Goal: Obtain resource: Download file/media

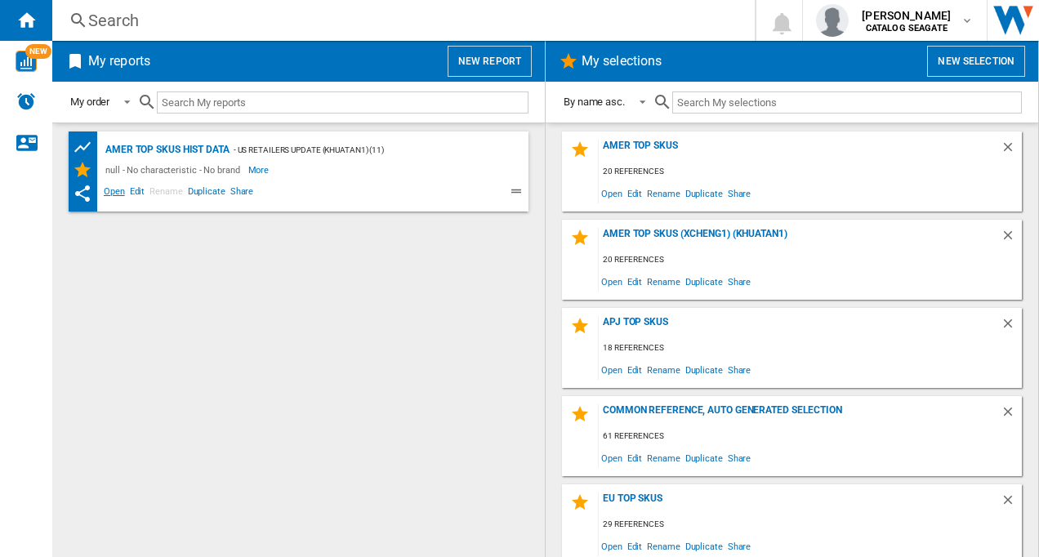
click at [106, 193] on span "Open" at bounding box center [114, 194] width 26 height 20
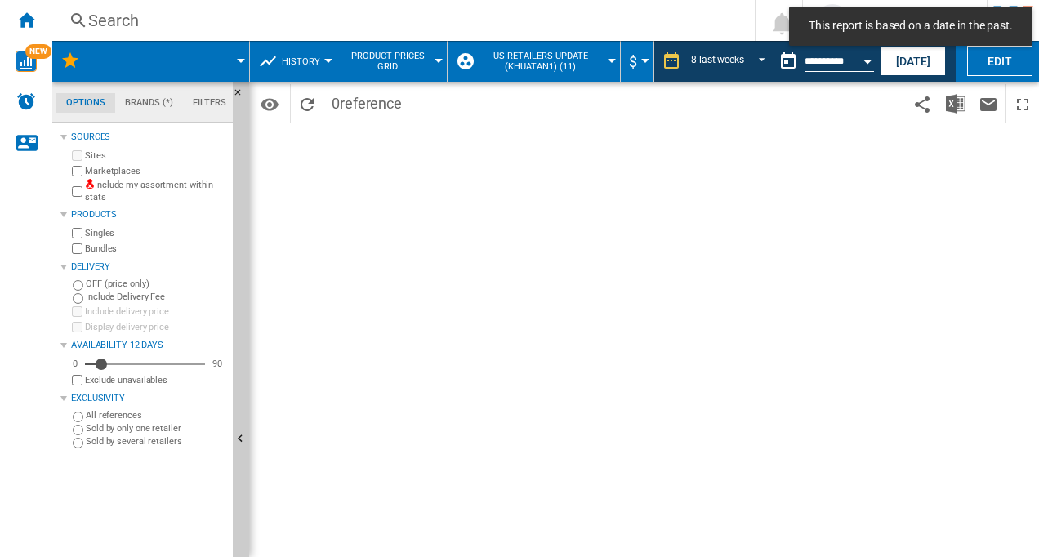
click at [610, 65] on md-menu "US retailers Update (khuatan1) (11) Default profile (36) Amazon (13) apj (2) EU…" at bounding box center [535, 61] width 174 height 41
click at [604, 58] on button "US retailers Update (khuatan1) (11)" at bounding box center [545, 61] width 135 height 41
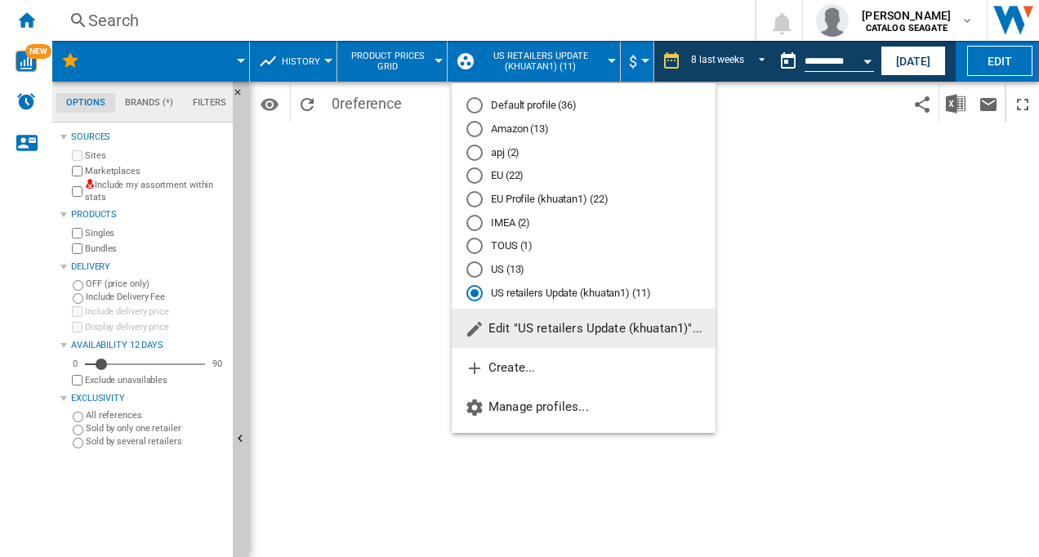
click at [476, 100] on div "Default profile (36)" at bounding box center [474, 105] width 16 height 16
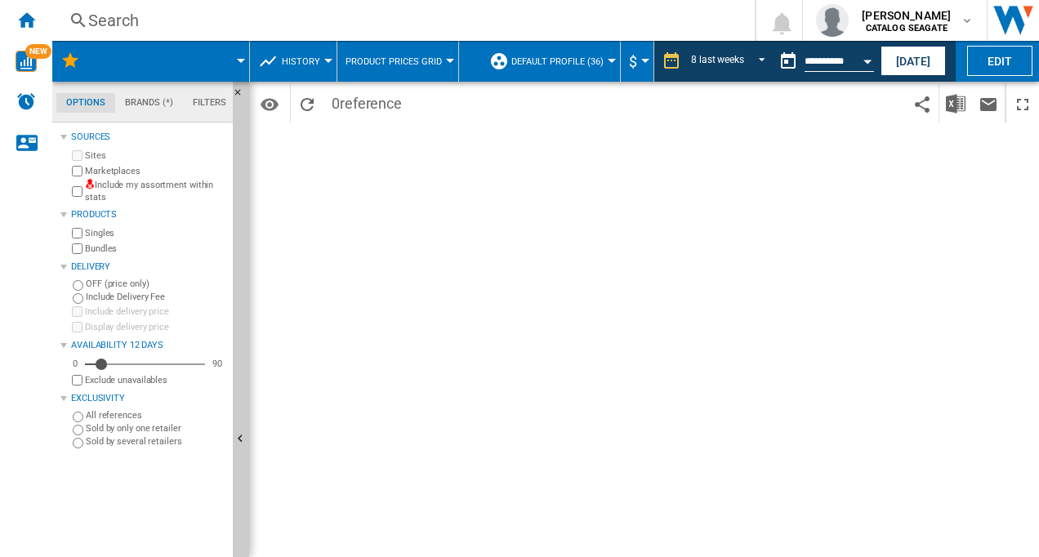
click at [243, 57] on md-menu at bounding box center [151, 61] width 198 height 41
click at [239, 61] on div at bounding box center [241, 61] width 8 height 4
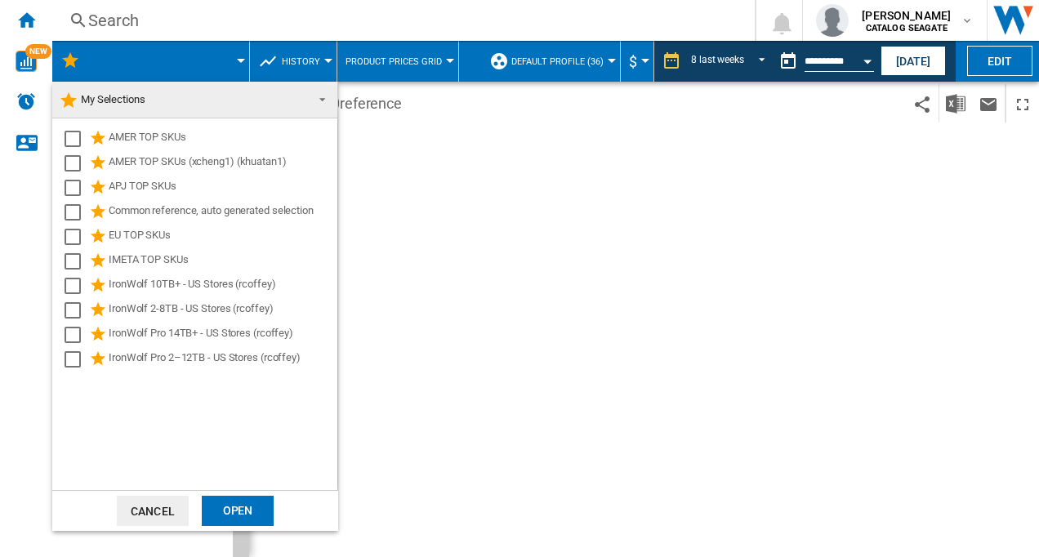
click at [100, 93] on span "My Selections" at bounding box center [113, 99] width 65 height 12
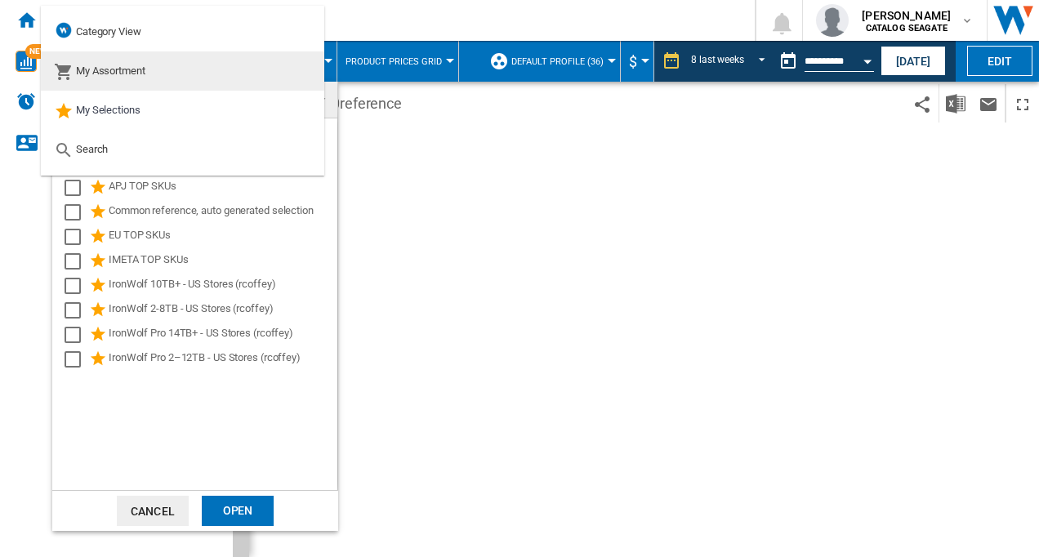
click at [119, 72] on span "My Assortment" at bounding box center [110, 71] width 69 height 12
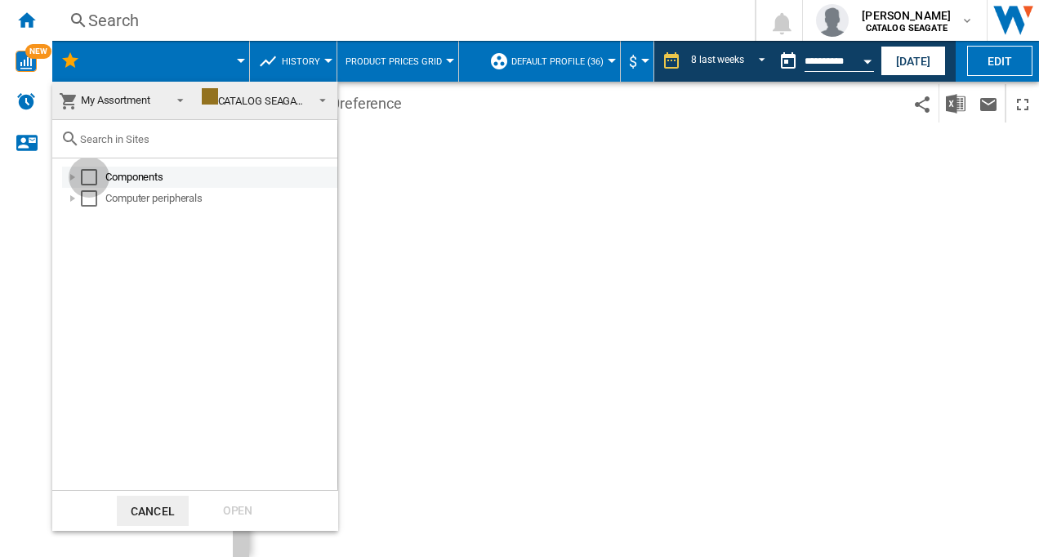
click at [87, 173] on div "Select" at bounding box center [89, 177] width 16 height 16
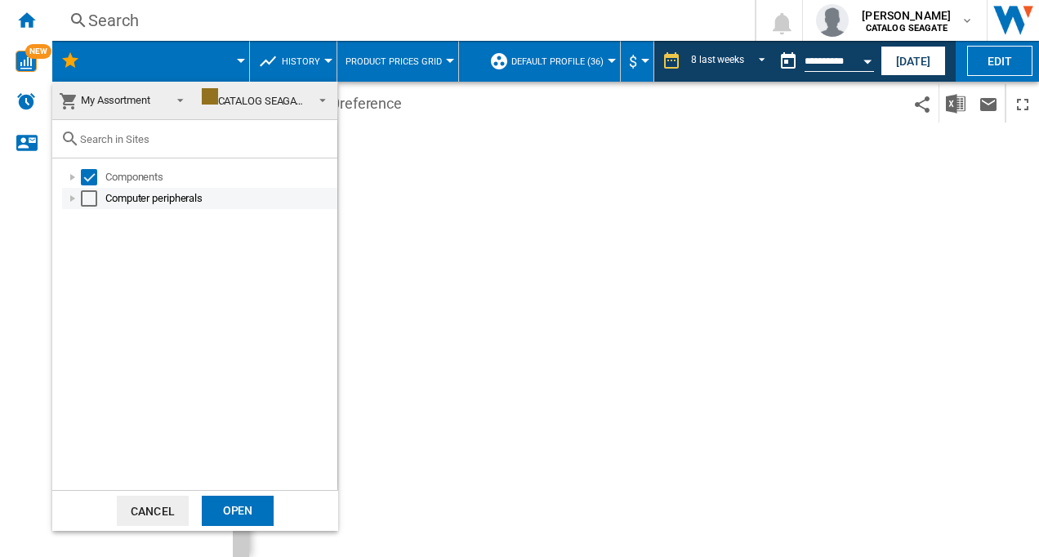
click at [91, 201] on div "Select" at bounding box center [89, 198] width 16 height 16
click at [233, 504] on div "Open" at bounding box center [238, 511] width 72 height 30
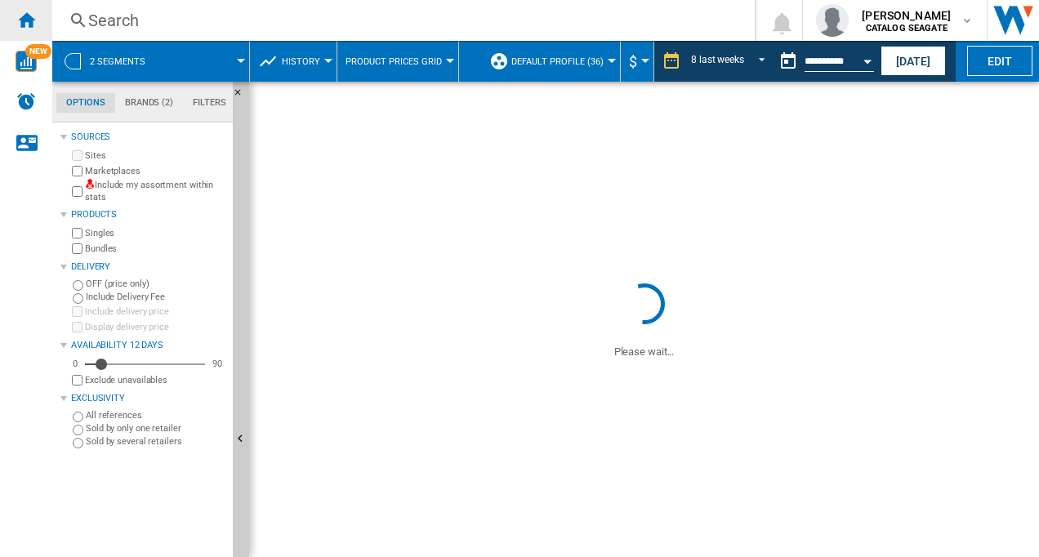
click at [21, 19] on ng-md-icon "Home" at bounding box center [26, 20] width 20 height 20
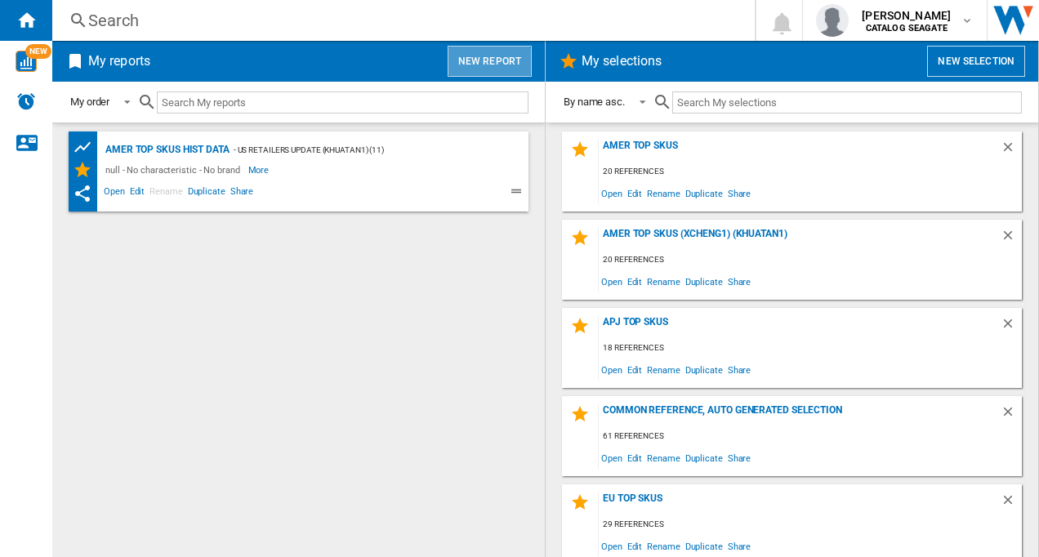
click at [490, 64] on button "New report" at bounding box center [490, 61] width 84 height 31
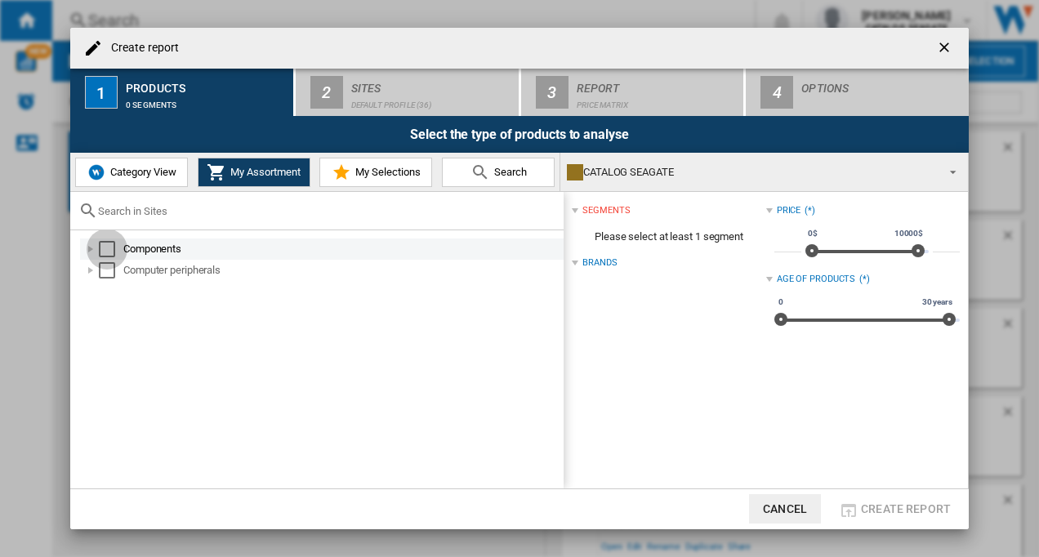
click at [114, 247] on div "Select" at bounding box center [107, 249] width 16 height 16
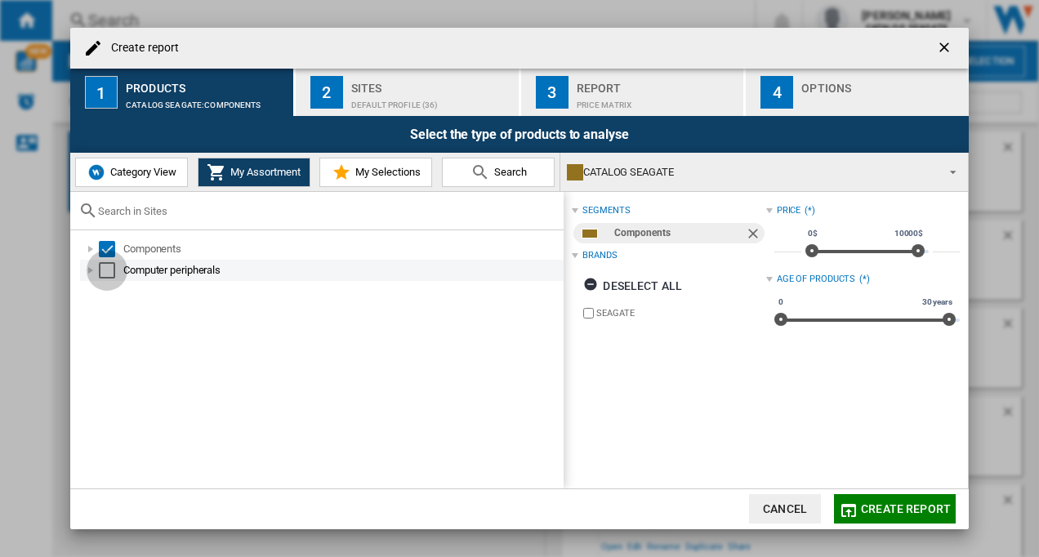
click at [106, 270] on div "Select" at bounding box center [107, 270] width 16 height 16
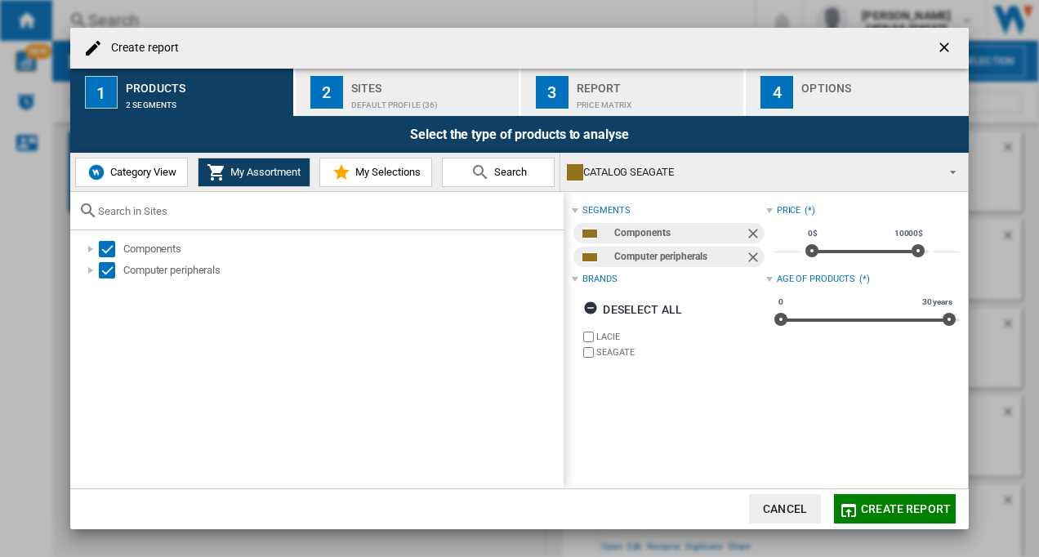
click at [367, 95] on div "Default profile (36)" at bounding box center [431, 100] width 161 height 17
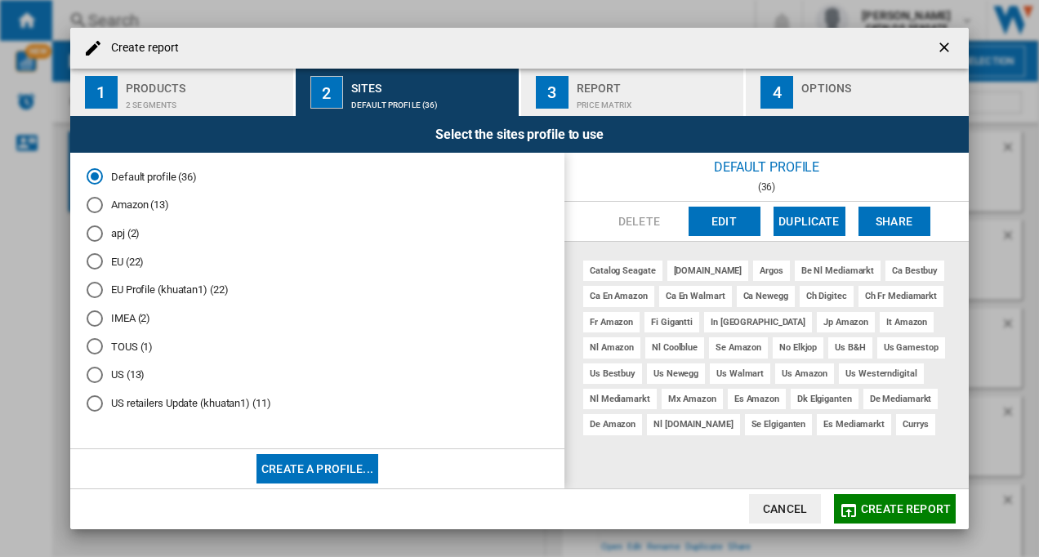
click at [608, 99] on div "Price Matrix" at bounding box center [657, 100] width 161 height 17
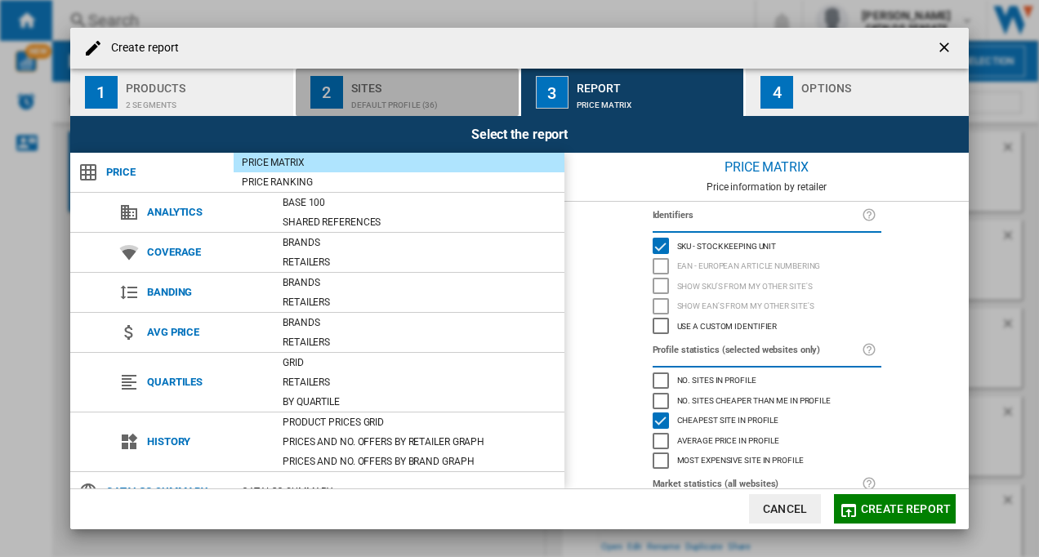
click at [386, 96] on div "Default profile (36)" at bounding box center [431, 100] width 161 height 17
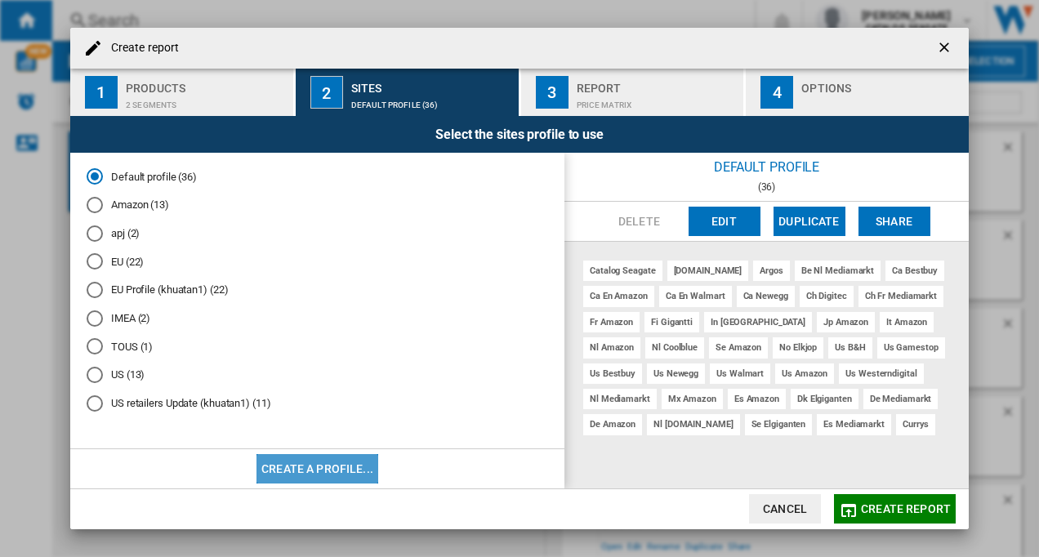
click at [341, 470] on button "Create a profile..." at bounding box center [317, 468] width 122 height 29
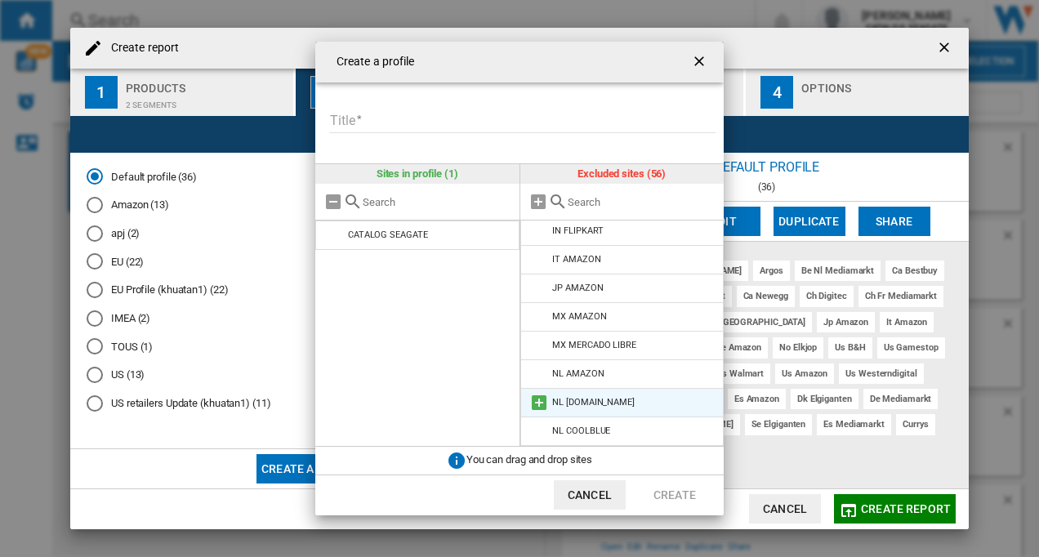
scroll to position [559, 0]
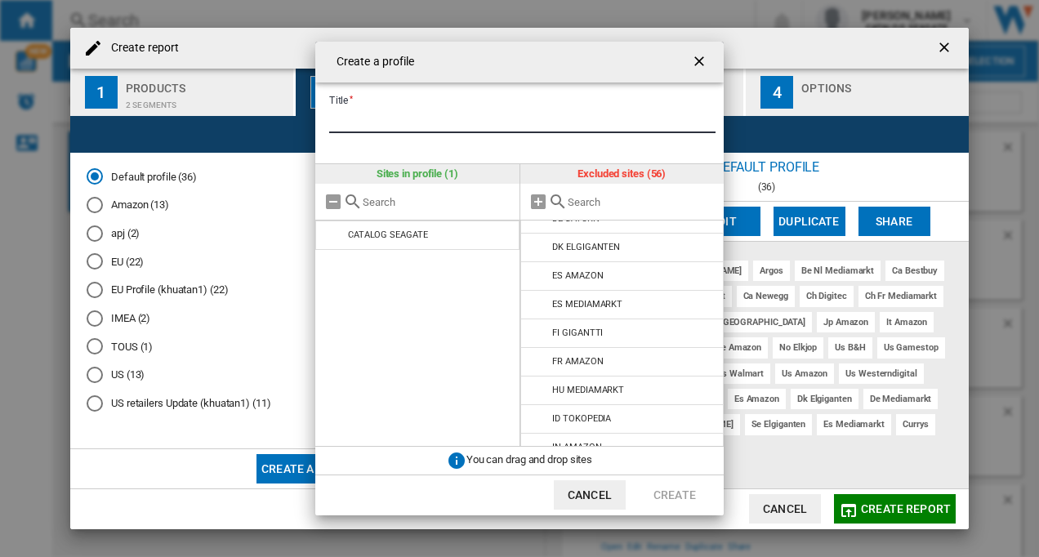
click at [391, 117] on input "Title" at bounding box center [522, 121] width 386 height 25
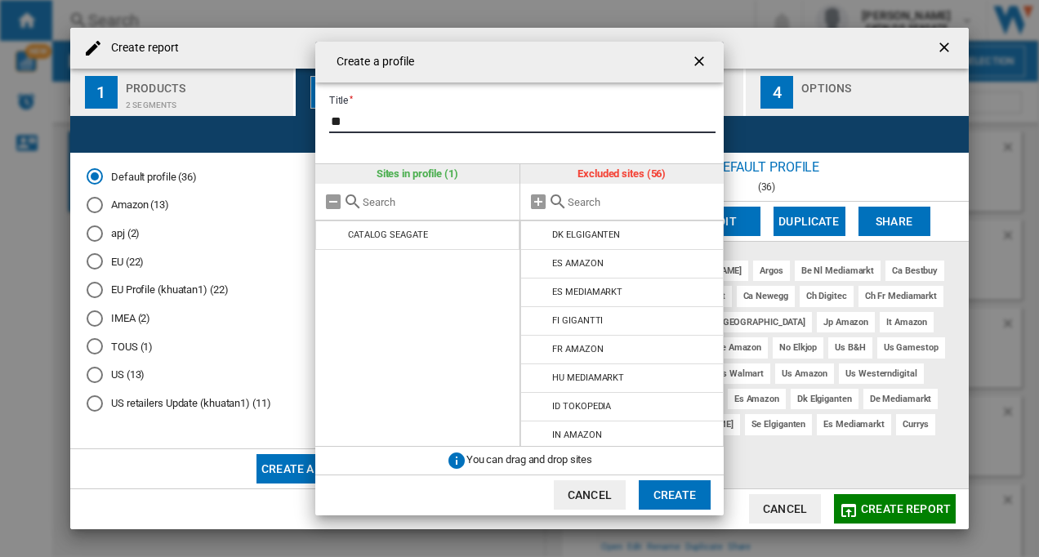
scroll to position [735, 0]
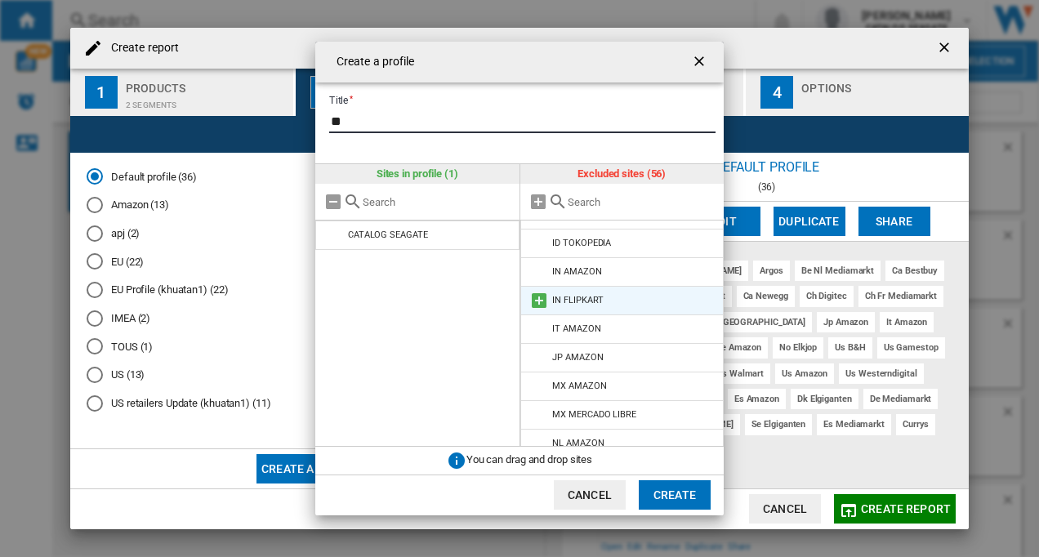
type input "**"
click at [581, 302] on div "IN FLIPKART" at bounding box center [577, 300] width 51 height 11
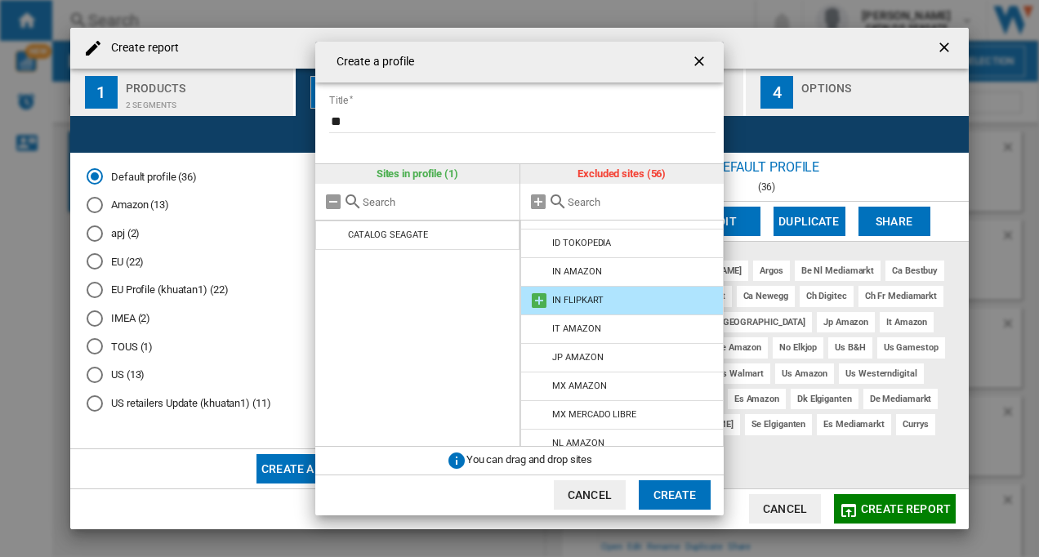
click at [532, 296] on md-icon at bounding box center [539, 301] width 20 height 20
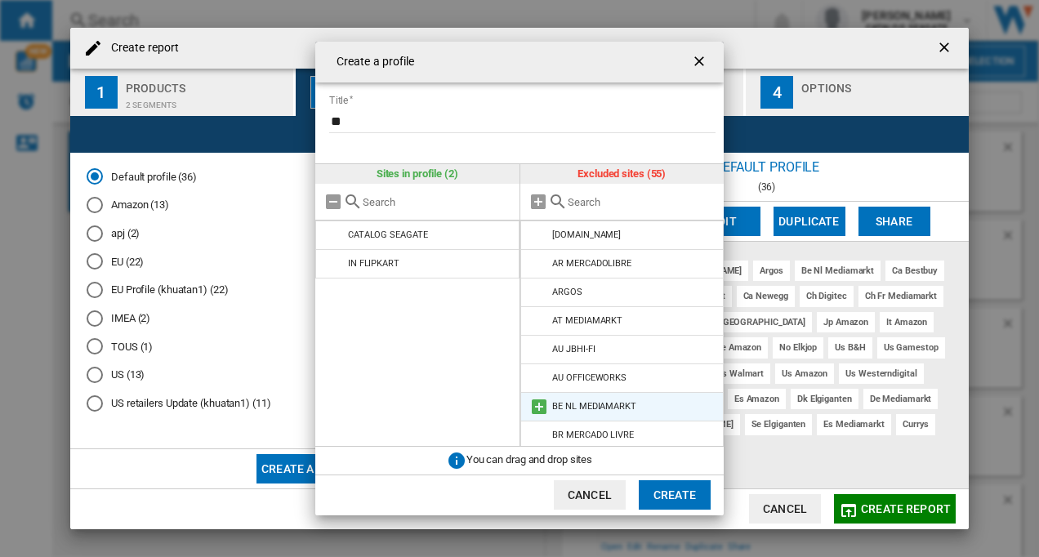
scroll to position [82, 0]
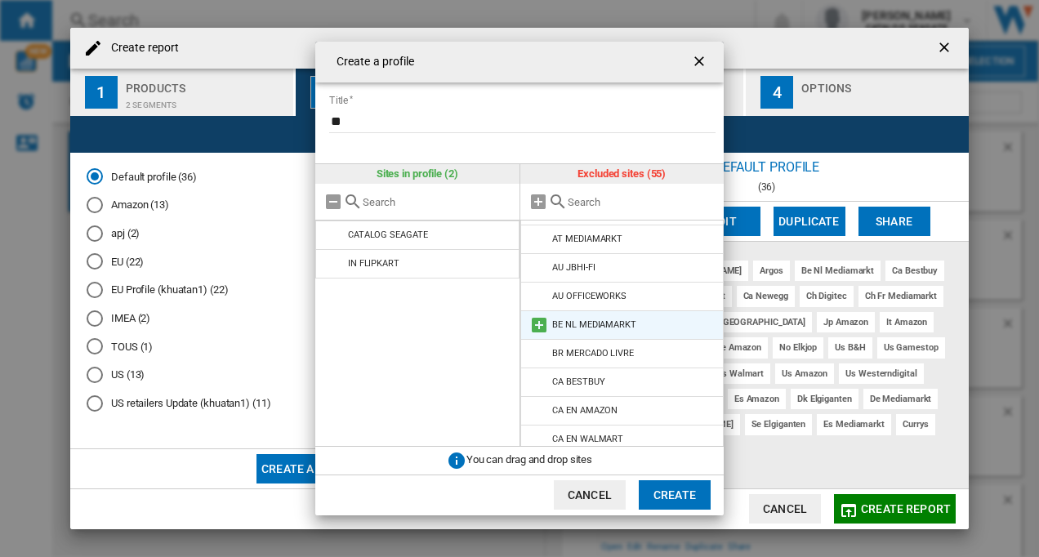
click at [579, 318] on li "BE NL MEDIAMARKT" at bounding box center [622, 324] width 204 height 29
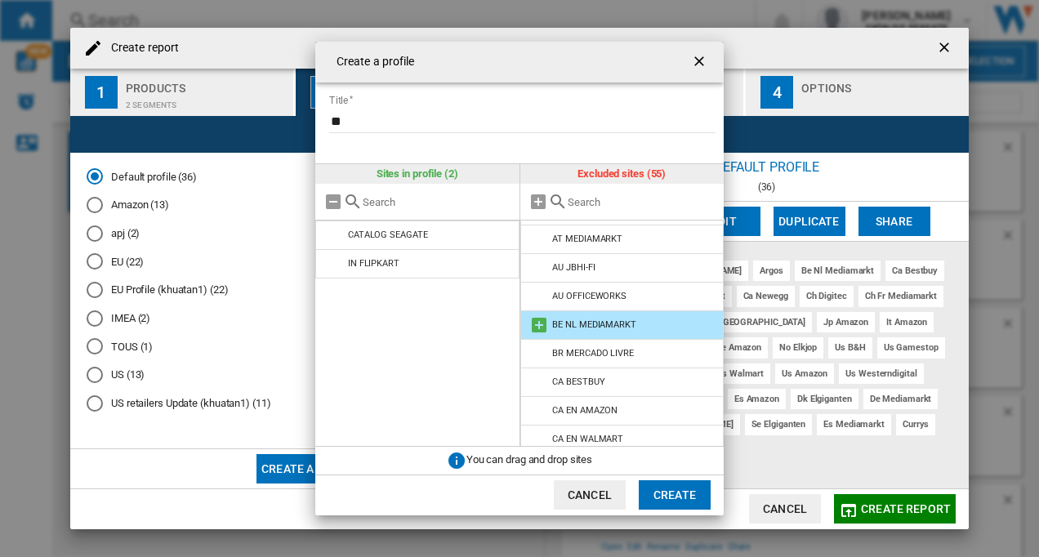
click at [536, 323] on md-icon at bounding box center [539, 325] width 20 height 20
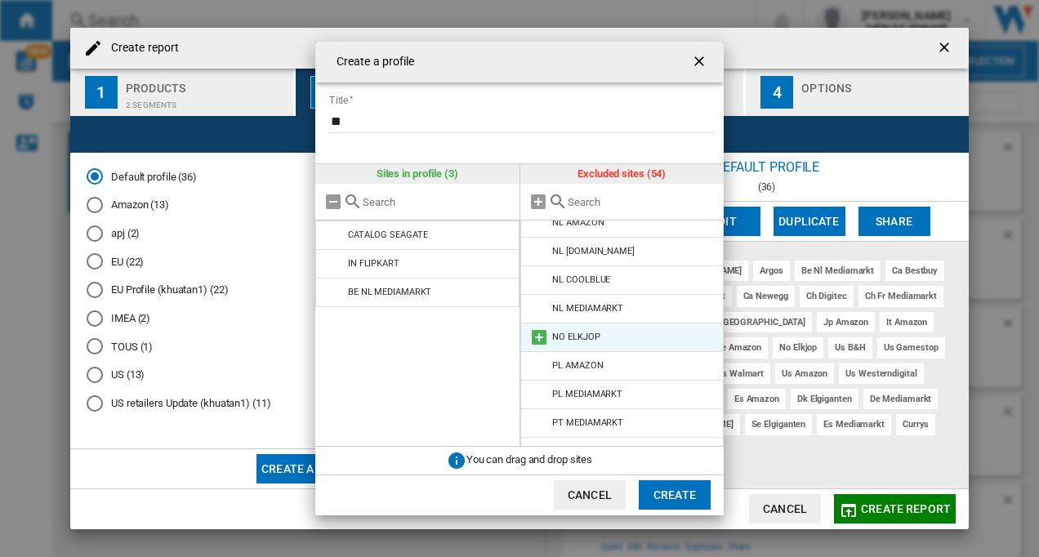
scroll to position [735, 0]
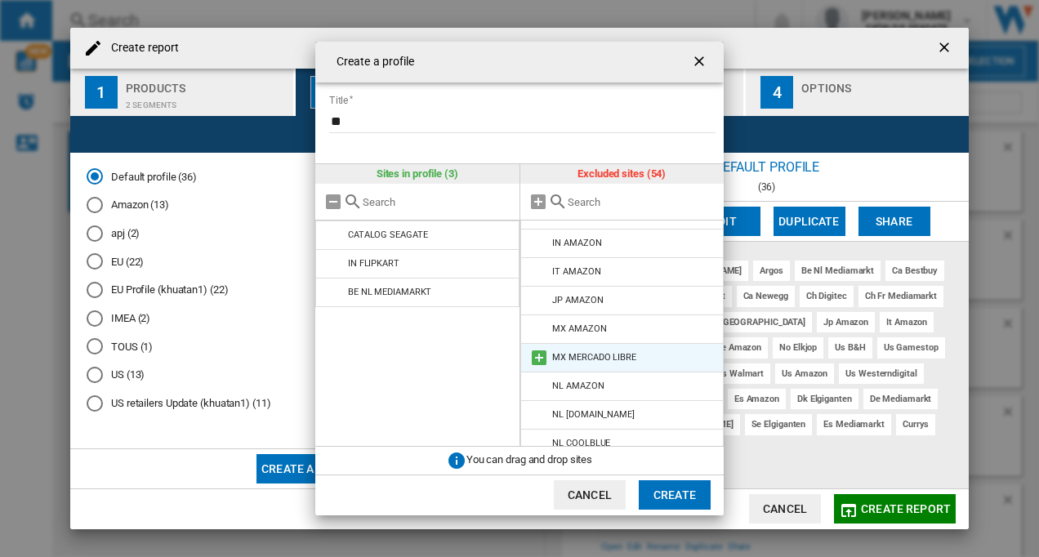
click at [601, 357] on div "MX MERCADO LIBRE" at bounding box center [593, 357] width 83 height 11
click at [541, 358] on md-icon at bounding box center [539, 358] width 20 height 20
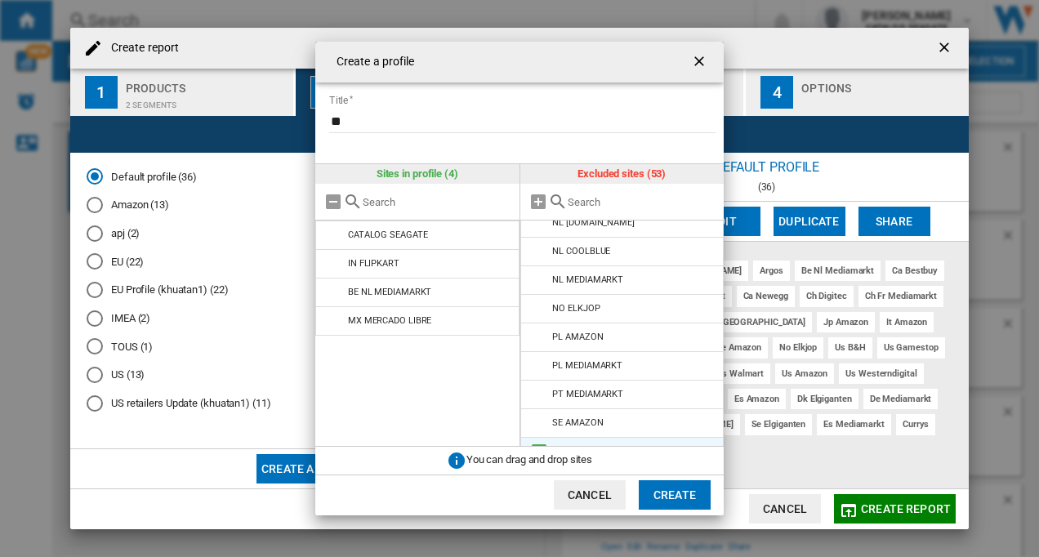
scroll to position [980, 0]
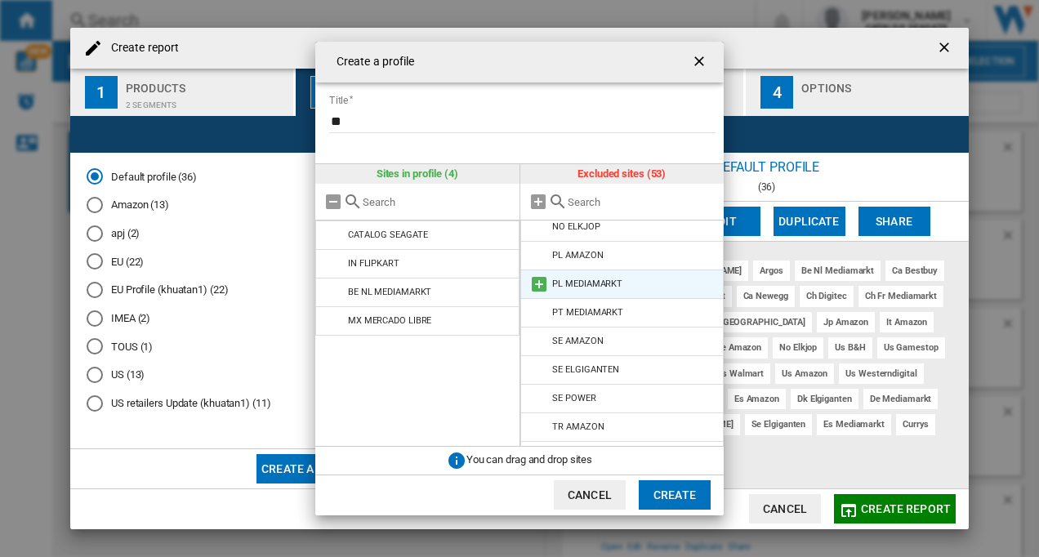
click at [553, 279] on div "PL MEDIAMARKT" at bounding box center [587, 283] width 70 height 11
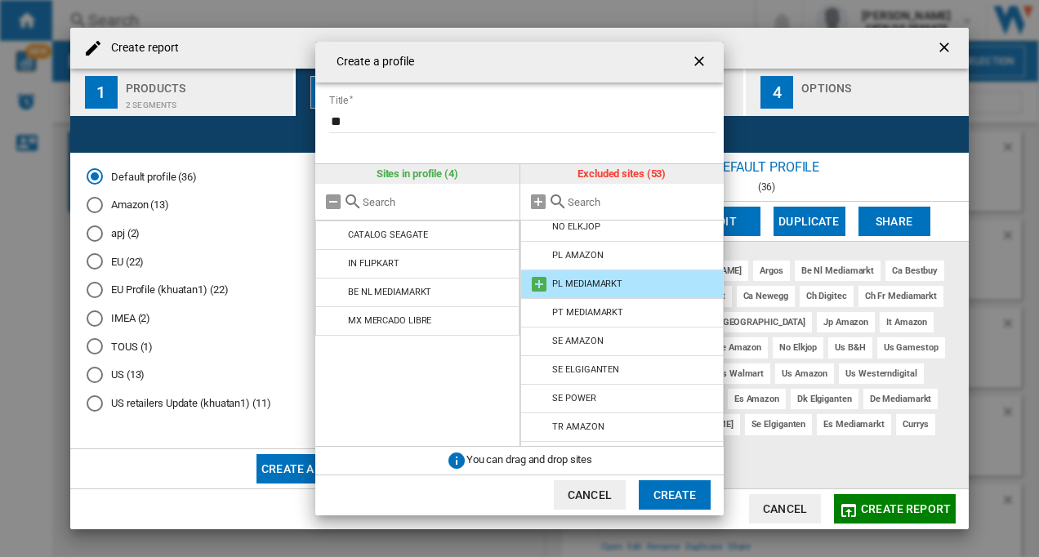
click at [539, 285] on md-icon at bounding box center [539, 284] width 20 height 20
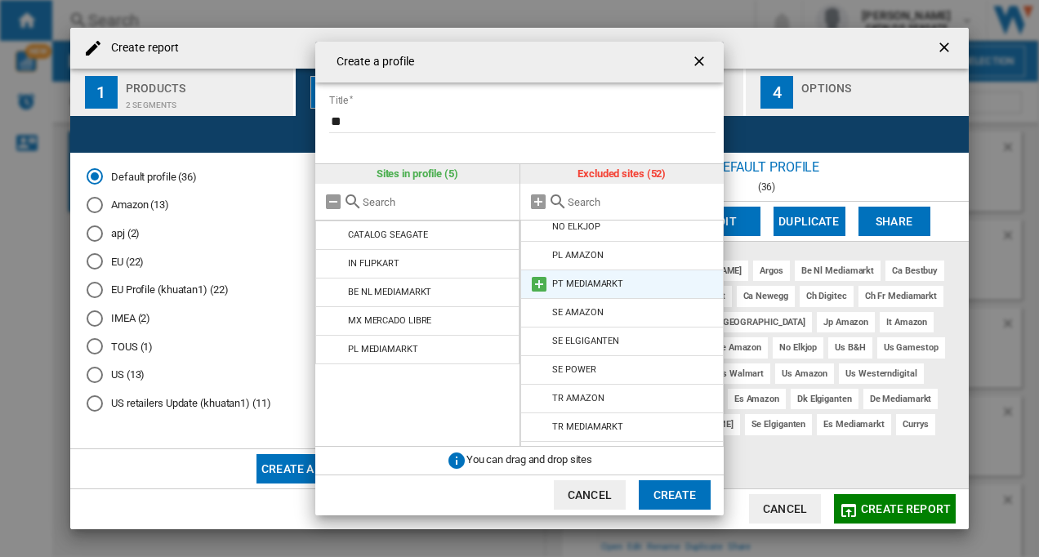
click at [559, 282] on div "PT MEDIAMARKT" at bounding box center [587, 283] width 71 height 11
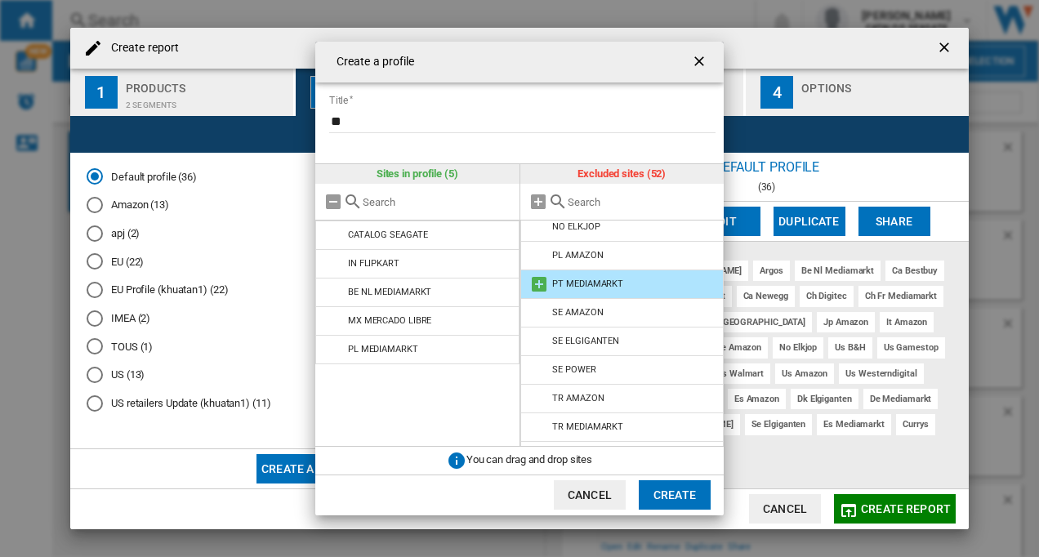
click at [540, 285] on md-icon at bounding box center [539, 284] width 20 height 20
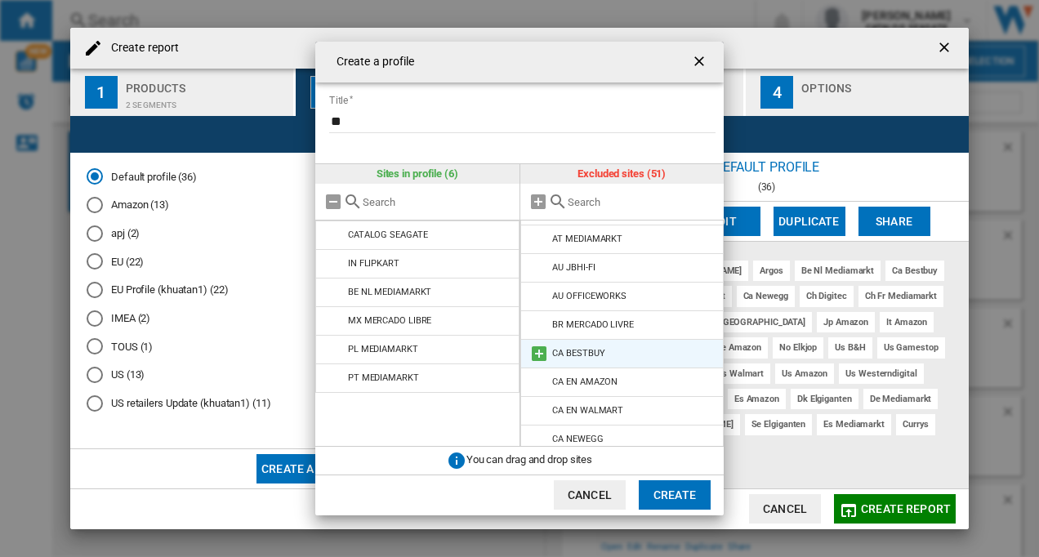
scroll to position [0, 0]
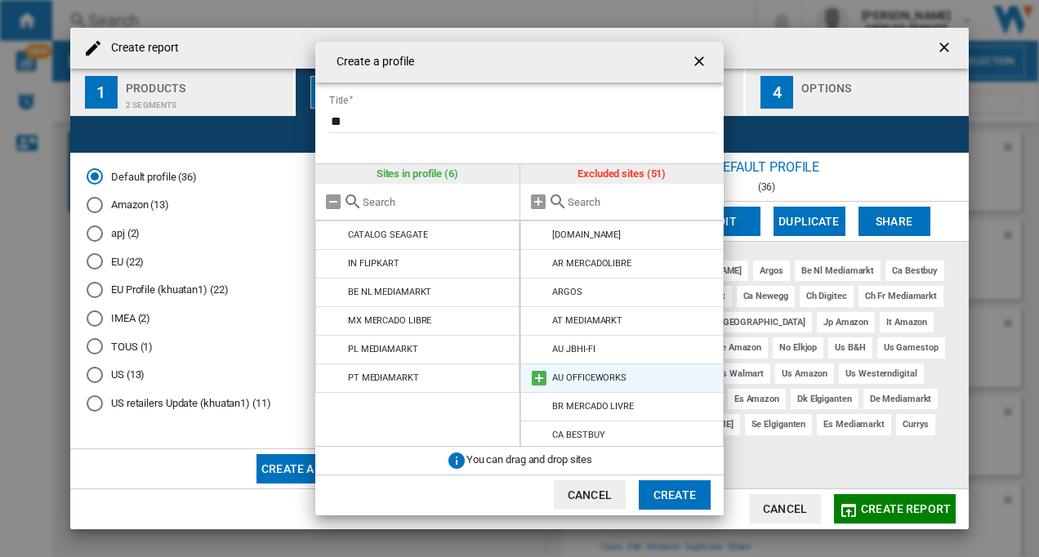
click at [581, 377] on div "AU OFFICEWORKS" at bounding box center [589, 377] width 74 height 11
click at [540, 378] on md-icon at bounding box center [539, 378] width 20 height 20
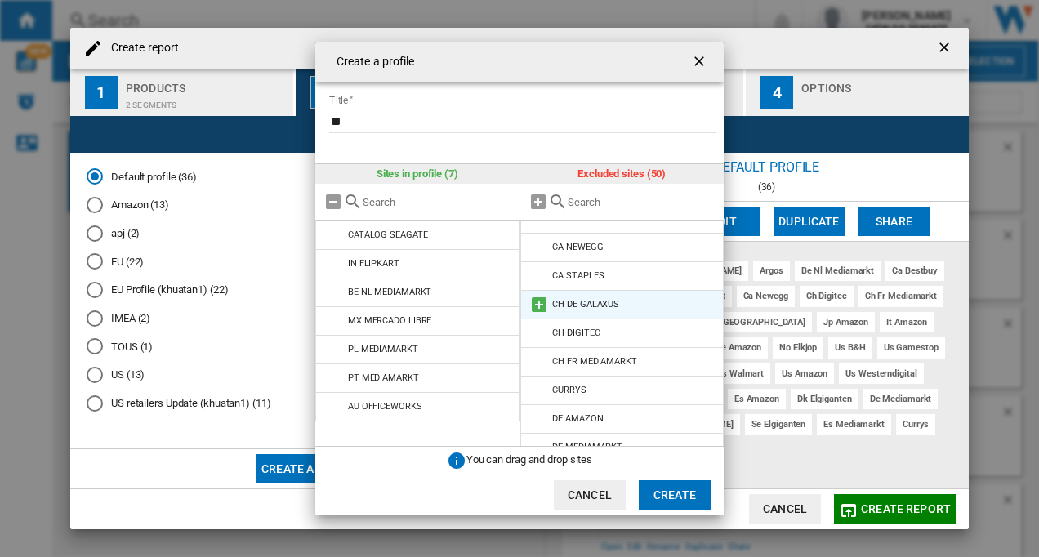
scroll to position [327, 0]
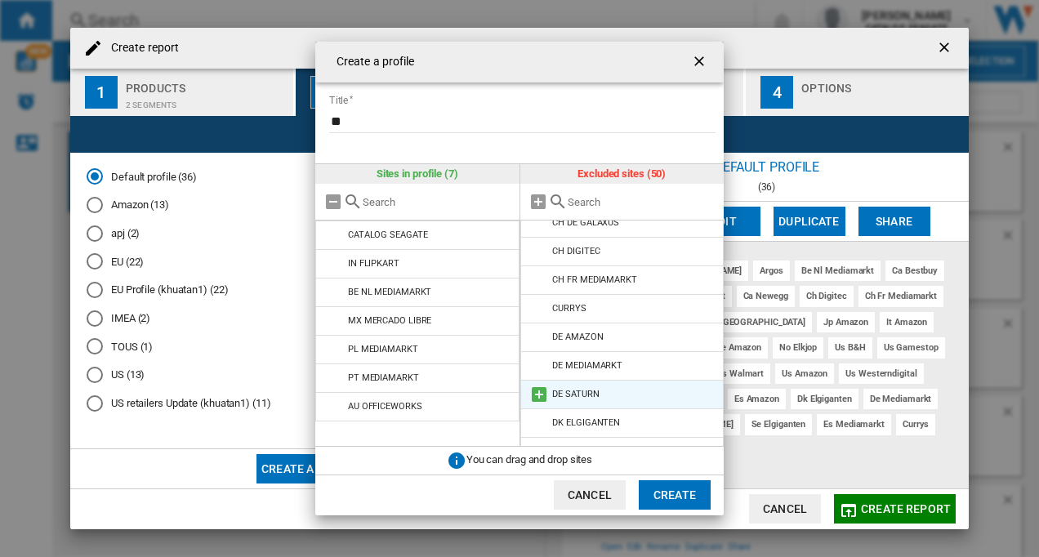
click at [588, 392] on div "DE SATURN" at bounding box center [575, 394] width 47 height 11
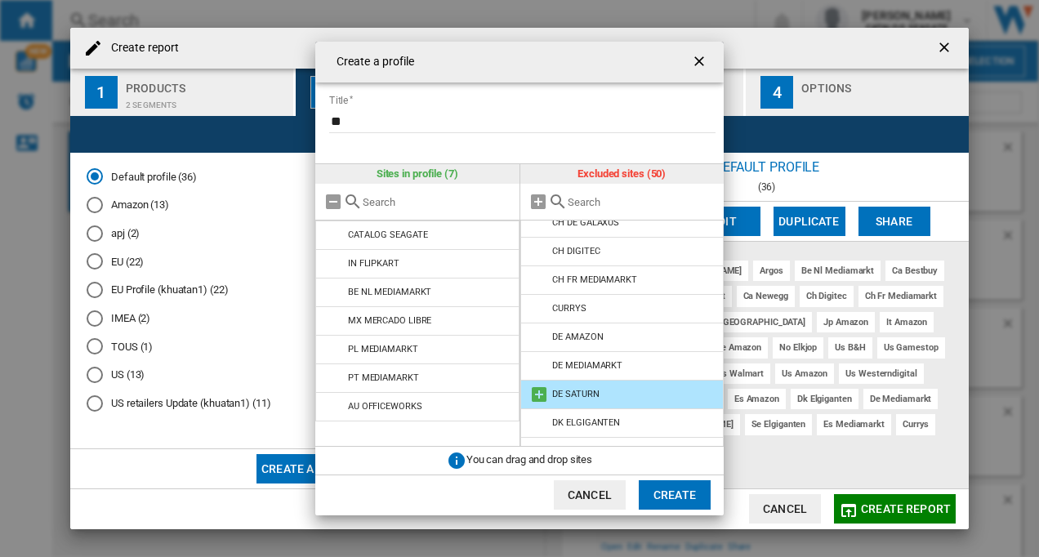
click at [541, 399] on md-icon at bounding box center [539, 395] width 20 height 20
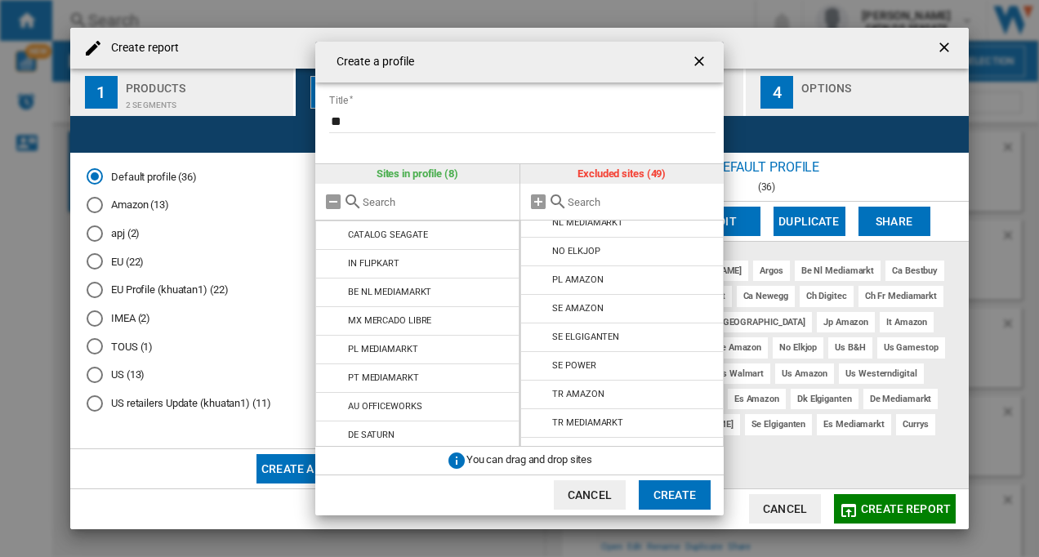
scroll to position [1176, 0]
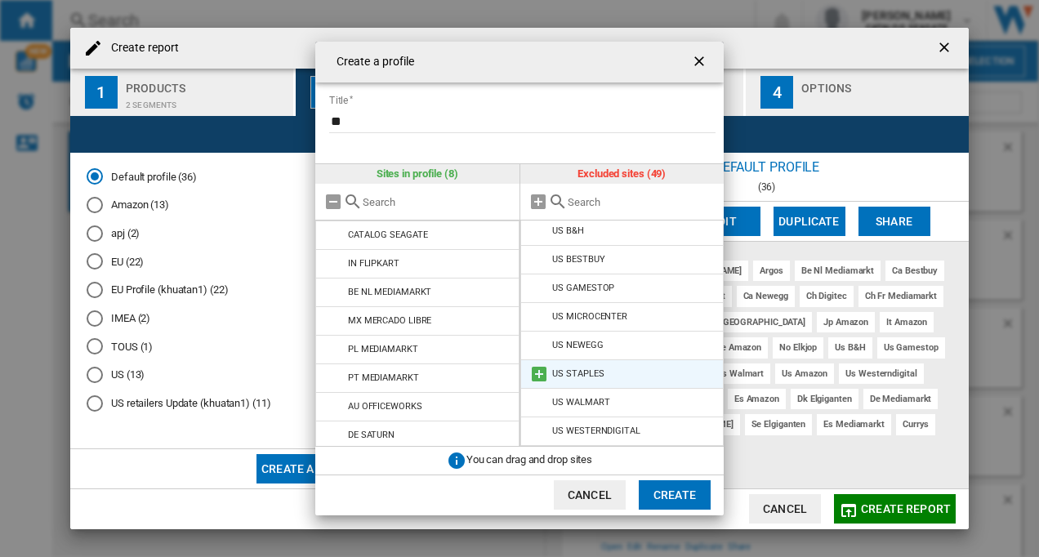
click at [559, 372] on div "US STAPLES" at bounding box center [577, 373] width 51 height 11
click at [542, 372] on md-icon at bounding box center [539, 374] width 20 height 20
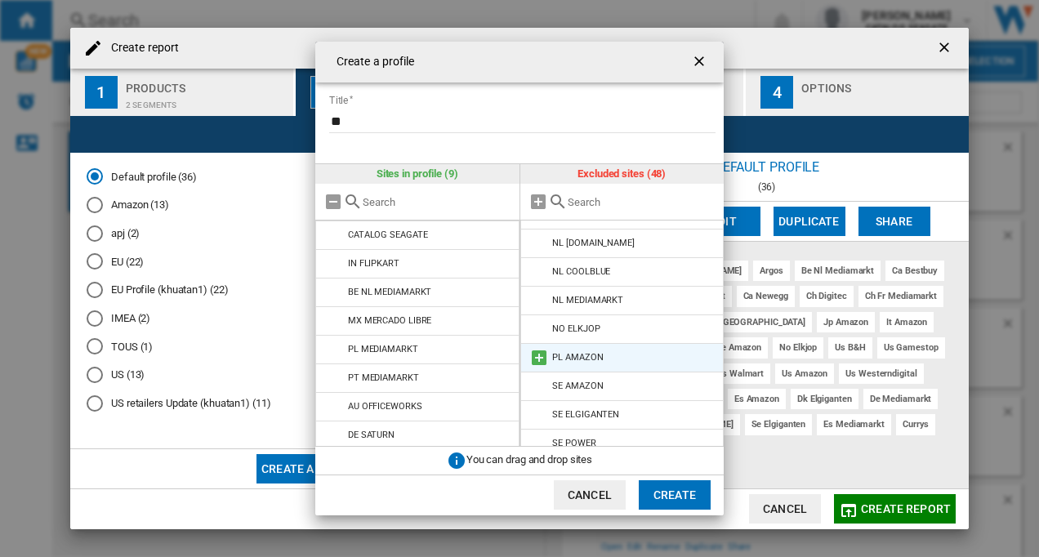
scroll to position [494, 0]
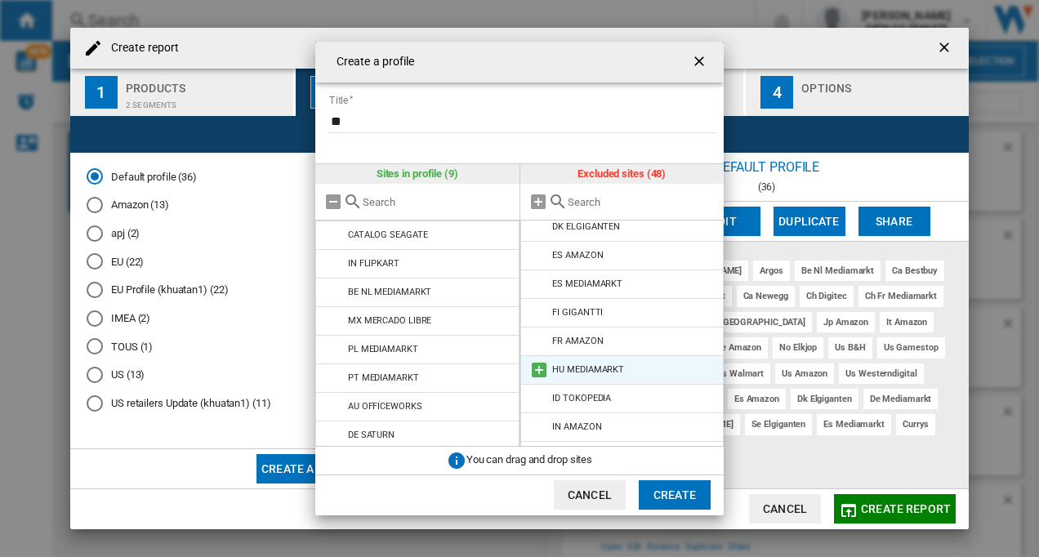
click at [538, 365] on md-icon at bounding box center [539, 370] width 20 height 20
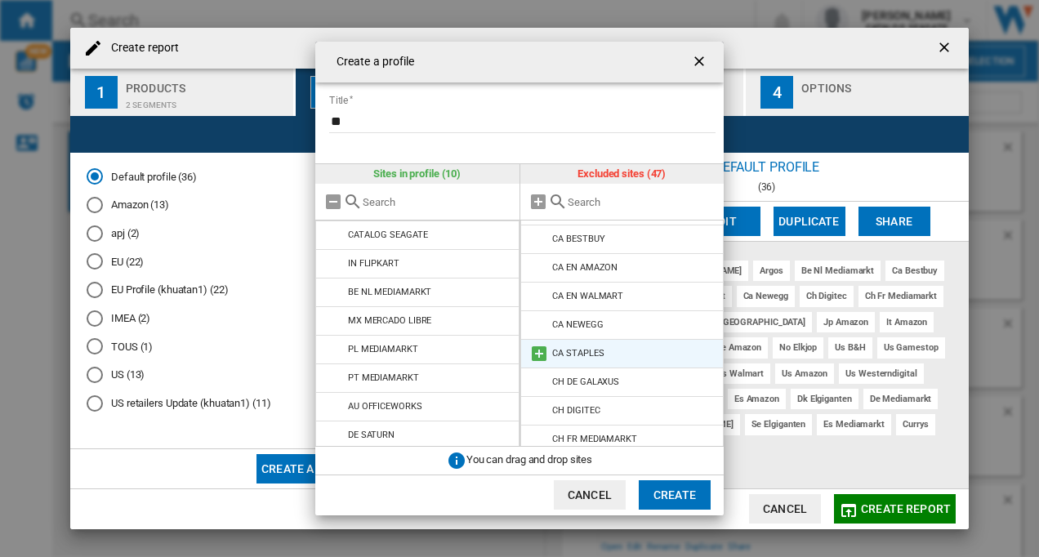
scroll to position [0, 0]
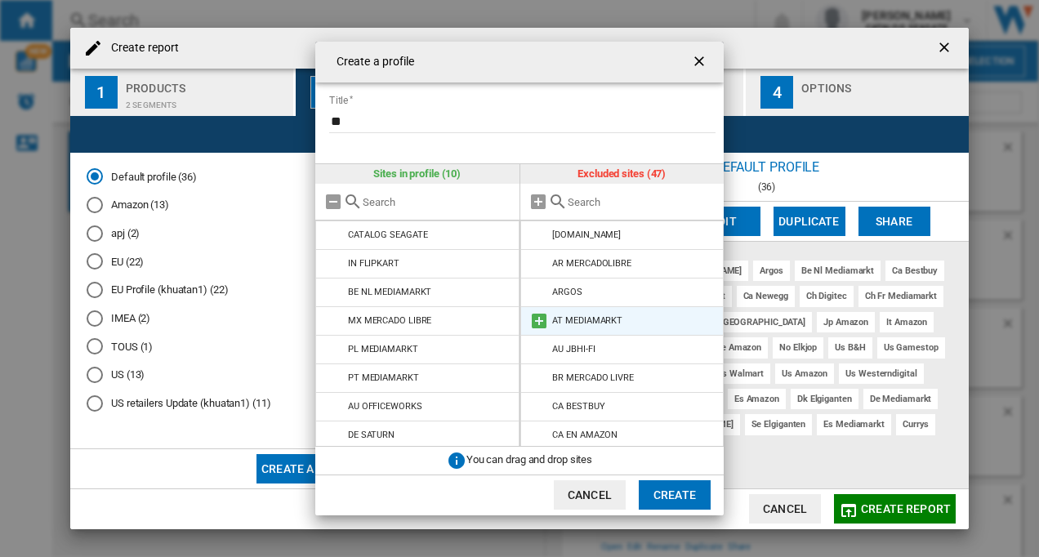
click at [539, 319] on md-icon at bounding box center [539, 321] width 20 height 20
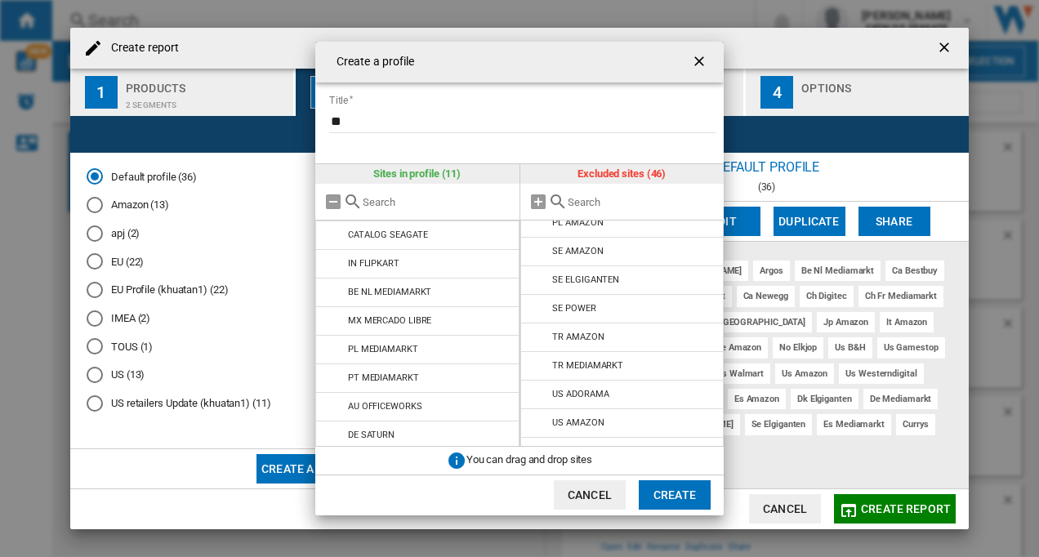
scroll to position [980, 0]
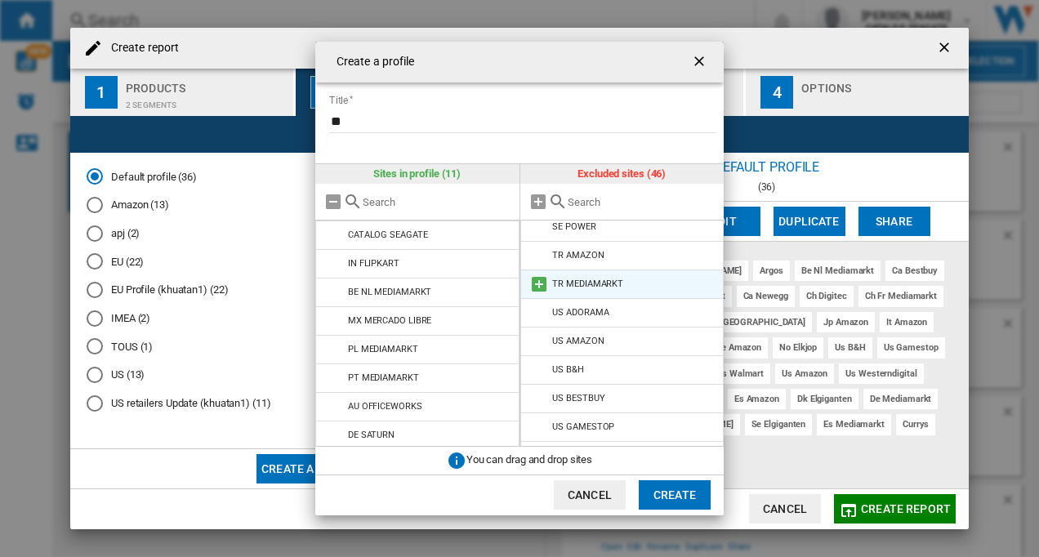
click at [541, 283] on md-icon at bounding box center [539, 284] width 20 height 20
click at [657, 491] on button "Create" at bounding box center [675, 494] width 72 height 29
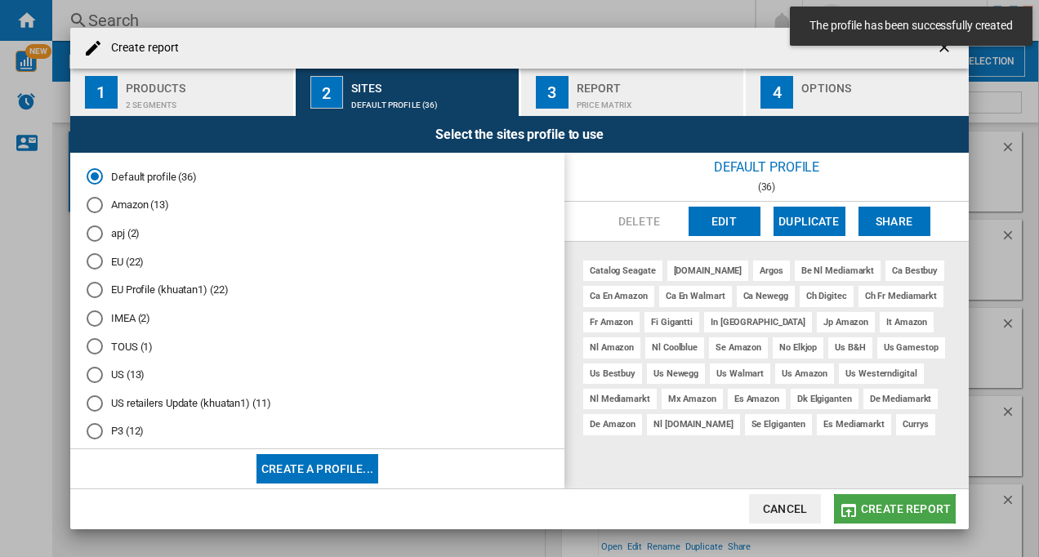
click at [921, 511] on span "Create report" at bounding box center [906, 508] width 90 height 13
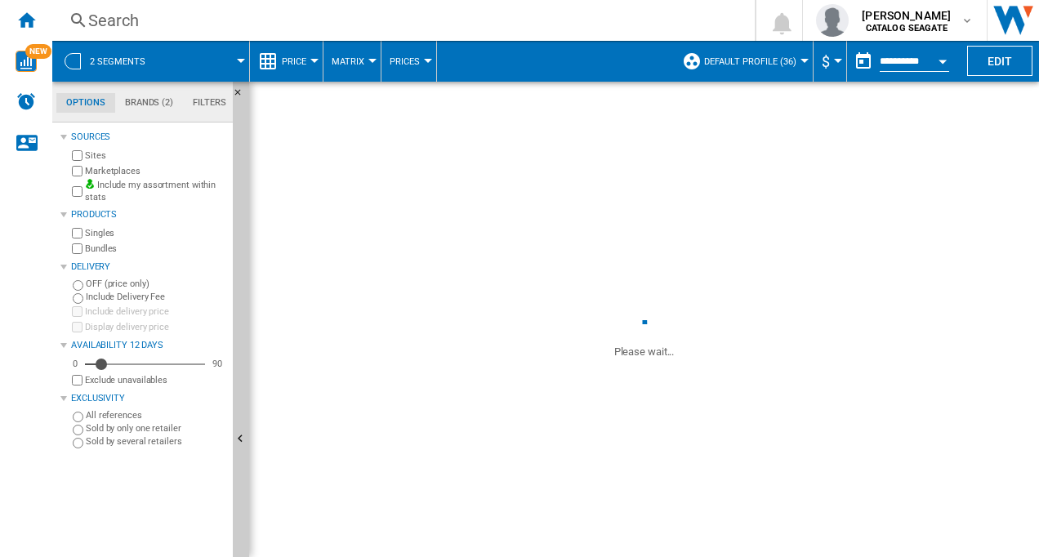
click at [799, 63] on button "Default profile (36)" at bounding box center [754, 61] width 100 height 41
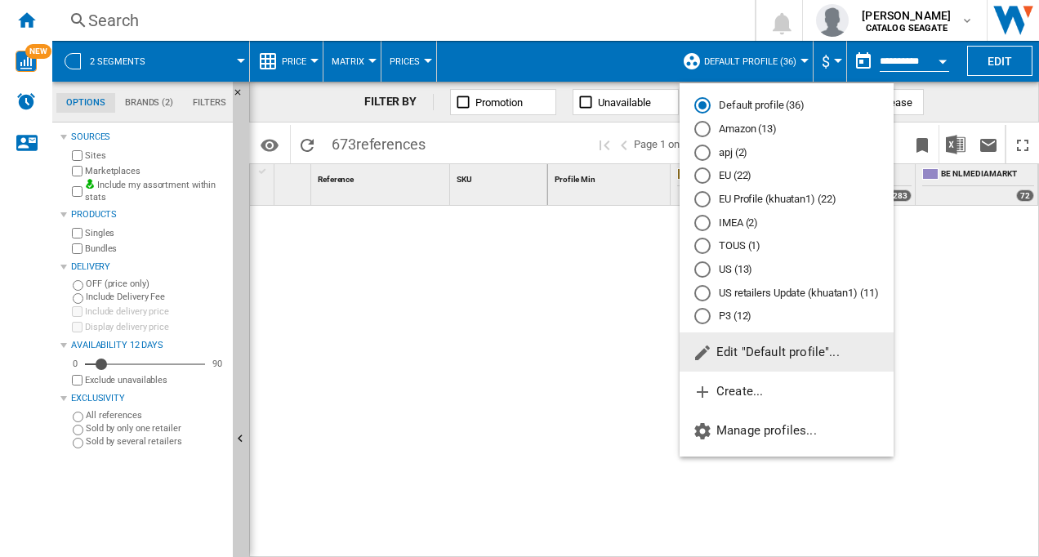
click at [703, 319] on div "P3 (12)" at bounding box center [702, 316] width 16 height 16
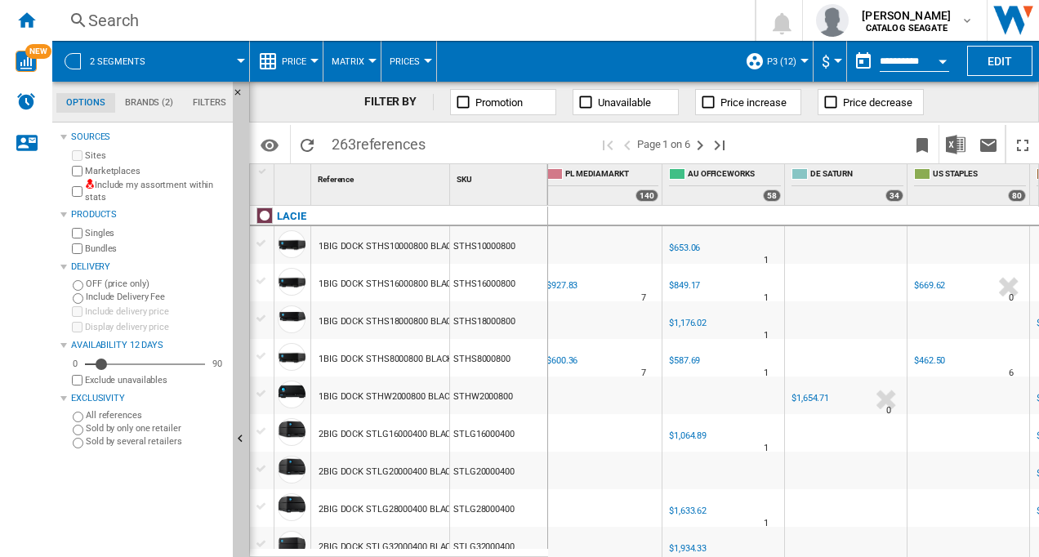
scroll to position [0, 255]
click at [789, 548] on div at bounding box center [844, 546] width 122 height 38
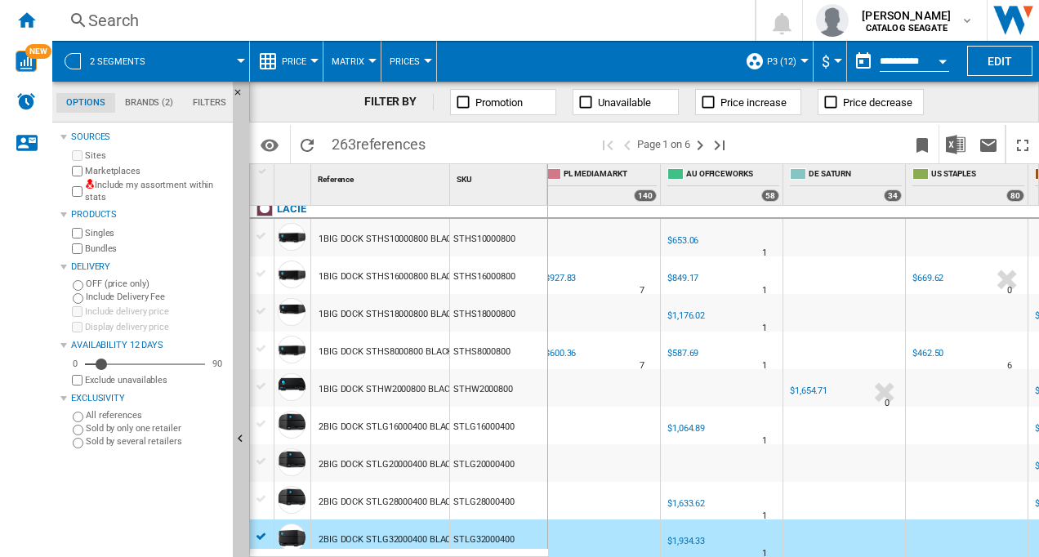
drag, startPoint x: 789, startPoint y: 548, endPoint x: 853, endPoint y: 537, distance: 64.7
click at [853, 537] on div at bounding box center [844, 538] width 122 height 38
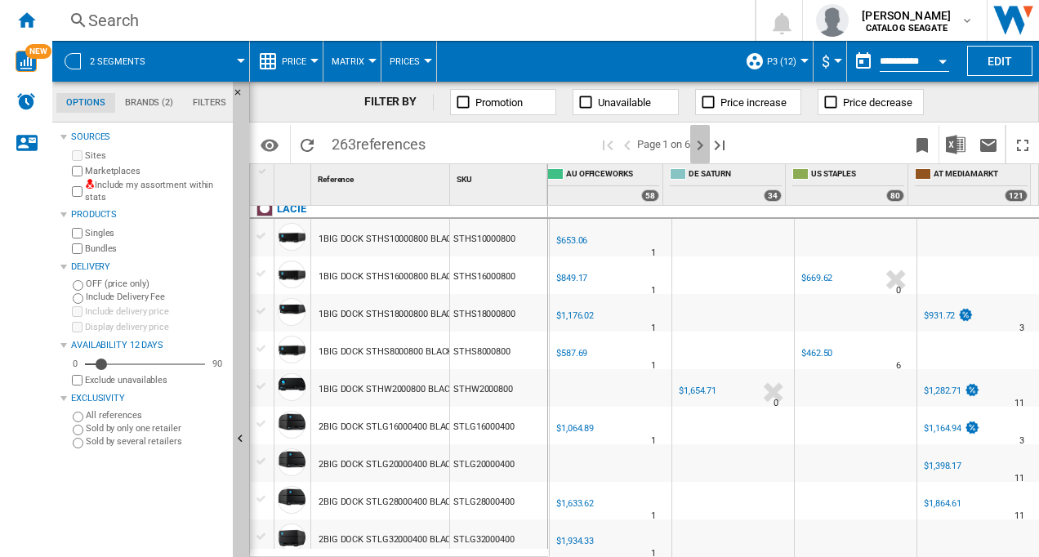
click at [704, 142] on ng-md-icon "Next page" at bounding box center [700, 146] width 20 height 20
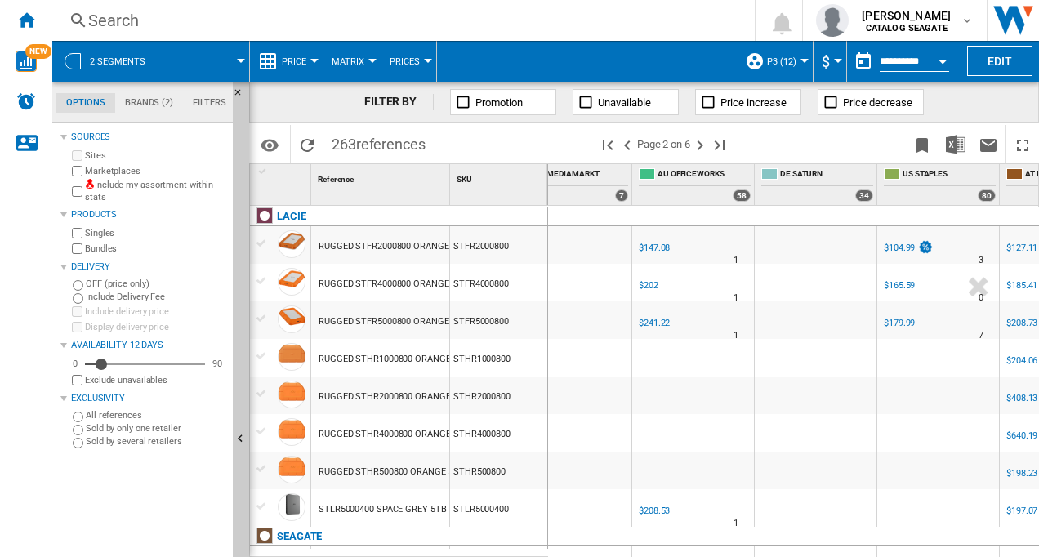
scroll to position [0, 476]
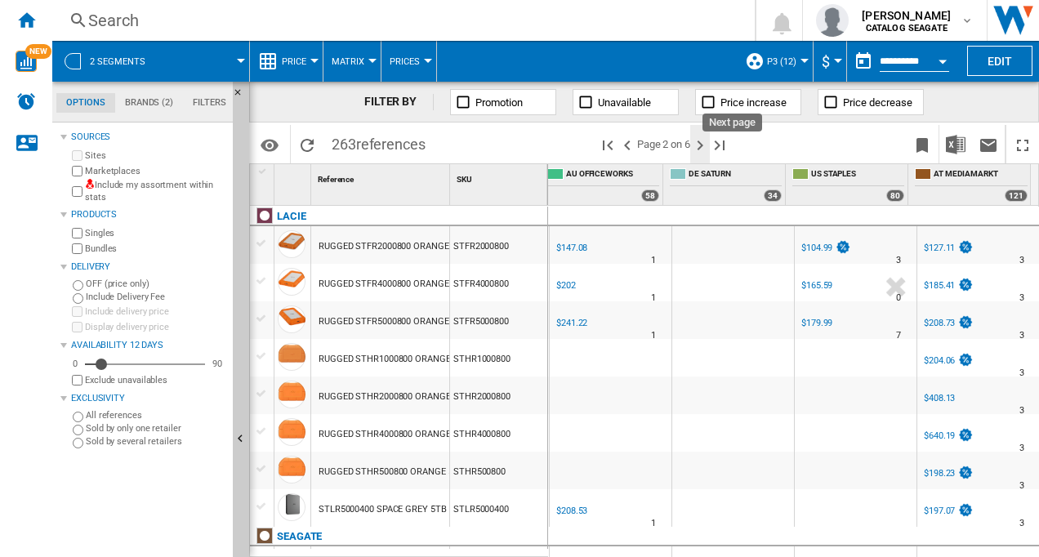
click at [702, 140] on ng-md-icon "Next page" at bounding box center [700, 146] width 20 height 20
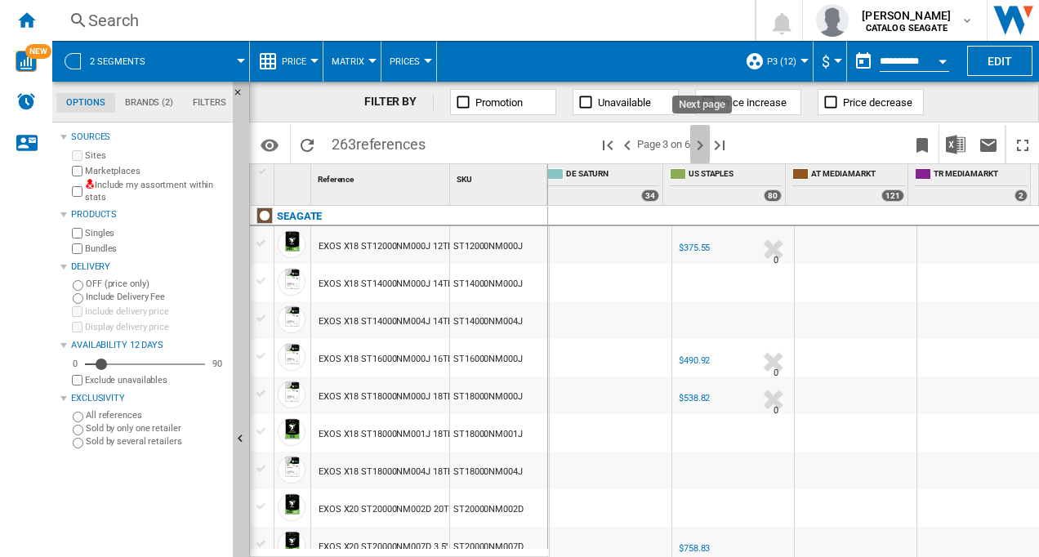
click at [702, 142] on ng-md-icon "Next page" at bounding box center [700, 146] width 20 height 20
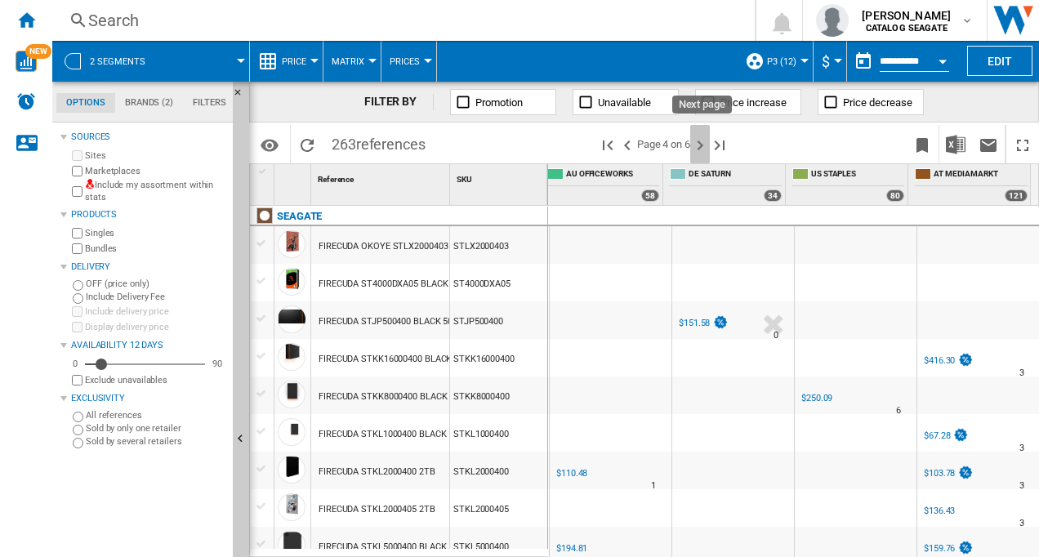
click at [702, 145] on ng-md-icon "Next page" at bounding box center [700, 146] width 20 height 20
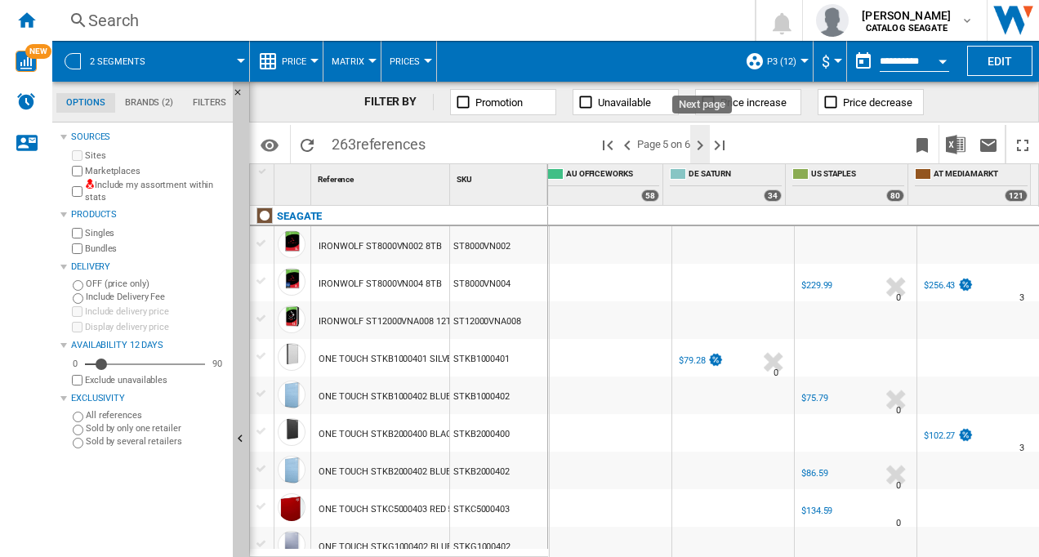
click at [701, 145] on ng-md-icon "Next page" at bounding box center [700, 146] width 20 height 20
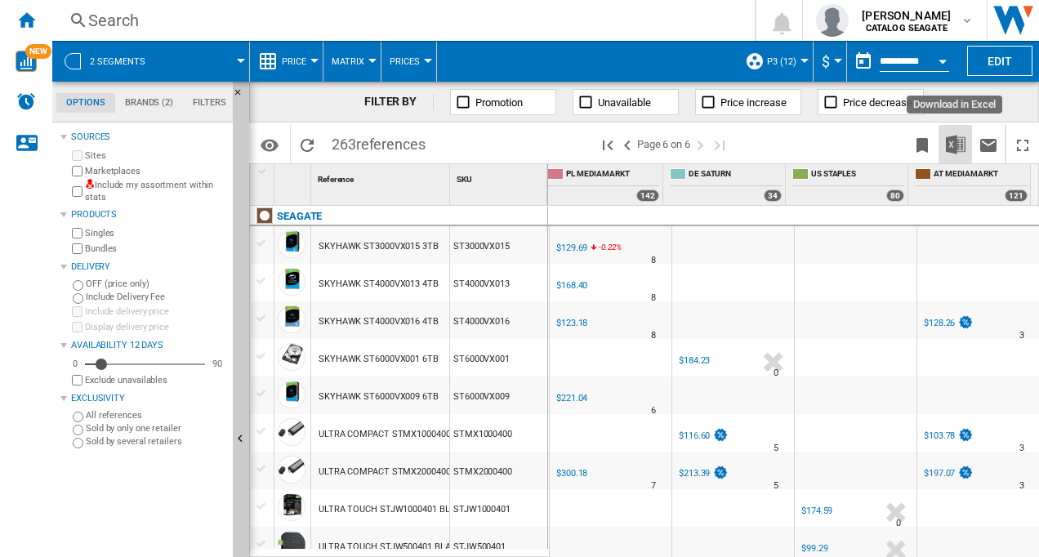
click at [956, 139] on img "Download in Excel" at bounding box center [956, 145] width 20 height 20
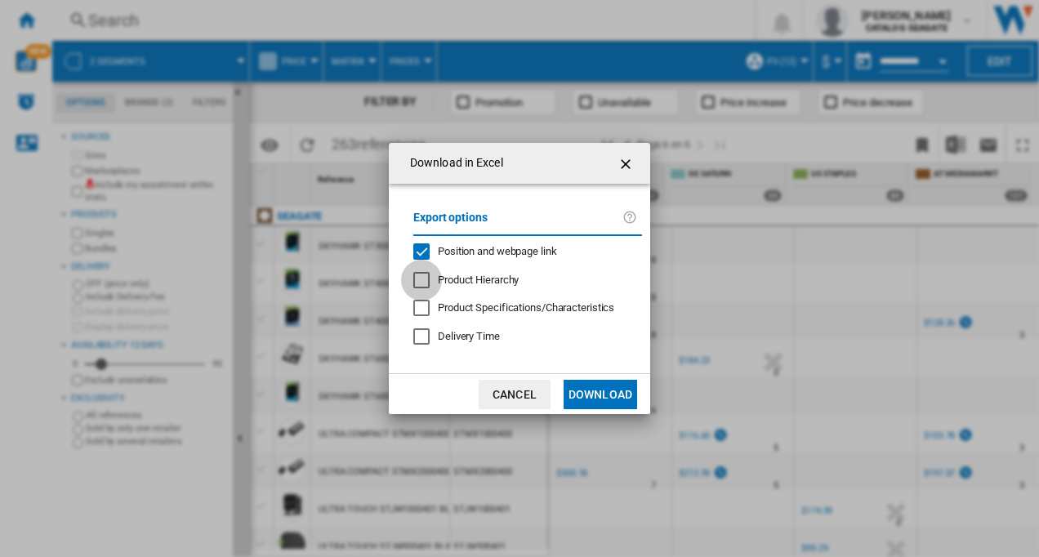
click at [413, 273] on div "Product Hierarchy" at bounding box center [421, 280] width 16 height 16
click at [423, 251] on div "Position and webpage link" at bounding box center [421, 251] width 16 height 16
click at [604, 394] on button "Download" at bounding box center [601, 394] width 74 height 29
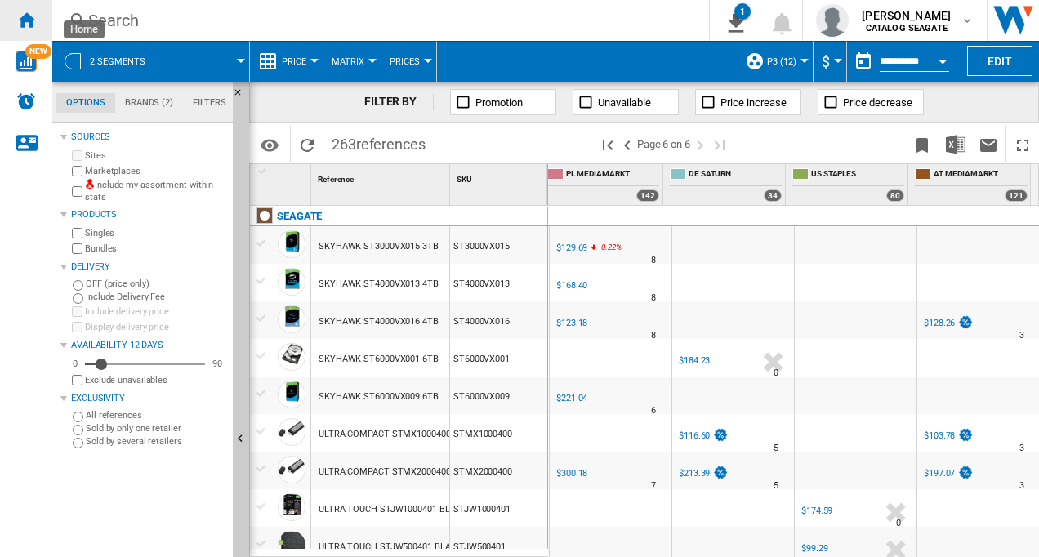
click at [20, 20] on ng-md-icon "Home" at bounding box center [26, 20] width 20 height 20
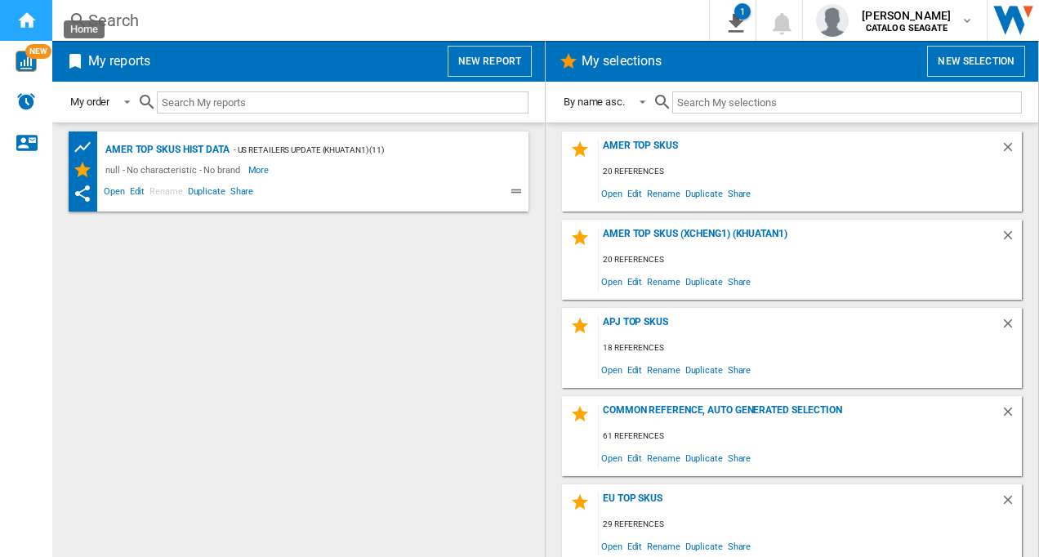
click at [26, 22] on ng-md-icon "Home" at bounding box center [26, 20] width 20 height 20
click at [477, 65] on button "New report" at bounding box center [490, 61] width 84 height 31
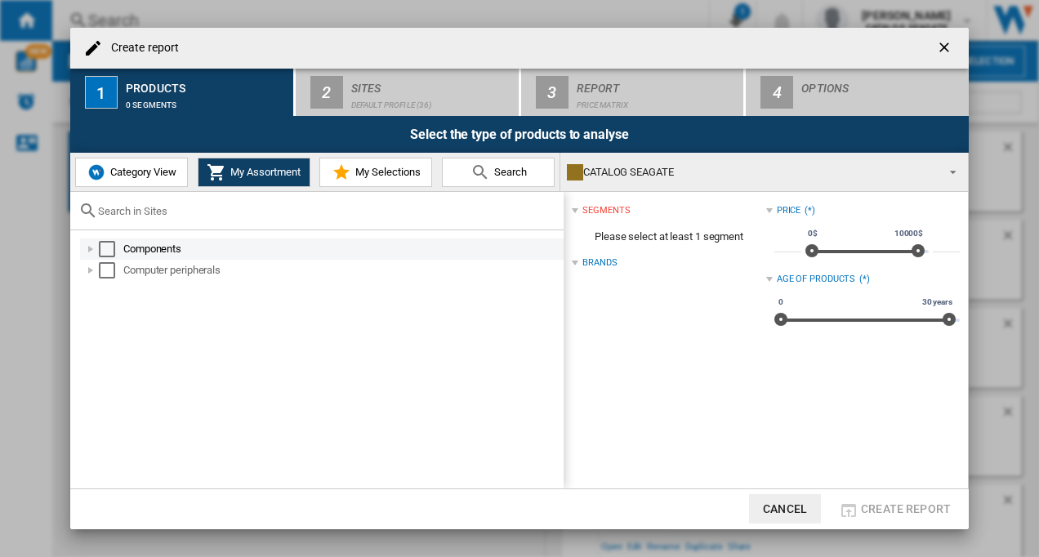
click at [109, 244] on div "Select" at bounding box center [107, 249] width 16 height 16
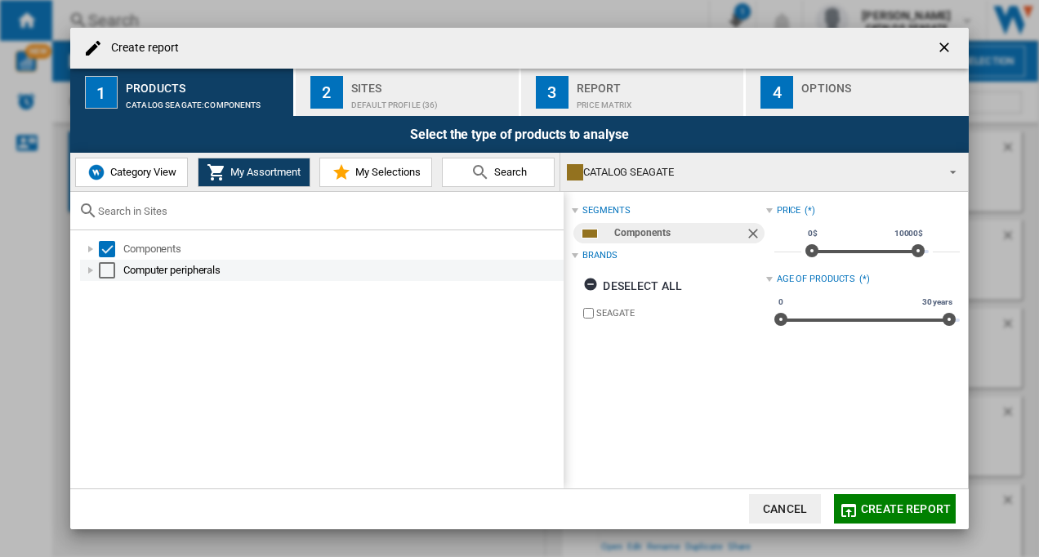
click at [107, 271] on div "Select" at bounding box center [107, 270] width 16 height 16
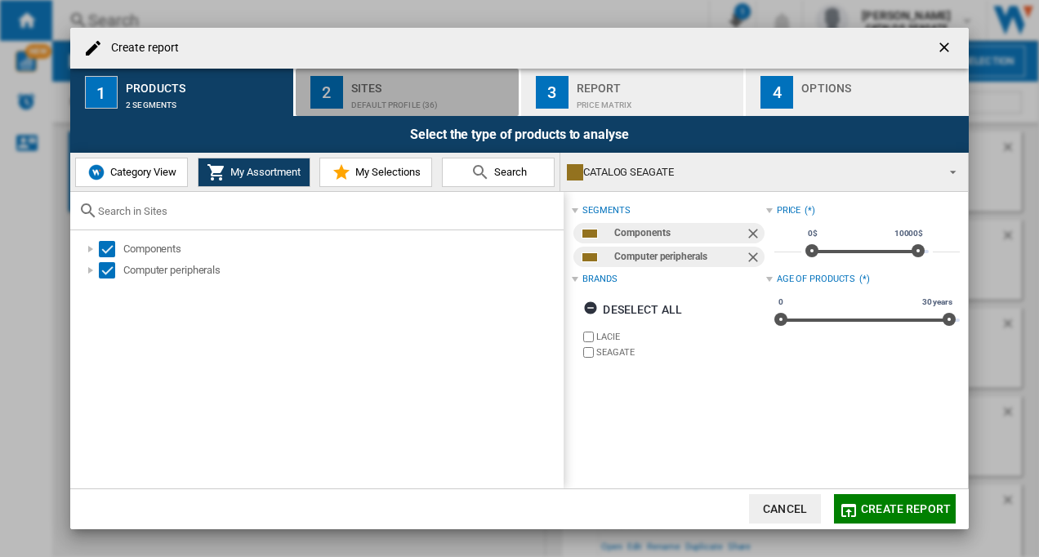
click at [390, 96] on div "Default profile (36)" at bounding box center [431, 100] width 161 height 17
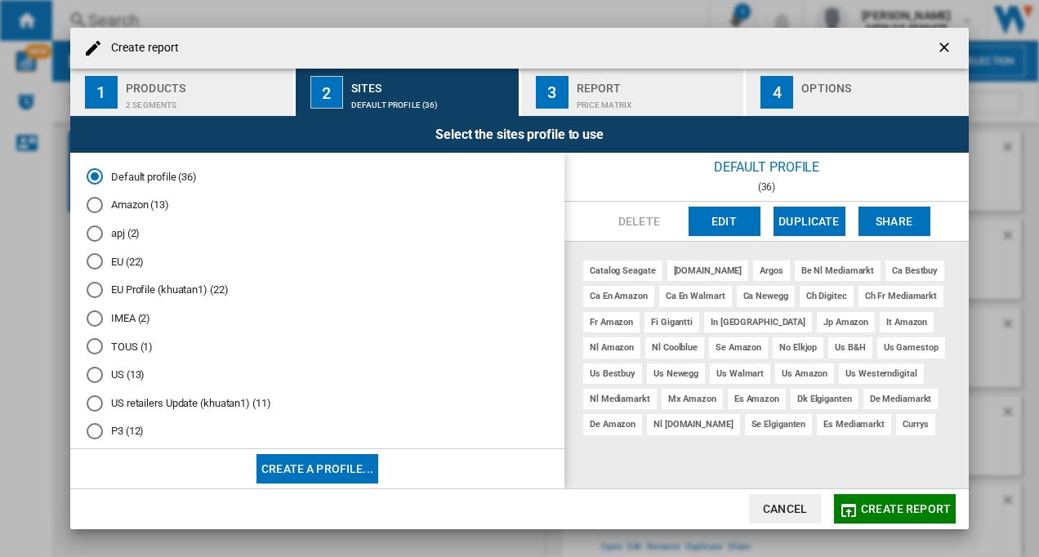
click at [311, 463] on button "Create a profile..." at bounding box center [317, 468] width 122 height 29
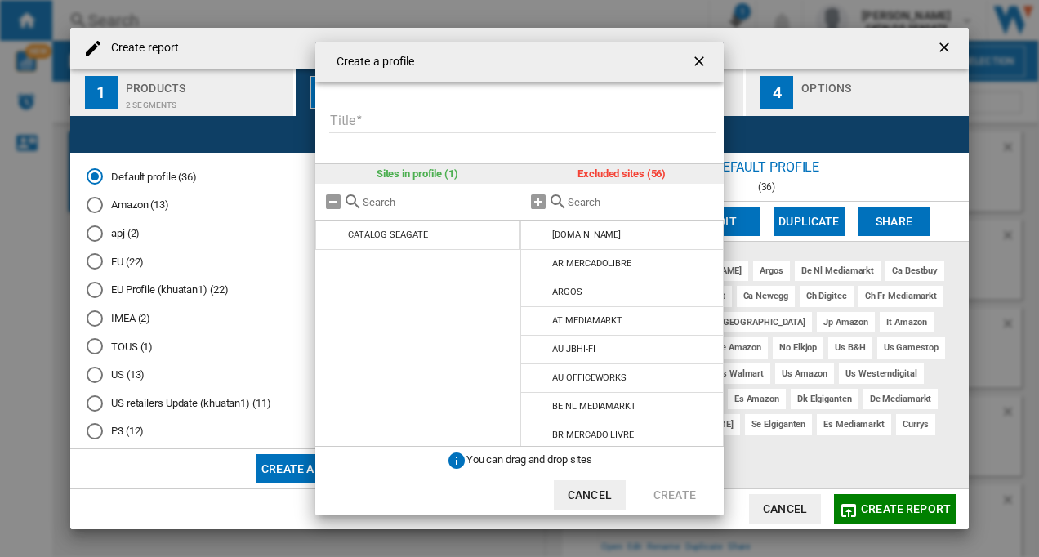
click at [365, 113] on input "Title" at bounding box center [522, 121] width 386 height 25
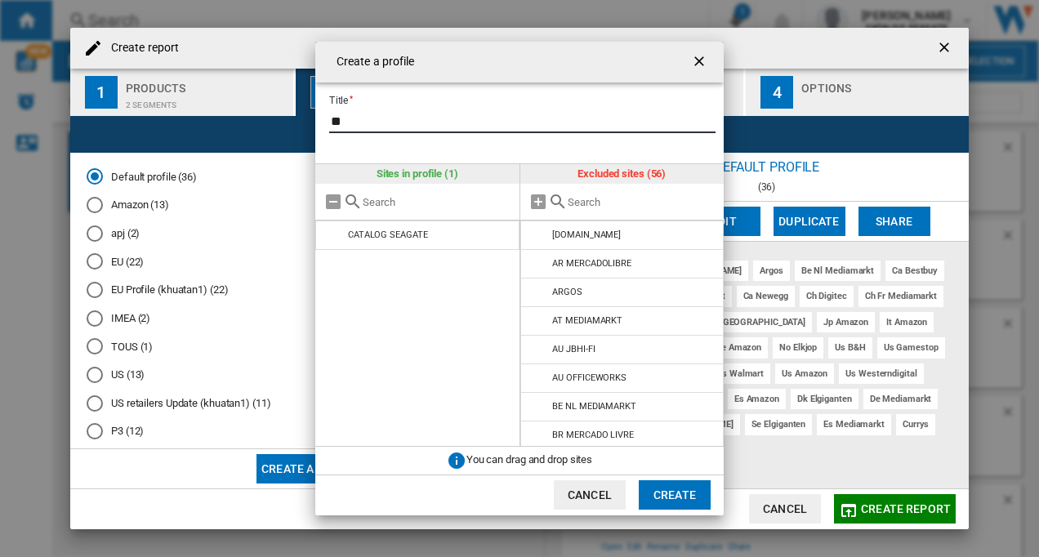
type input "**"
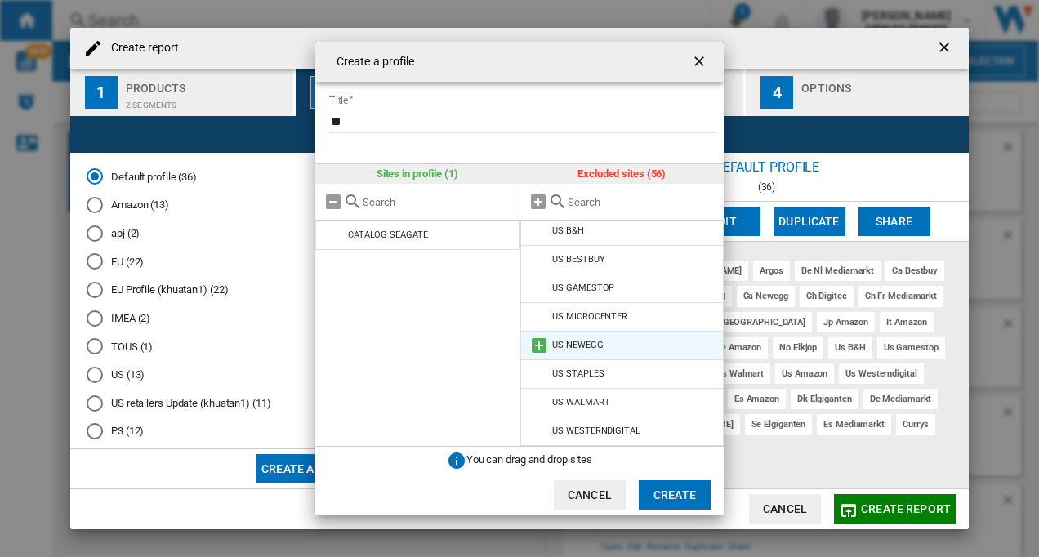
scroll to position [1213, 0]
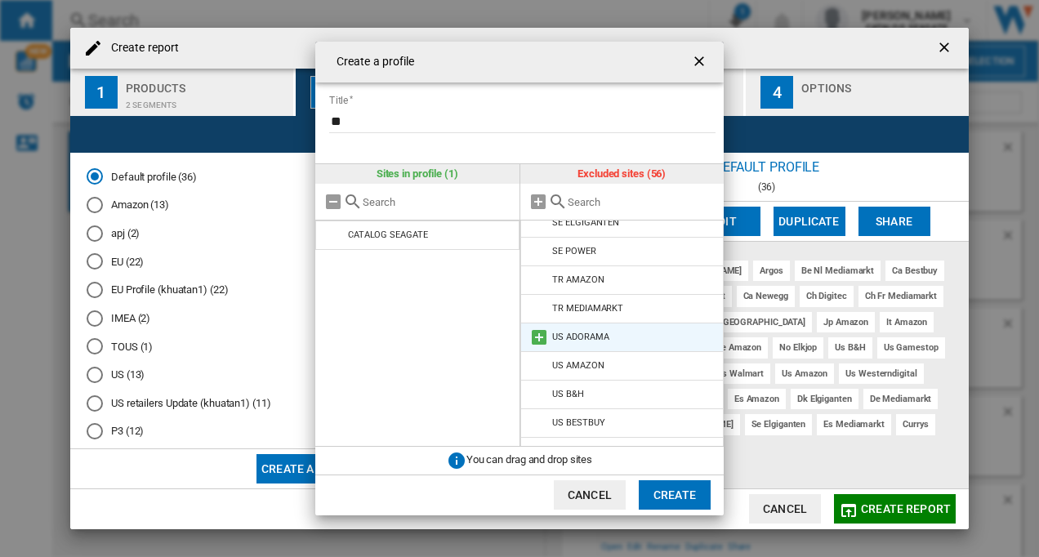
click at [543, 336] on md-icon "Create a ..." at bounding box center [539, 338] width 20 height 20
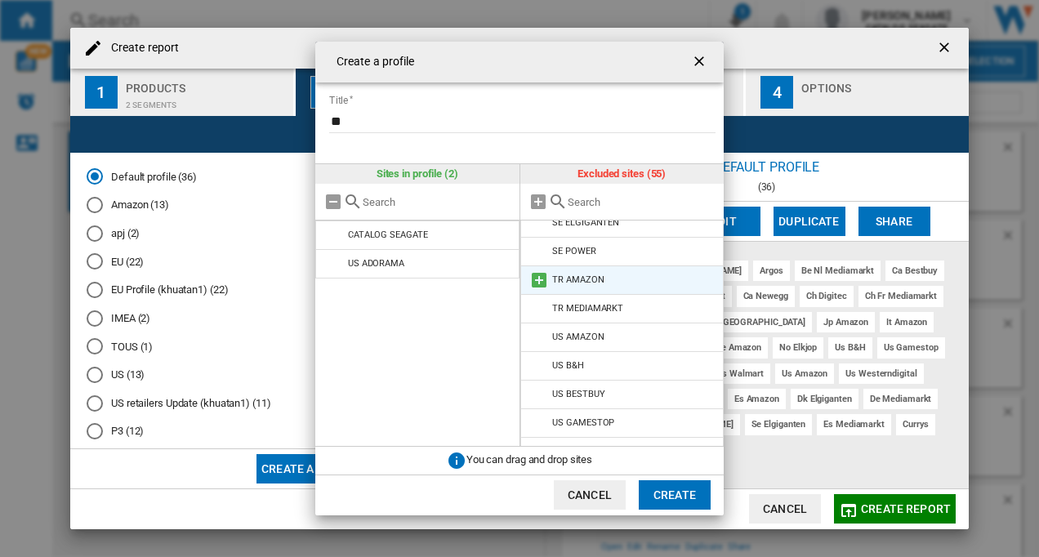
click at [542, 278] on md-icon "Create a ..." at bounding box center [539, 280] width 20 height 20
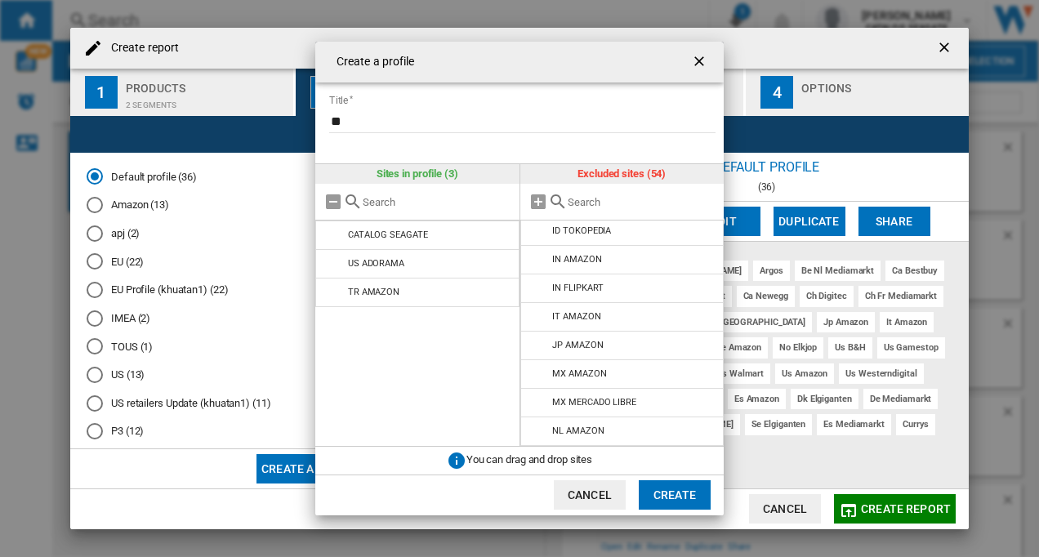
scroll to position [992, 0]
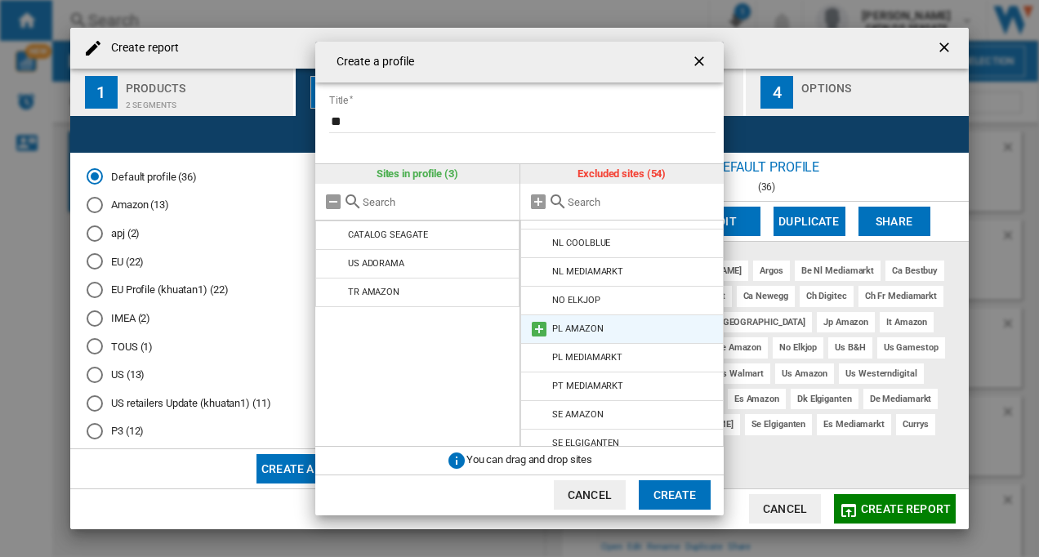
click at [564, 332] on div "PL AMAZON" at bounding box center [577, 328] width 51 height 11
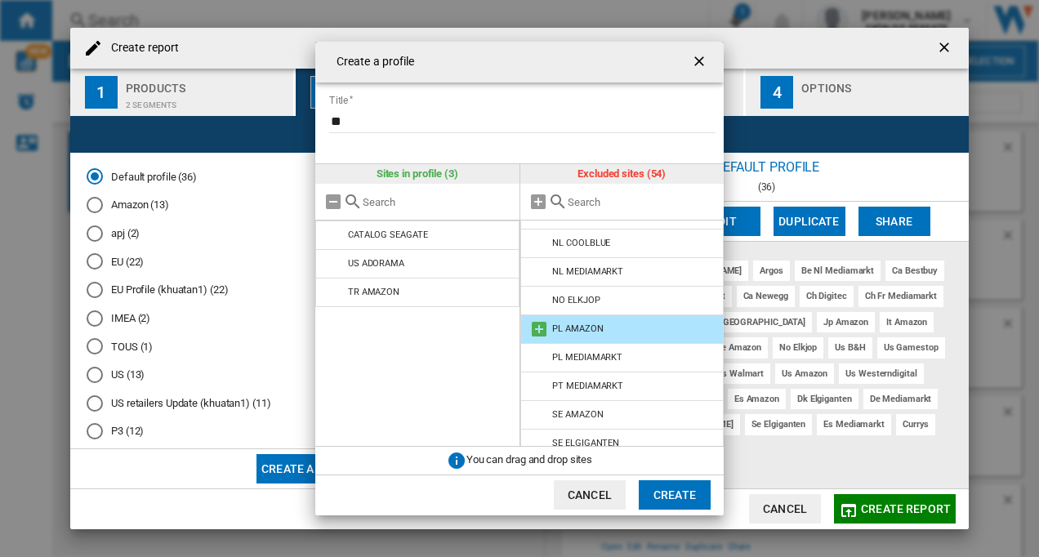
click at [540, 328] on md-icon "Create a ..." at bounding box center [539, 329] width 20 height 20
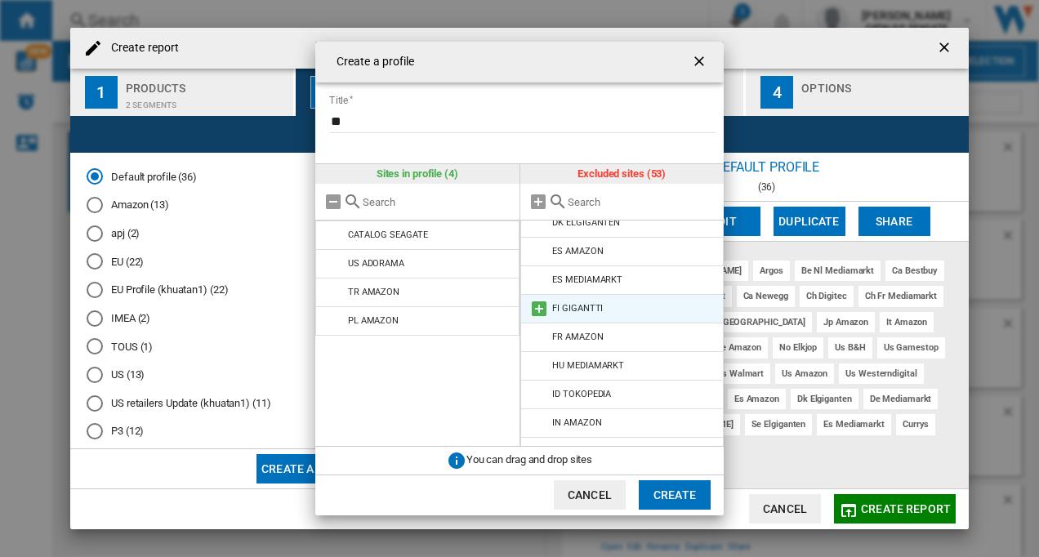
scroll to position [257, 0]
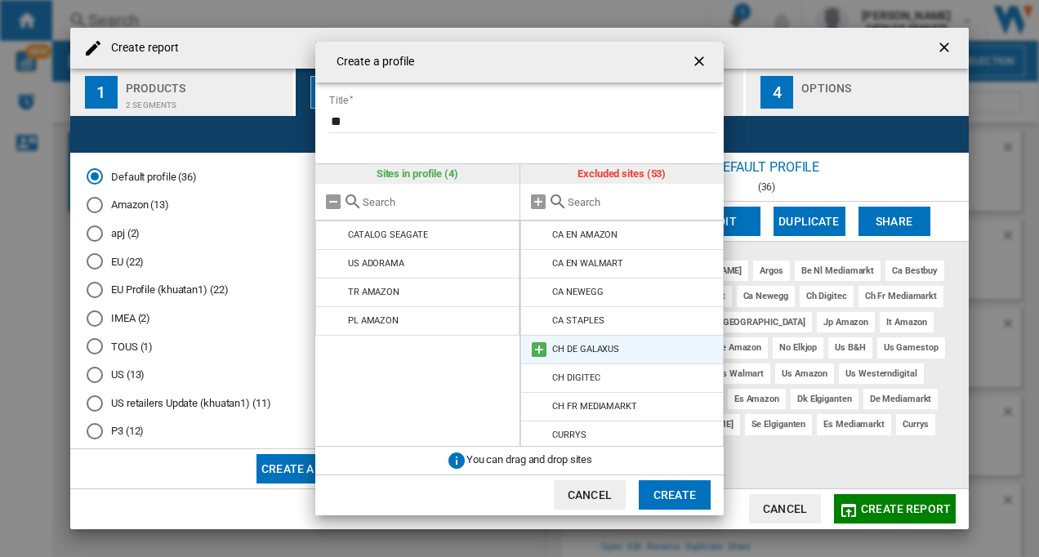
click at [612, 349] on div "CH DE GALAXUS" at bounding box center [585, 349] width 67 height 11
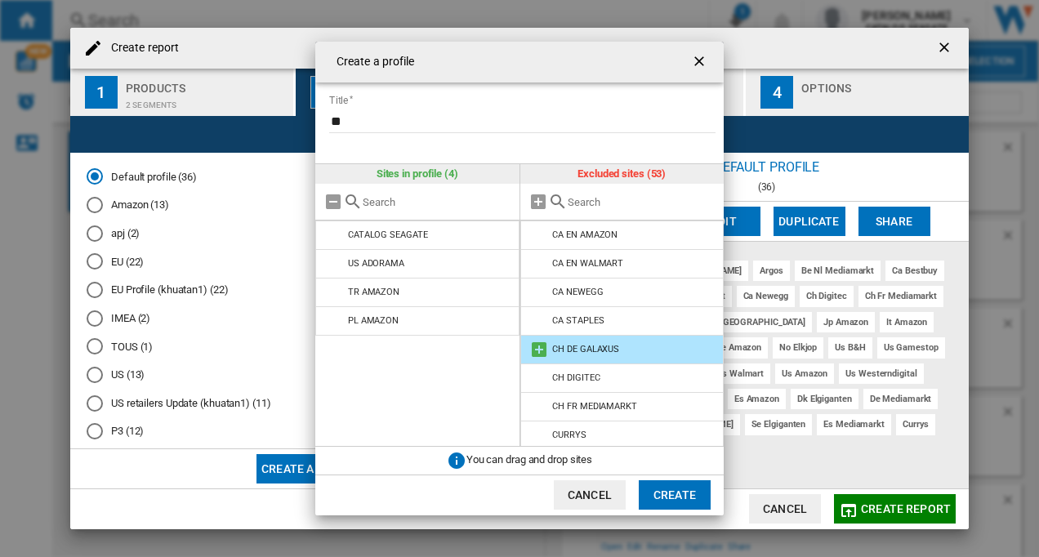
click at [534, 350] on md-icon "Create a ..." at bounding box center [539, 350] width 20 height 20
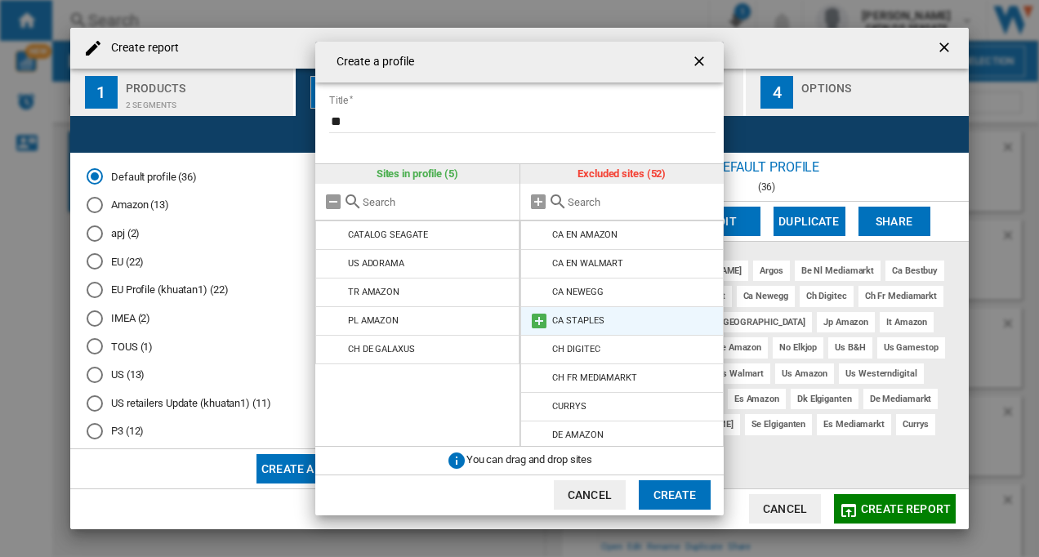
scroll to position [0, 0]
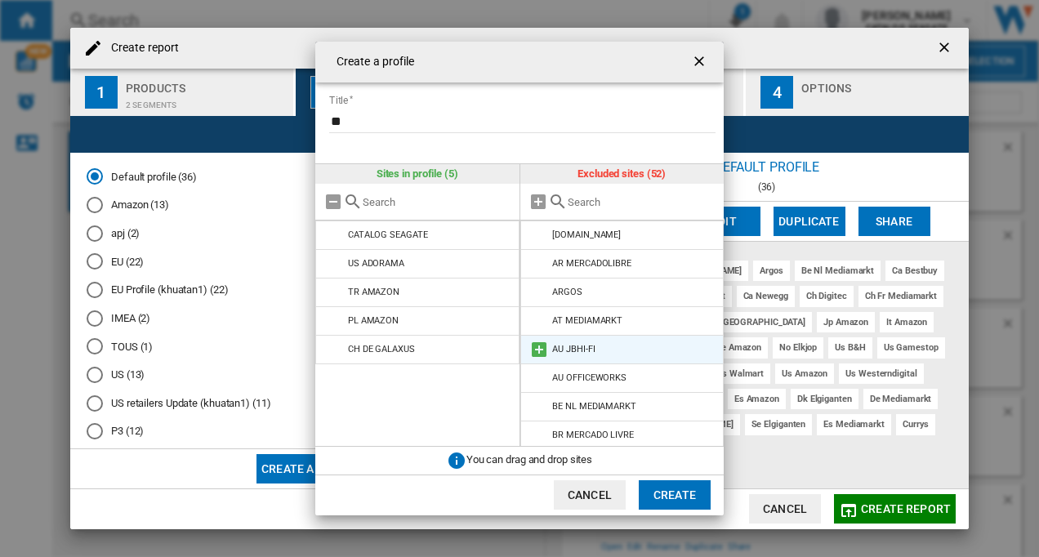
click at [595, 348] on li "AU JBHI-FI" at bounding box center [622, 349] width 204 height 29
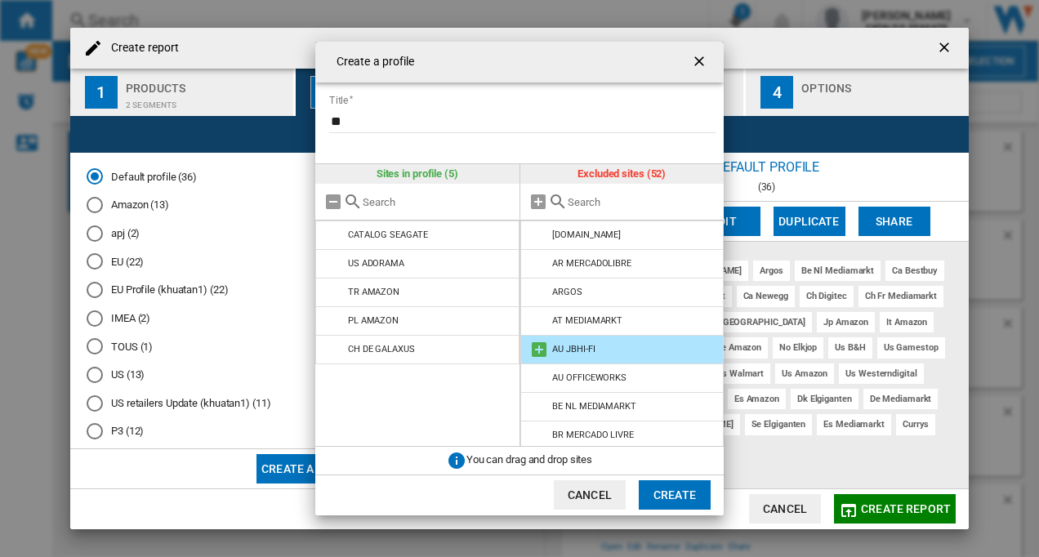
click at [541, 350] on md-icon "Create a ..." at bounding box center [539, 350] width 20 height 20
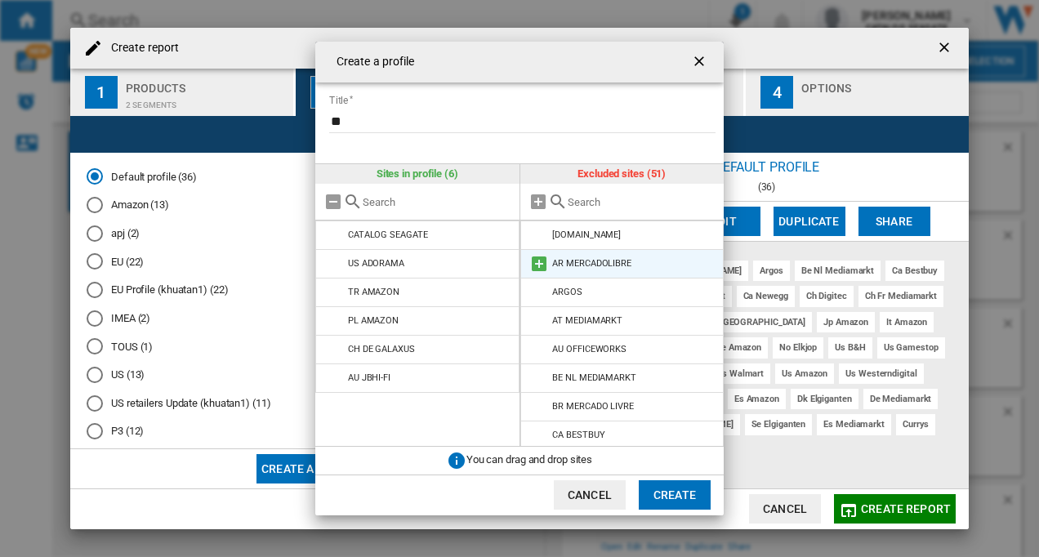
click at [538, 261] on md-icon "Create a ..." at bounding box center [539, 264] width 20 height 20
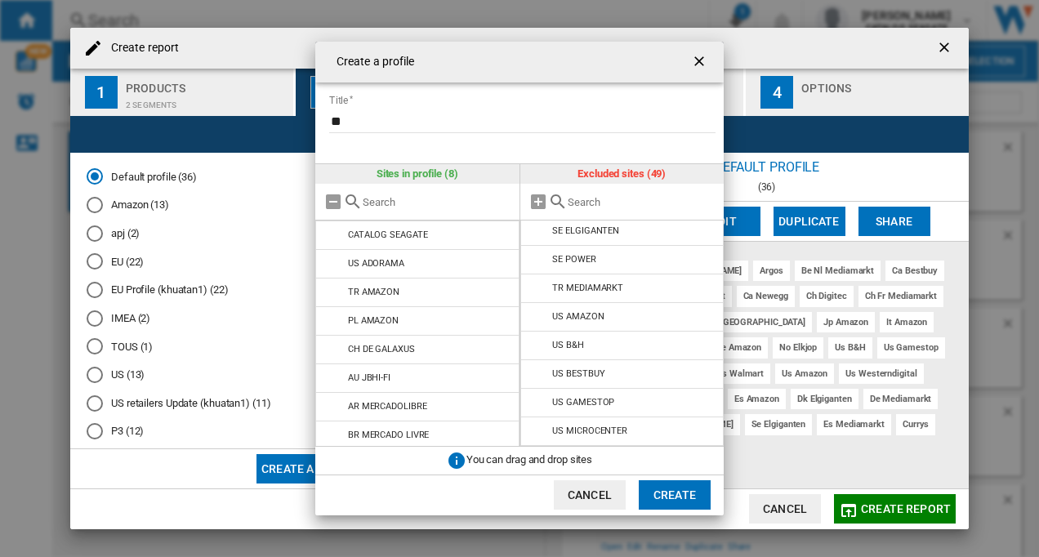
scroll to position [1176, 0]
click at [540, 317] on md-icon "Create a ..." at bounding box center [539, 317] width 20 height 20
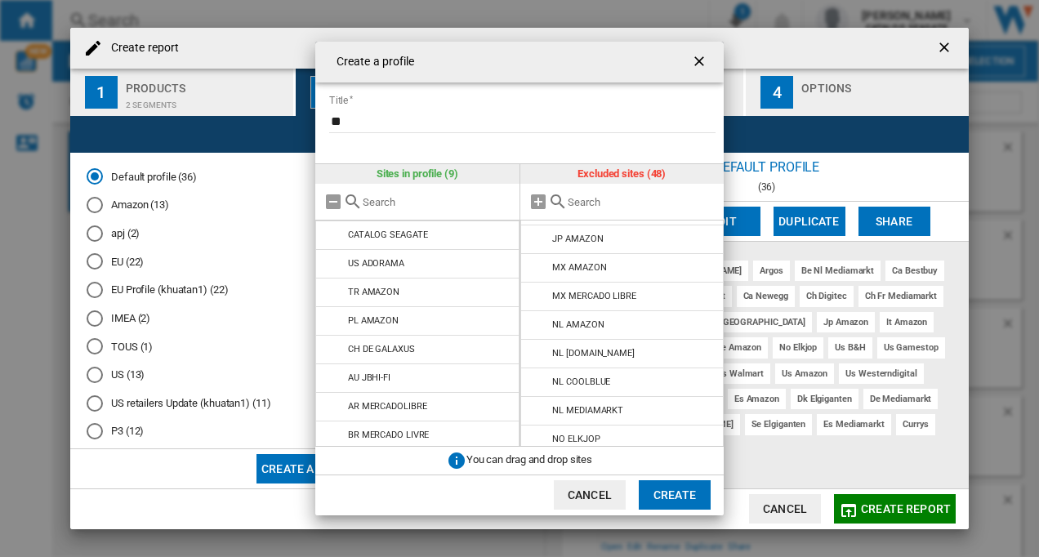
scroll to position [86, 0]
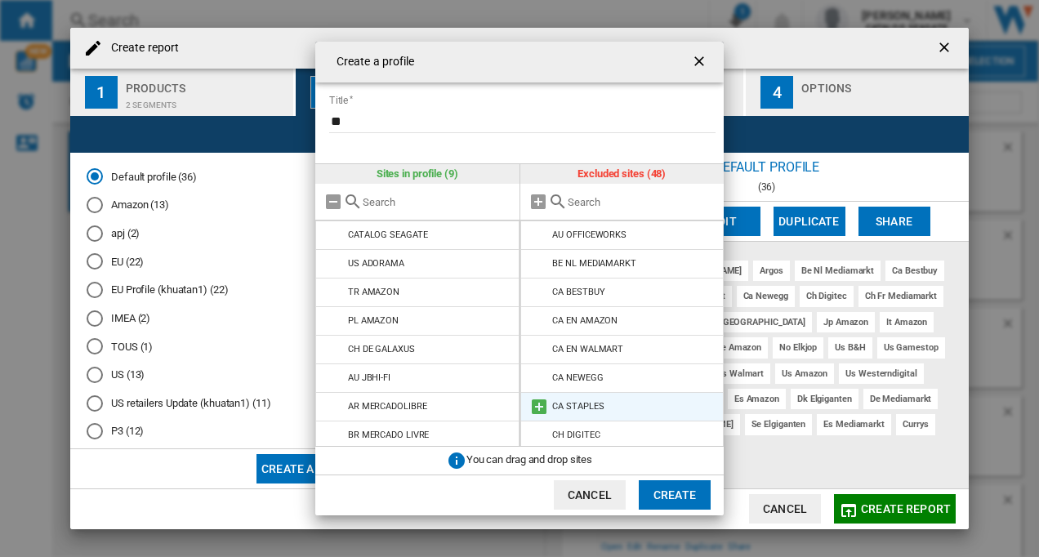
click at [541, 408] on md-icon "Create a ..." at bounding box center [539, 407] width 20 height 20
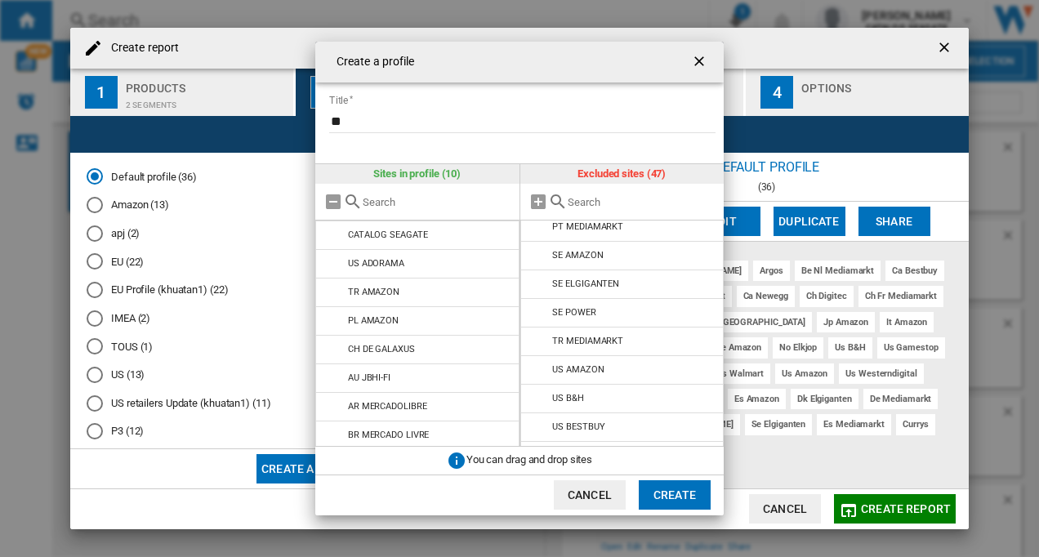
scroll to position [1119, 0]
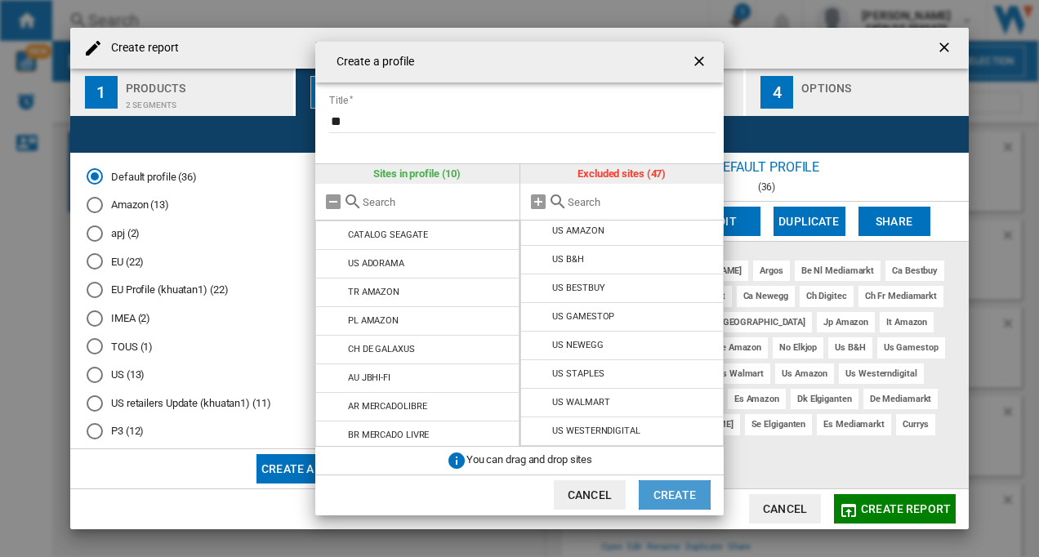
click at [670, 495] on button "Create" at bounding box center [675, 494] width 72 height 29
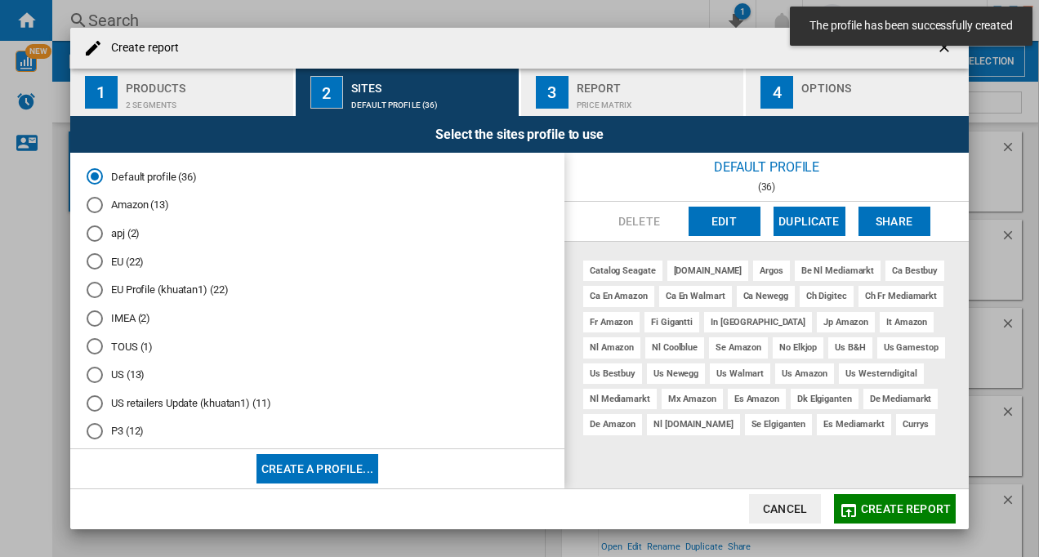
click at [327, 474] on button "Create a profile..." at bounding box center [317, 468] width 122 height 29
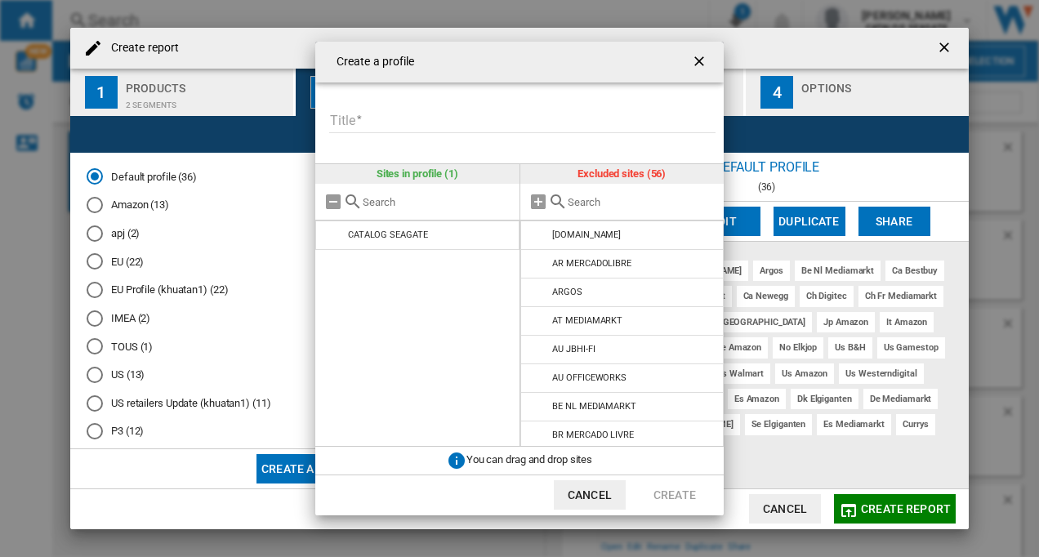
click at [695, 58] on ng-md-icon "getI18NText('BUTTONS.CLOSE_DIALOG')" at bounding box center [701, 63] width 20 height 20
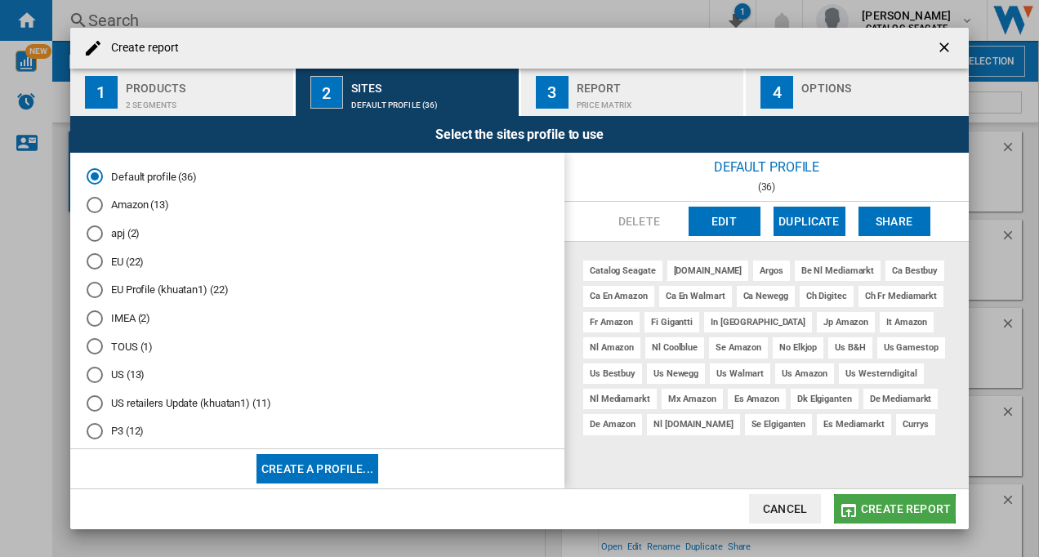
click at [872, 509] on span "Create report" at bounding box center [906, 508] width 90 height 13
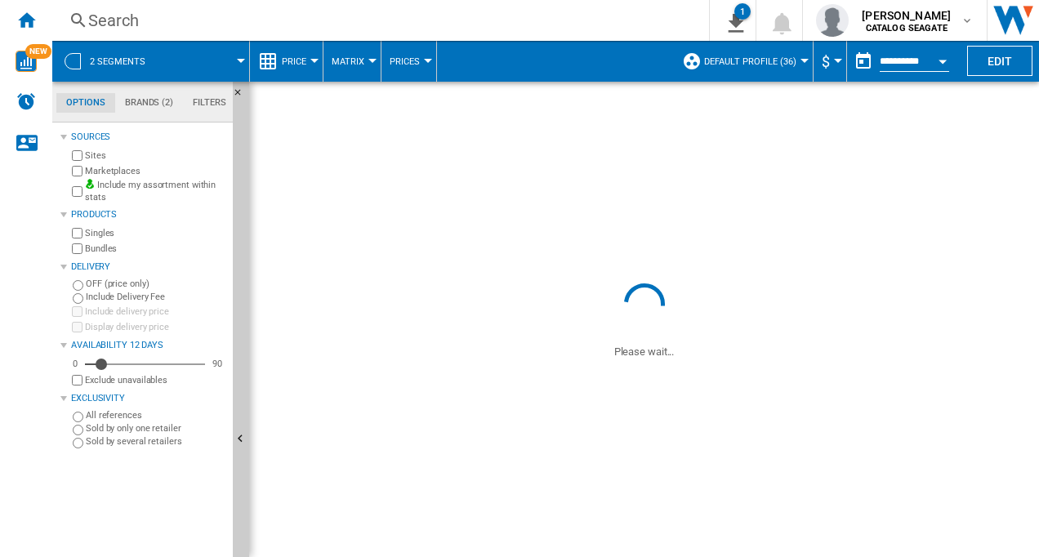
click at [797, 63] on button "Default profile (36)" at bounding box center [754, 61] width 100 height 41
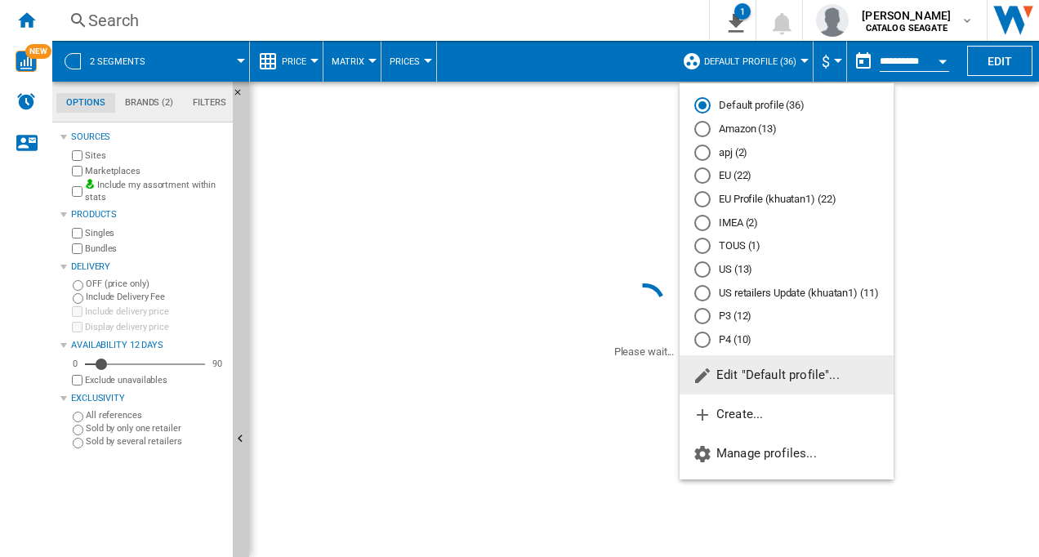
click at [700, 338] on div "P4 (10)" at bounding box center [702, 340] width 16 height 16
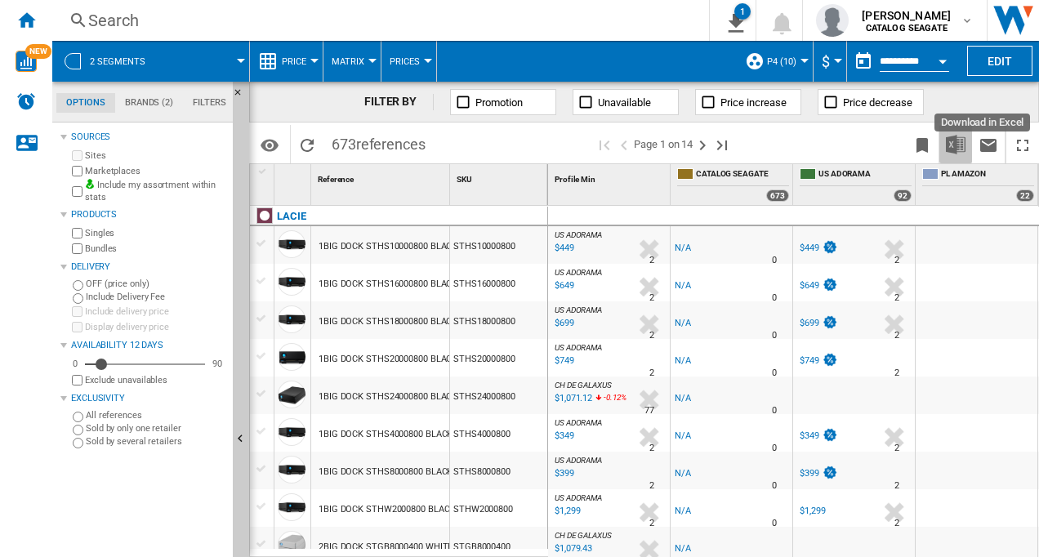
click at [957, 145] on img "Download in Excel" at bounding box center [956, 145] width 20 height 20
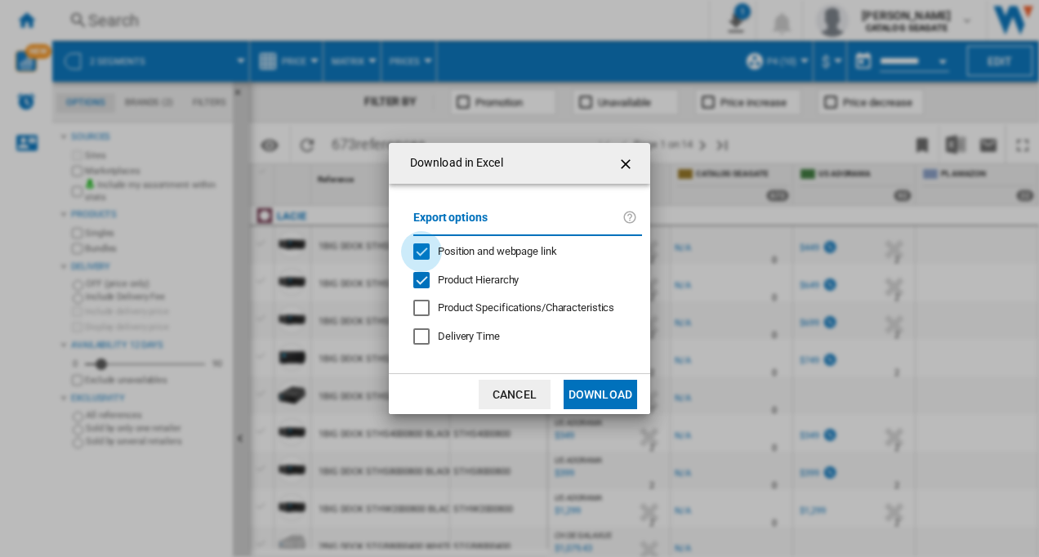
click at [422, 252] on div "Position and webpage link" at bounding box center [421, 251] width 16 height 16
click at [607, 394] on button "Download" at bounding box center [601, 394] width 74 height 29
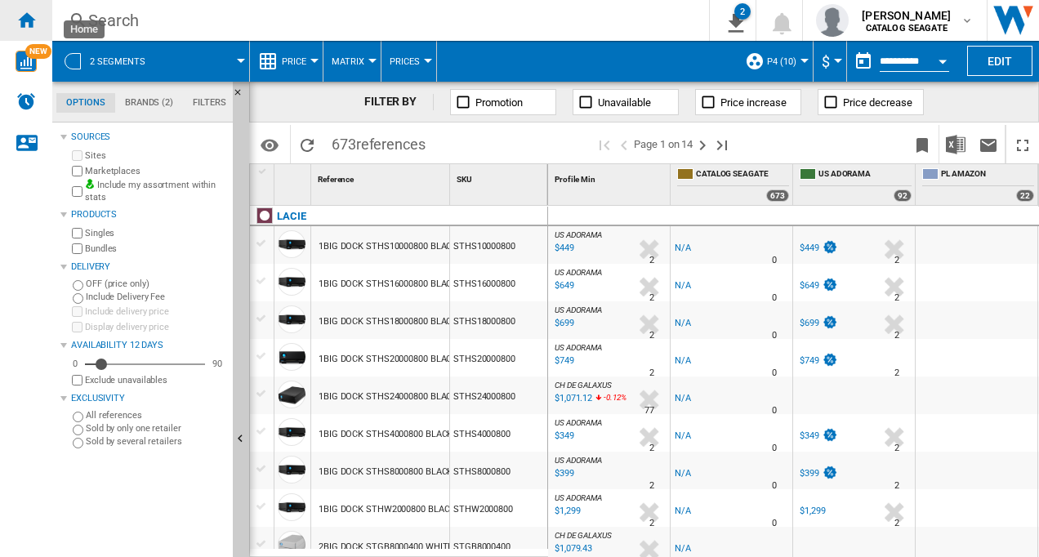
click at [26, 16] on ng-md-icon "Home" at bounding box center [26, 20] width 20 height 20
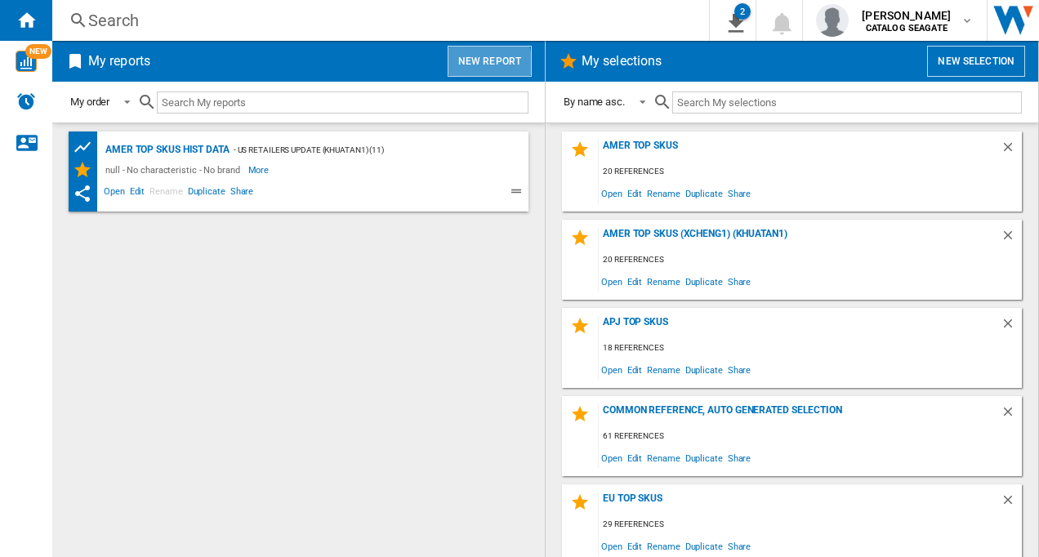
click at [463, 65] on button "New report" at bounding box center [490, 61] width 84 height 31
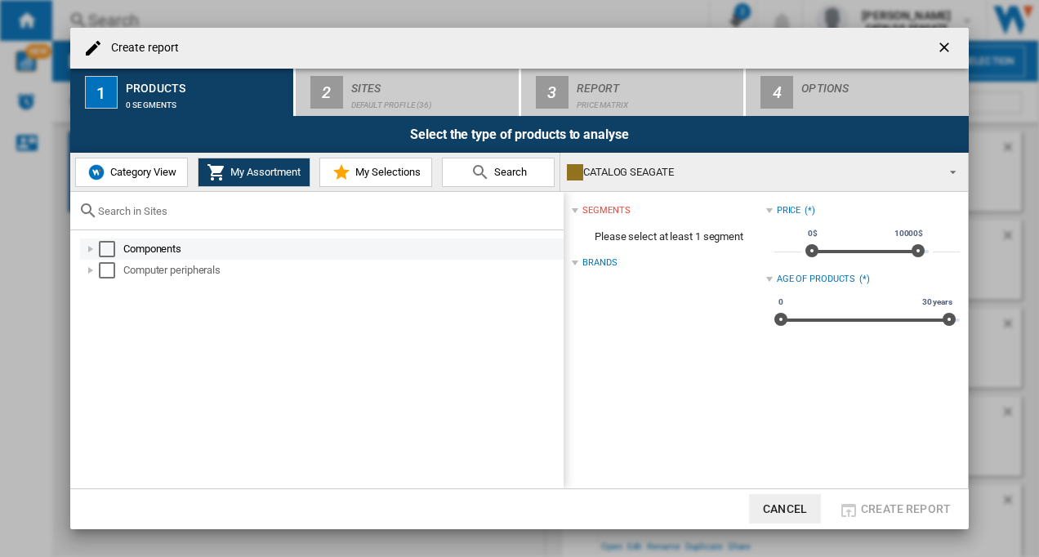
click at [105, 246] on div "Select" at bounding box center [107, 249] width 16 height 16
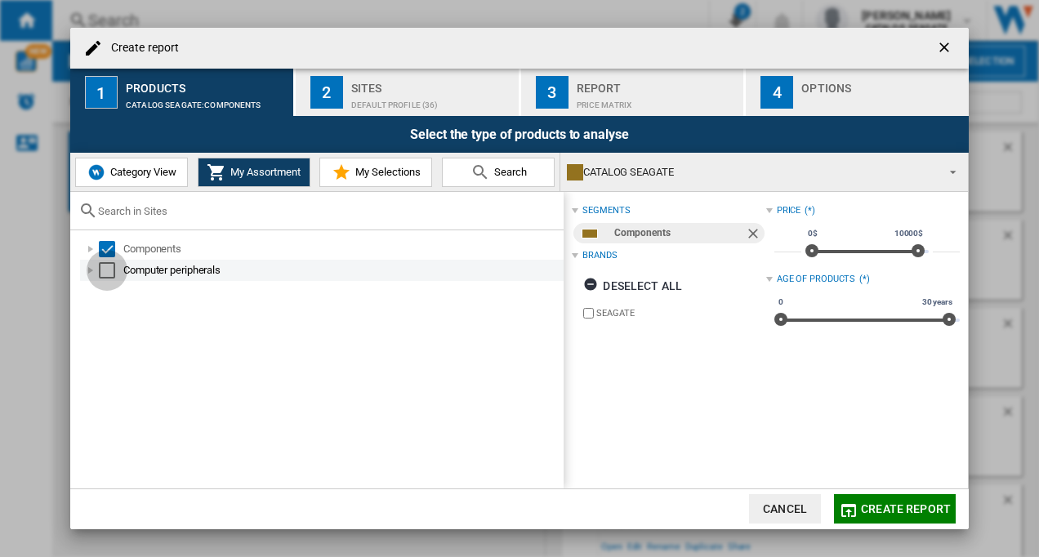
click at [108, 268] on div "Select" at bounding box center [107, 270] width 16 height 16
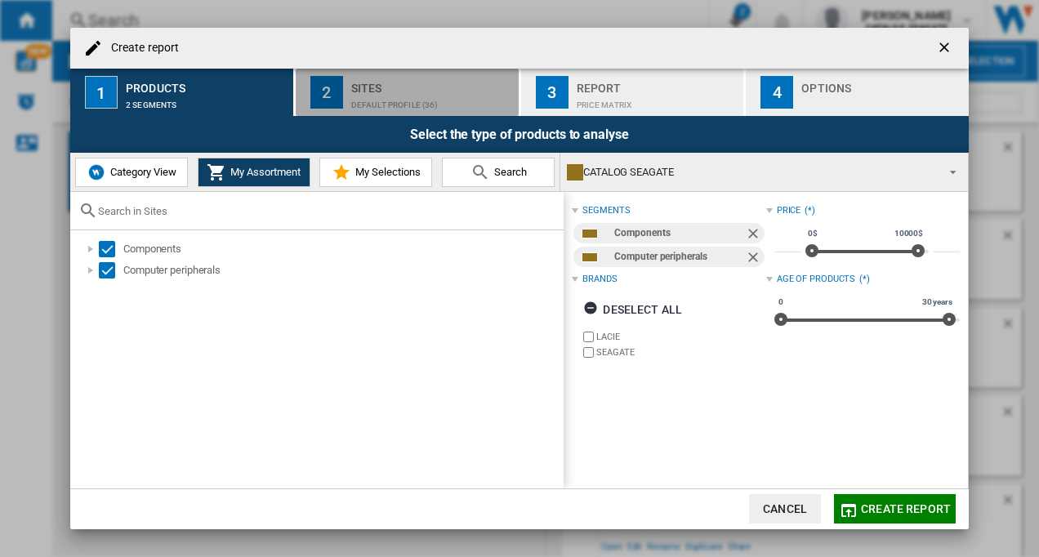
click at [359, 95] on div "Default profile (36)" at bounding box center [431, 100] width 161 height 17
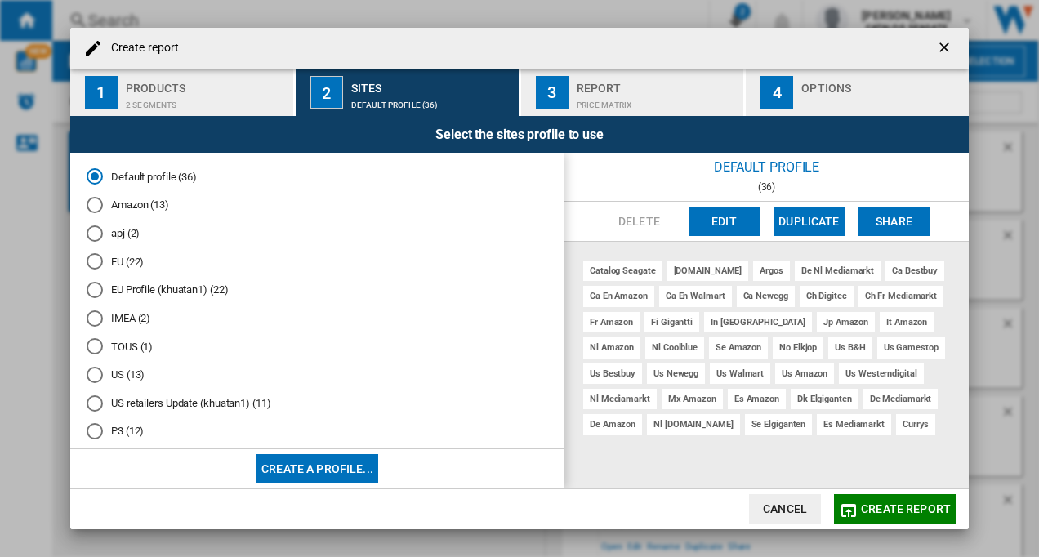
click at [303, 473] on button "Create a profile..." at bounding box center [317, 468] width 122 height 29
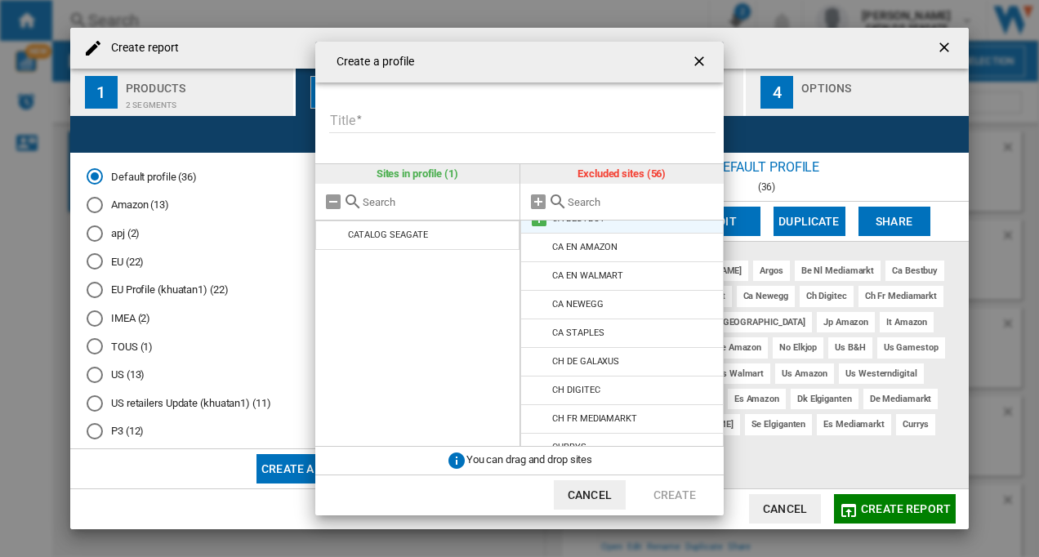
scroll to position [327, 0]
click at [421, 123] on input "Title" at bounding box center [522, 121] width 386 height 25
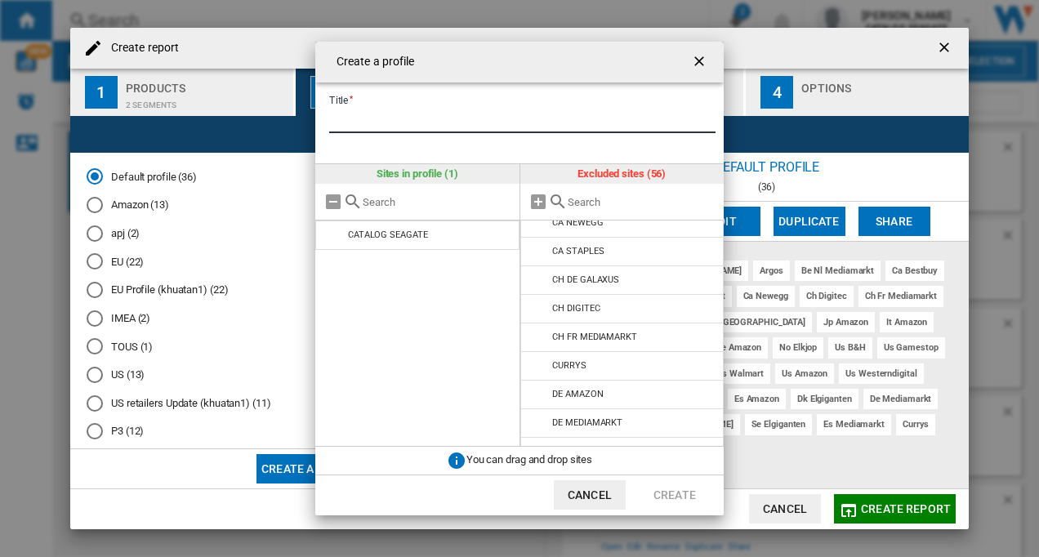
click at [618, 154] on md-input-container "Title Please enter a title for your profile" at bounding box center [526, 130] width 396 height 47
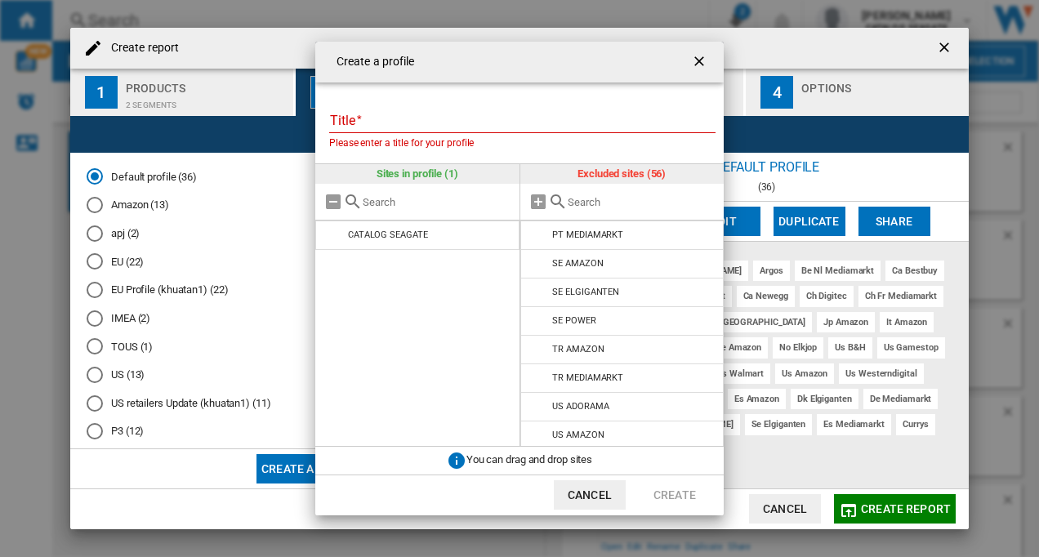
scroll to position [1376, 0]
click at [606, 197] on input "Create a ..." at bounding box center [642, 202] width 149 height 12
type input "amazon"
click at [706, 63] on ng-md-icon "getI18NText('BUTTONS.CLOSE_DIALOG')" at bounding box center [701, 63] width 20 height 20
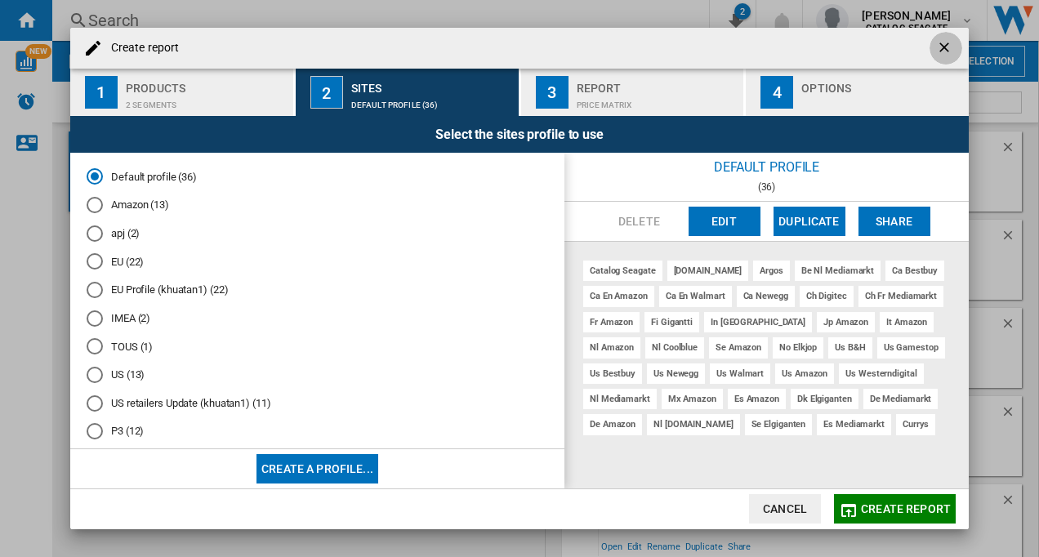
click at [947, 52] on ng-md-icon "getI18NText('BUTTONS.CLOSE_DIALOG')" at bounding box center [946, 49] width 20 height 20
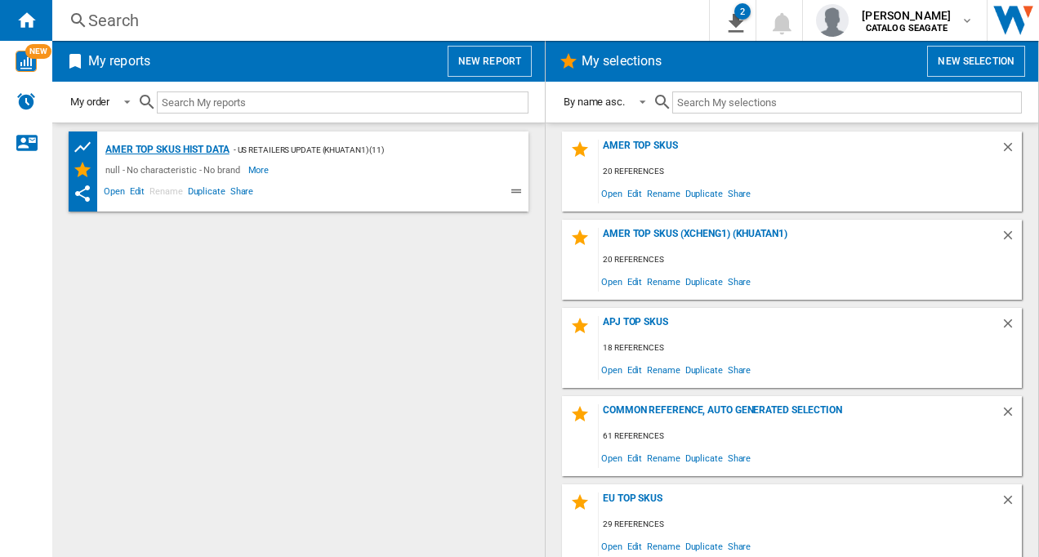
click at [140, 152] on div "AMER TOP SKUs HIST DATA" at bounding box center [165, 150] width 128 height 20
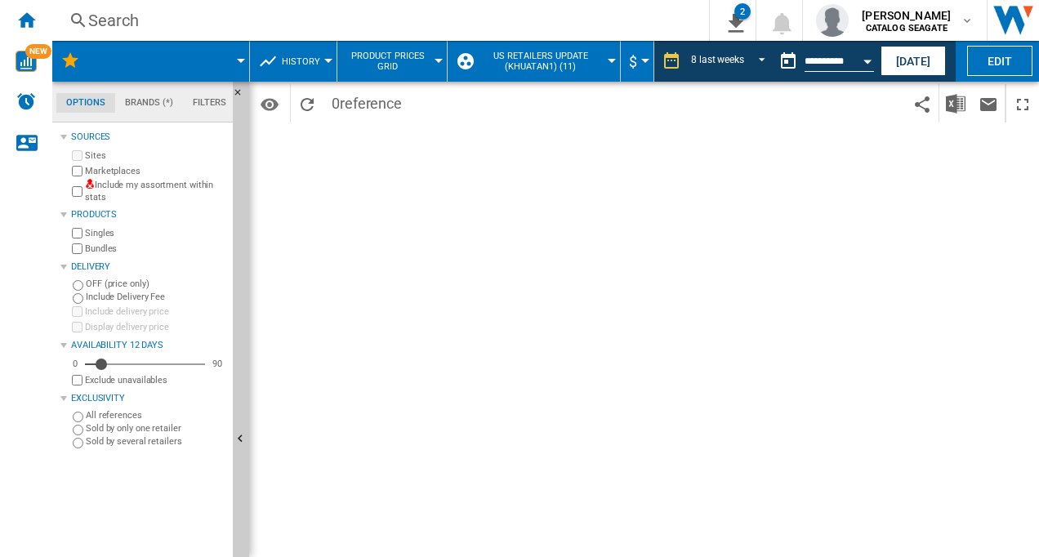
click at [608, 60] on div at bounding box center [612, 61] width 8 height 4
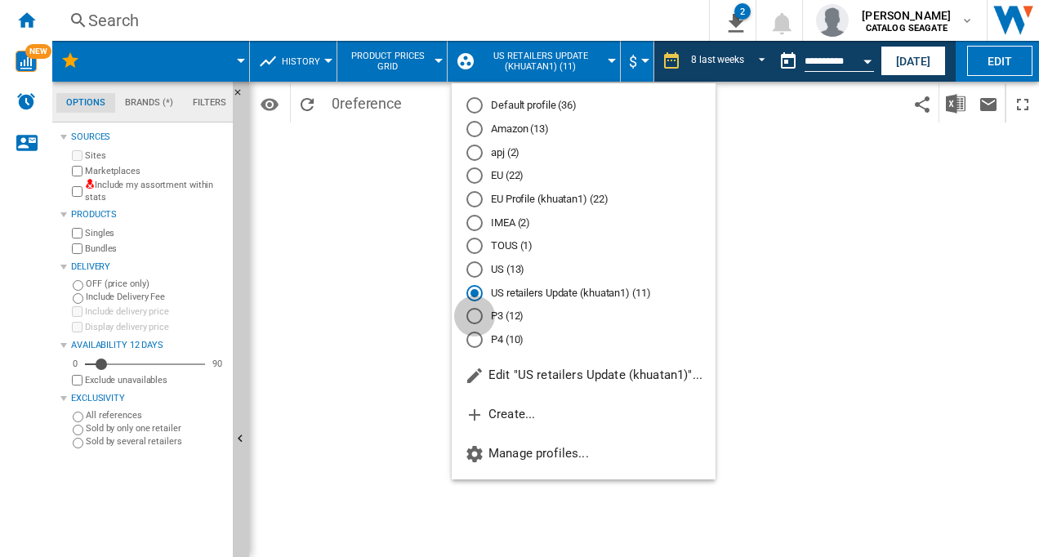
click at [473, 319] on div "P3 (12)" at bounding box center [474, 316] width 16 height 16
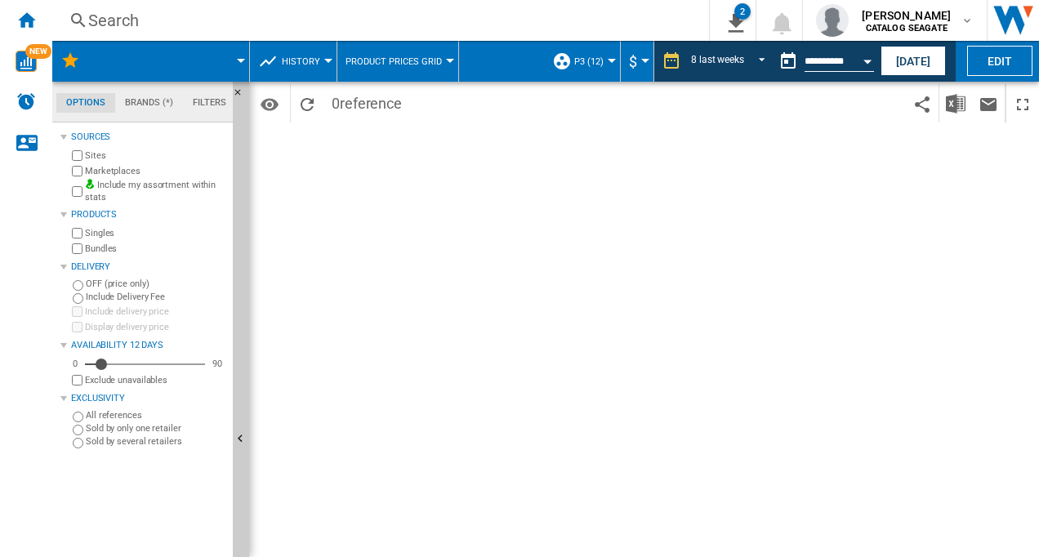
click at [245, 60] on md-menu at bounding box center [151, 61] width 198 height 41
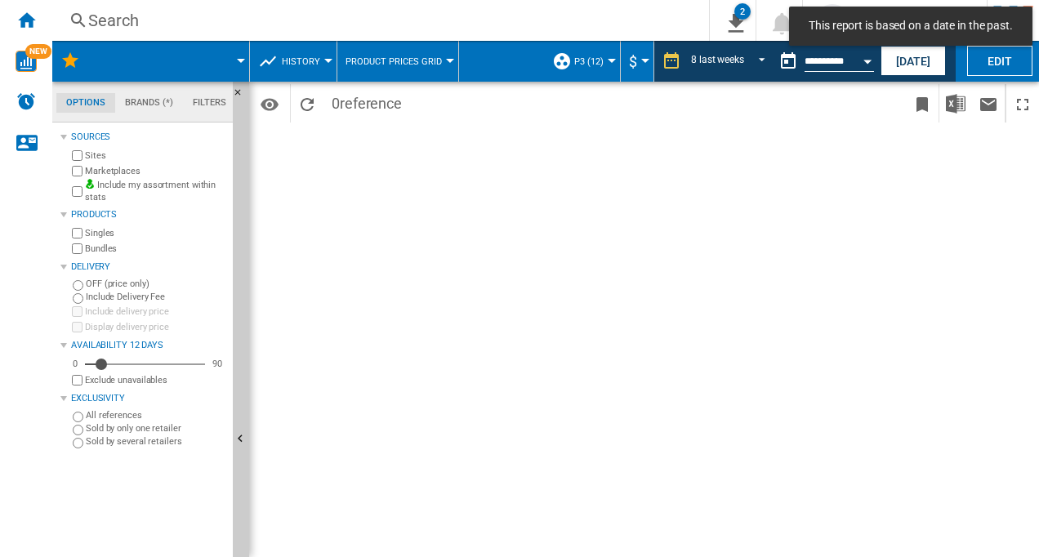
click at [238, 60] on div at bounding box center [241, 61] width 8 height 4
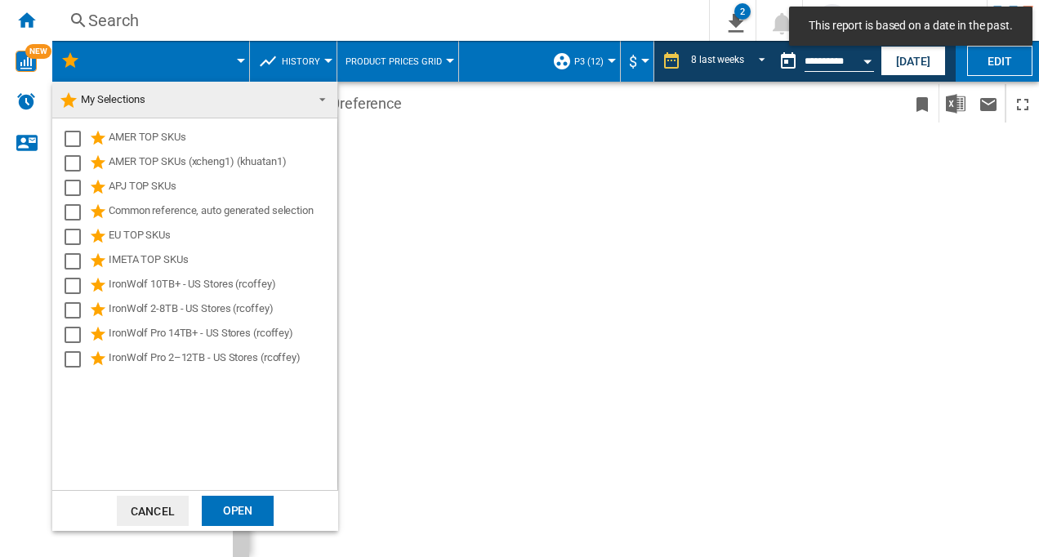
click at [325, 96] on span at bounding box center [318, 98] width 20 height 23
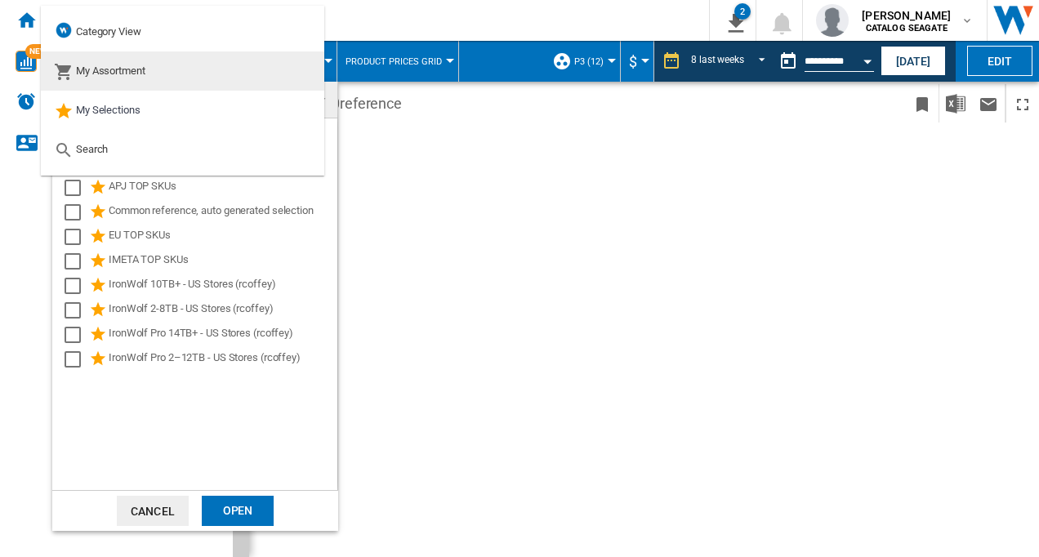
click at [107, 71] on span "My Assortment" at bounding box center [110, 71] width 69 height 12
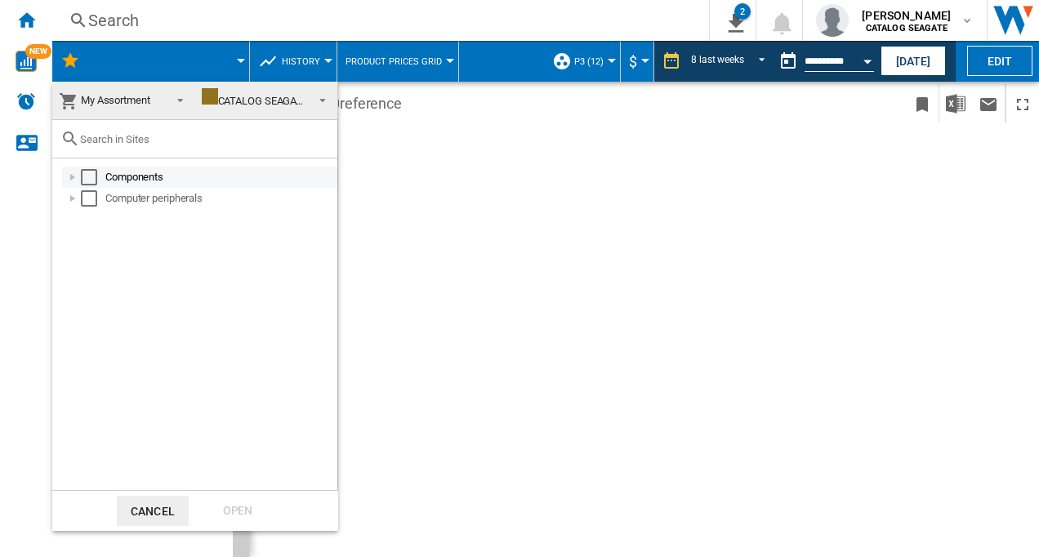
click at [85, 175] on div "Select" at bounding box center [89, 177] width 16 height 16
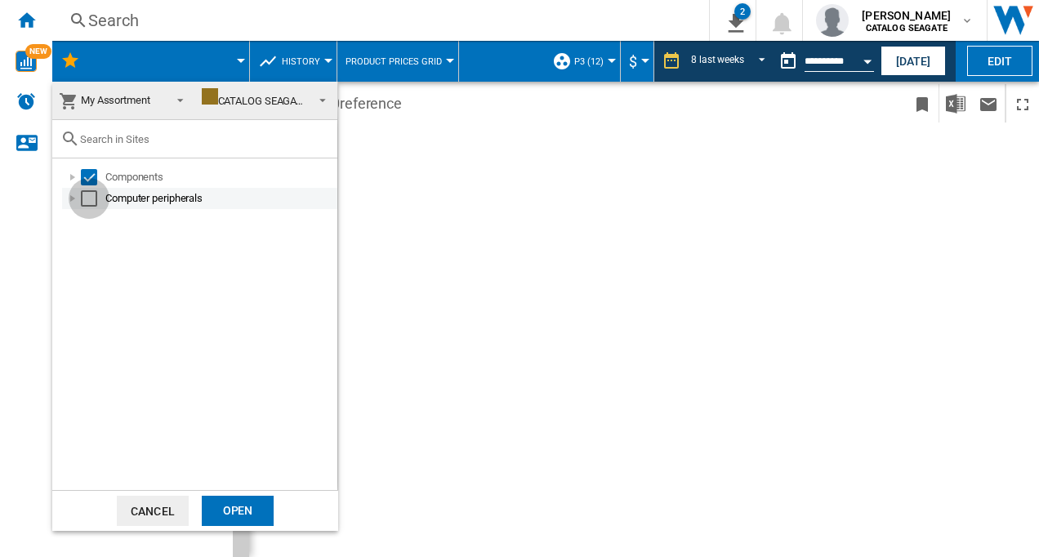
click at [87, 193] on div "Select" at bounding box center [89, 198] width 16 height 16
click at [235, 502] on div "Open" at bounding box center [238, 511] width 72 height 30
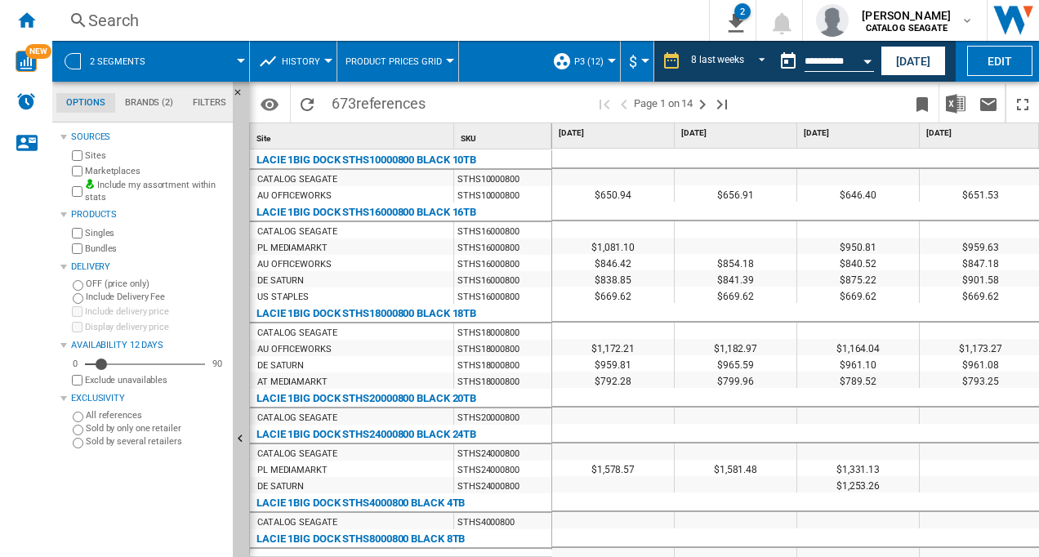
click at [324, 56] on button "History" at bounding box center [305, 61] width 47 height 41
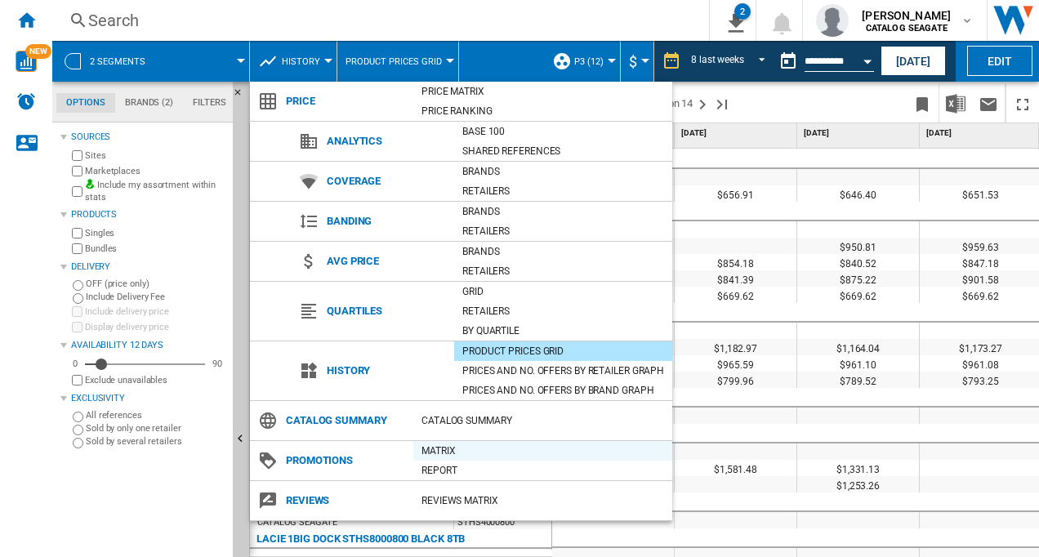
click at [451, 454] on div "Matrix" at bounding box center [542, 451] width 259 height 16
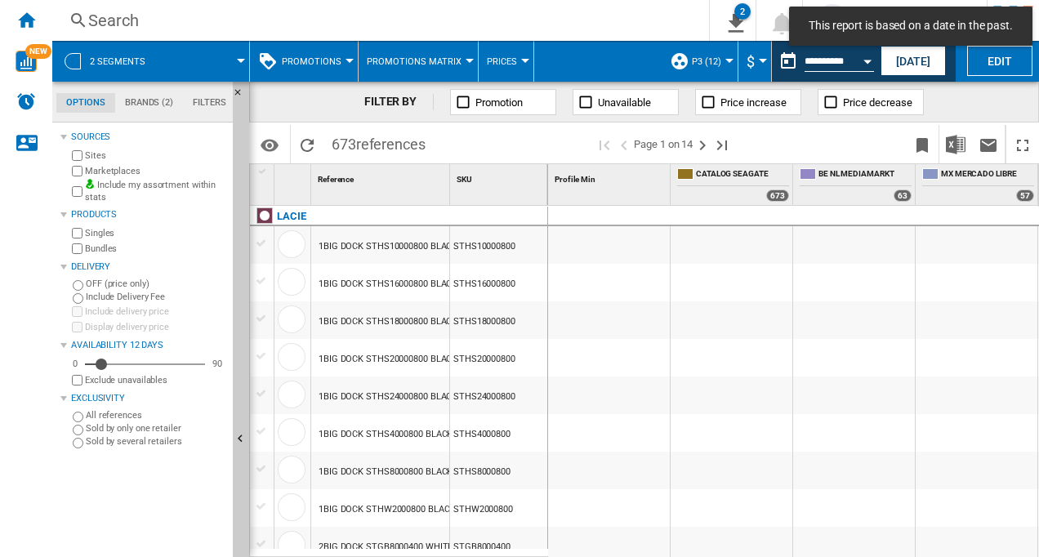
click at [348, 61] on div at bounding box center [349, 61] width 8 height 4
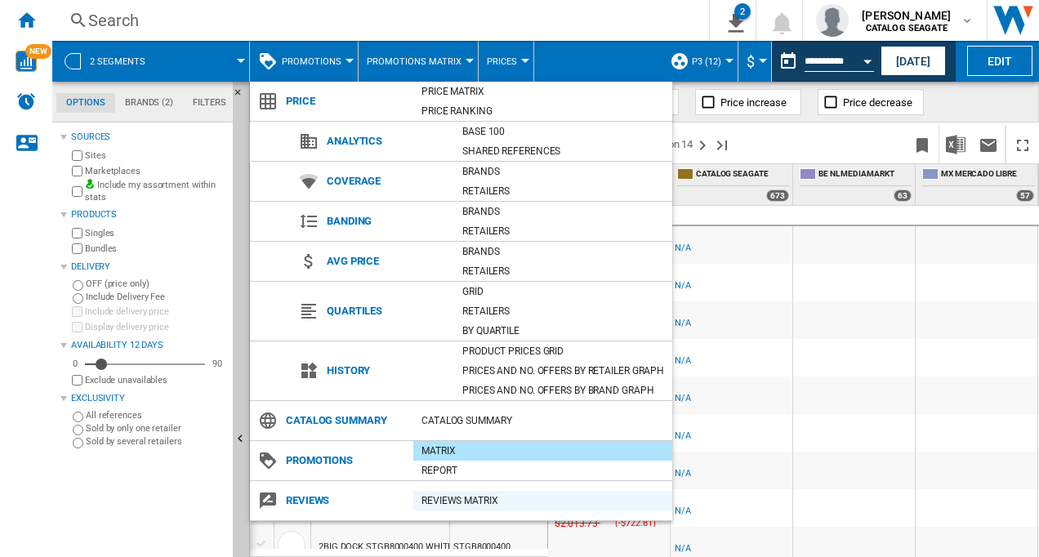
click at [456, 497] on div "REVIEWS Matrix" at bounding box center [542, 500] width 259 height 16
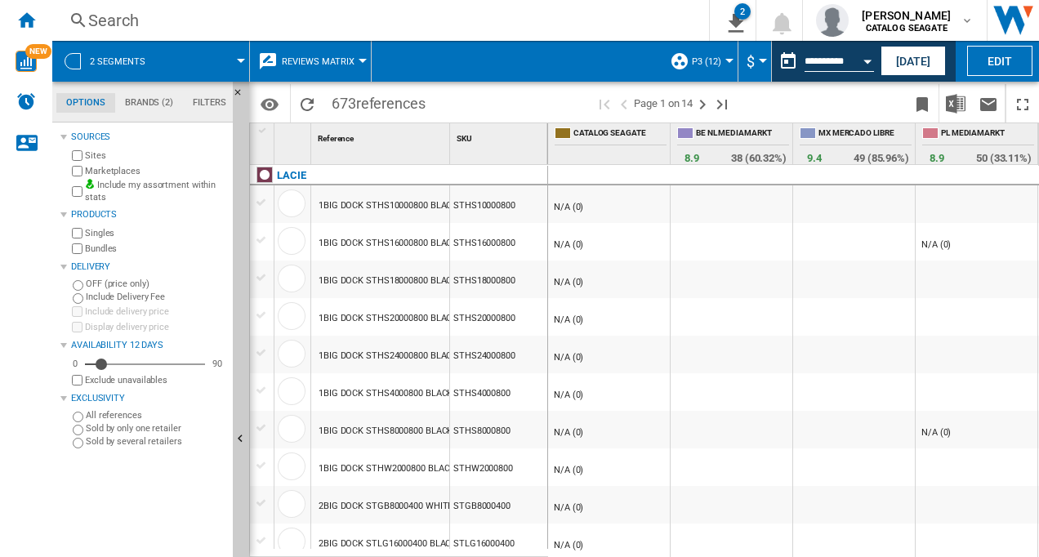
click at [359, 60] on div at bounding box center [363, 61] width 8 height 4
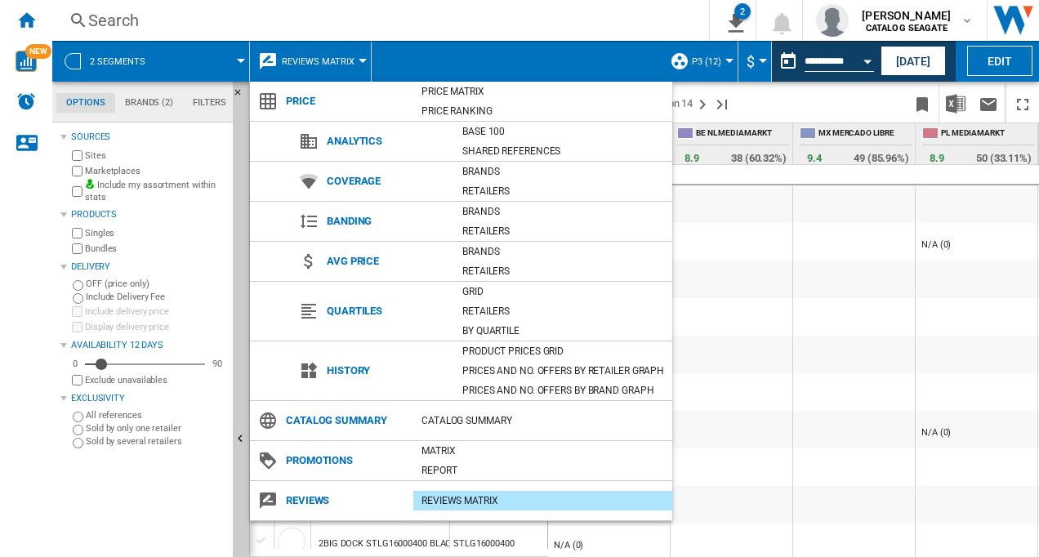
click at [23, 20] on md-backdrop at bounding box center [519, 278] width 1039 height 557
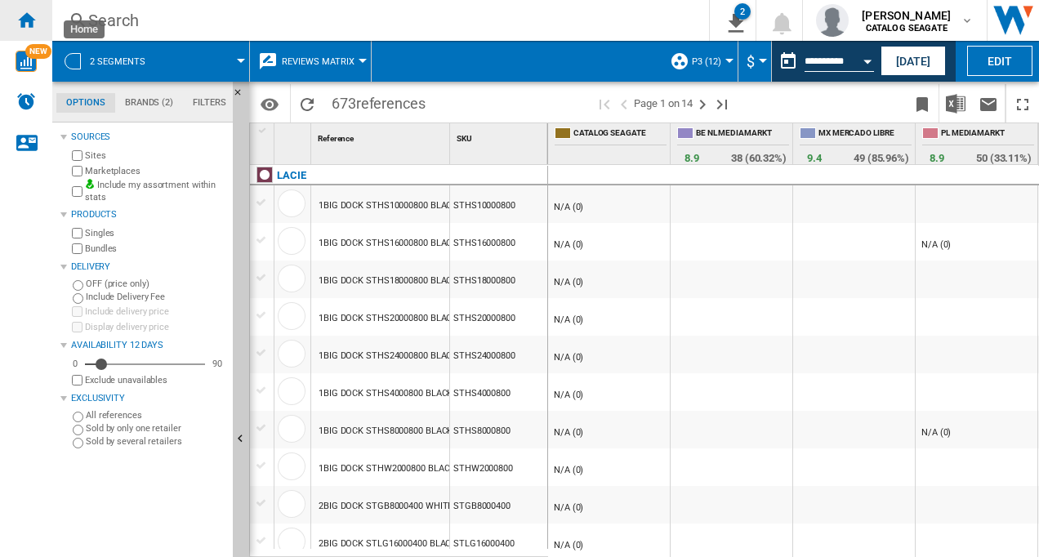
click at [27, 16] on ng-md-icon "Home" at bounding box center [26, 20] width 20 height 20
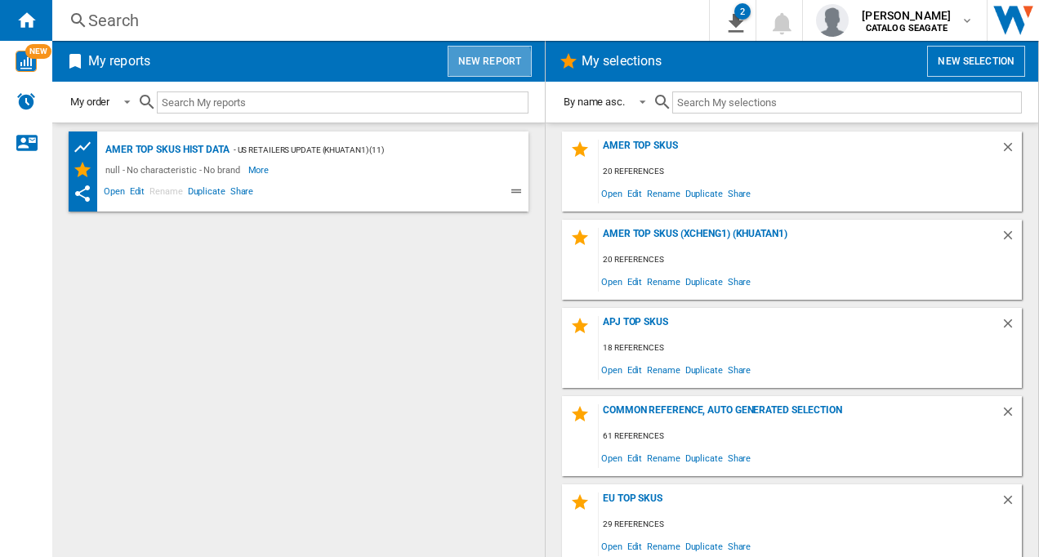
click at [474, 65] on button "New report" at bounding box center [490, 61] width 84 height 31
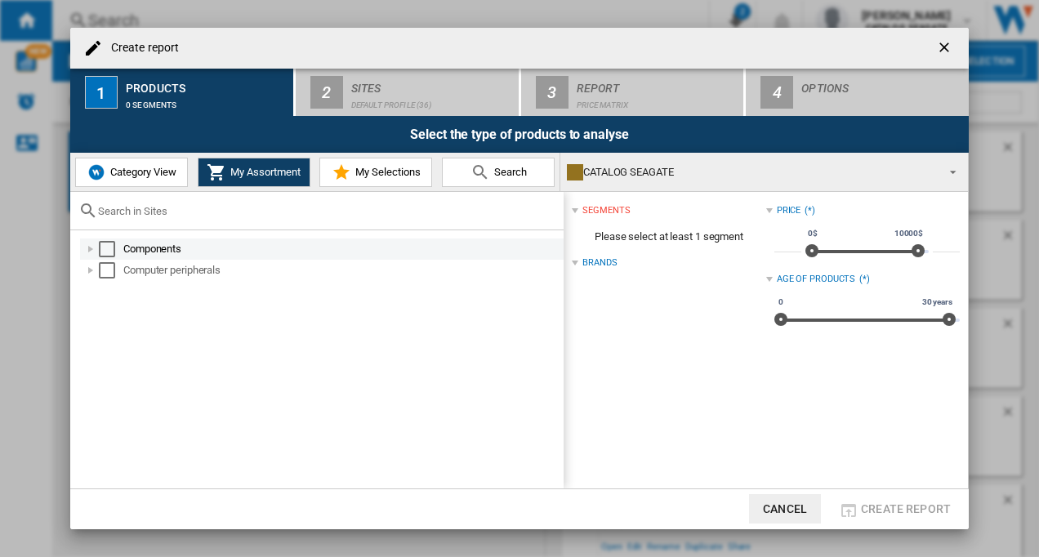
click at [104, 243] on div "Select" at bounding box center [107, 249] width 16 height 16
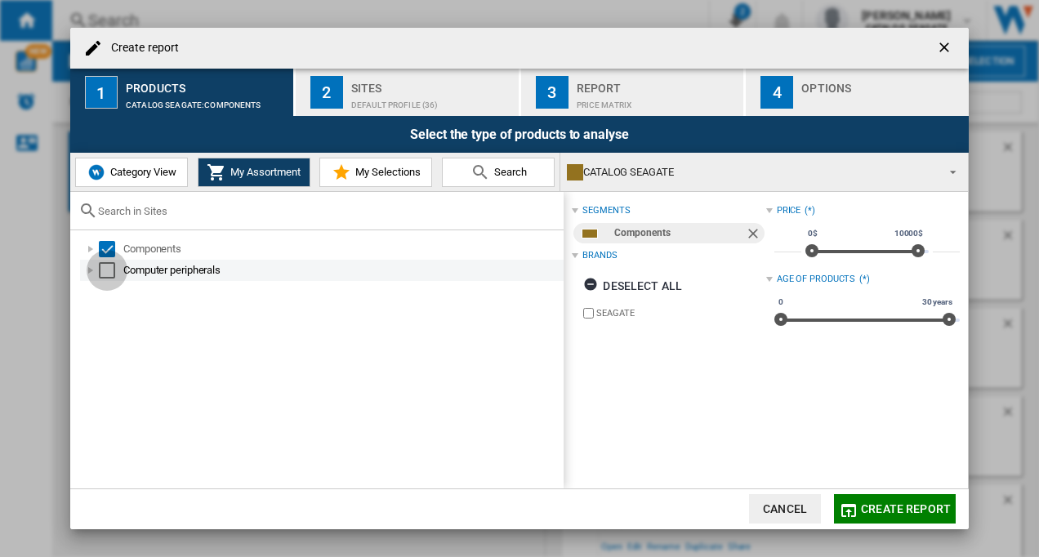
click at [105, 265] on div "Select" at bounding box center [107, 270] width 16 height 16
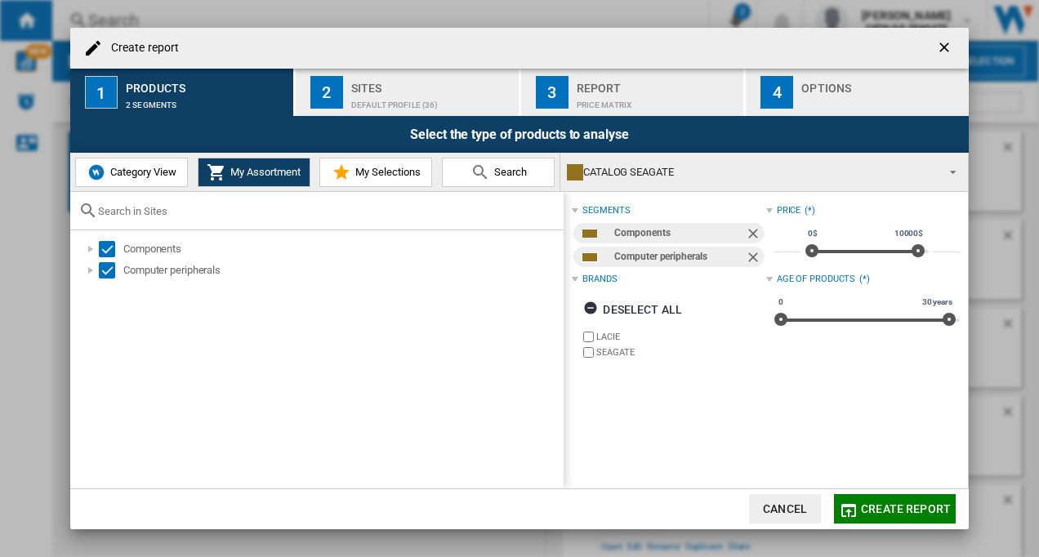
click at [358, 92] on div "Default profile (36)" at bounding box center [431, 100] width 161 height 17
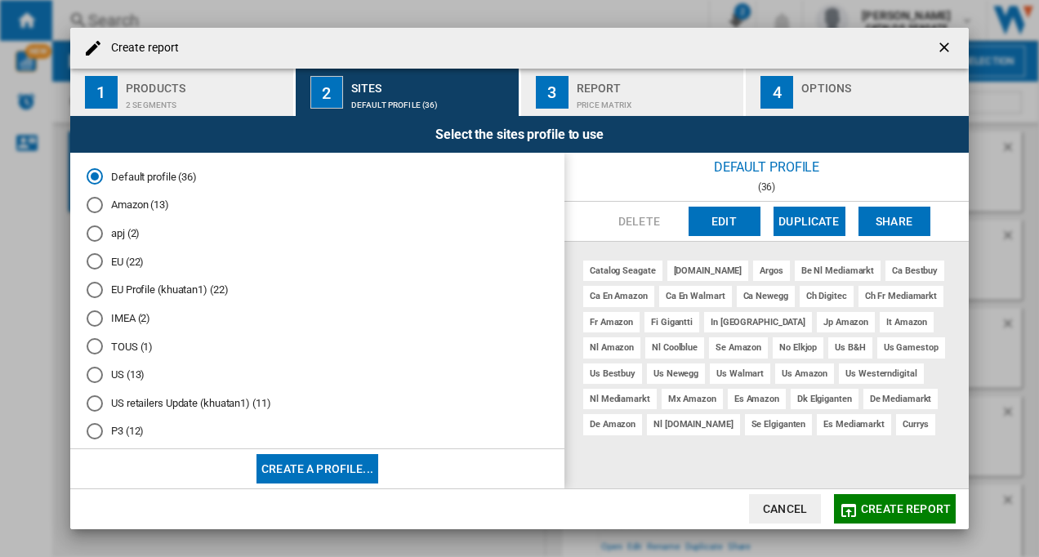
scroll to position [52, 0]
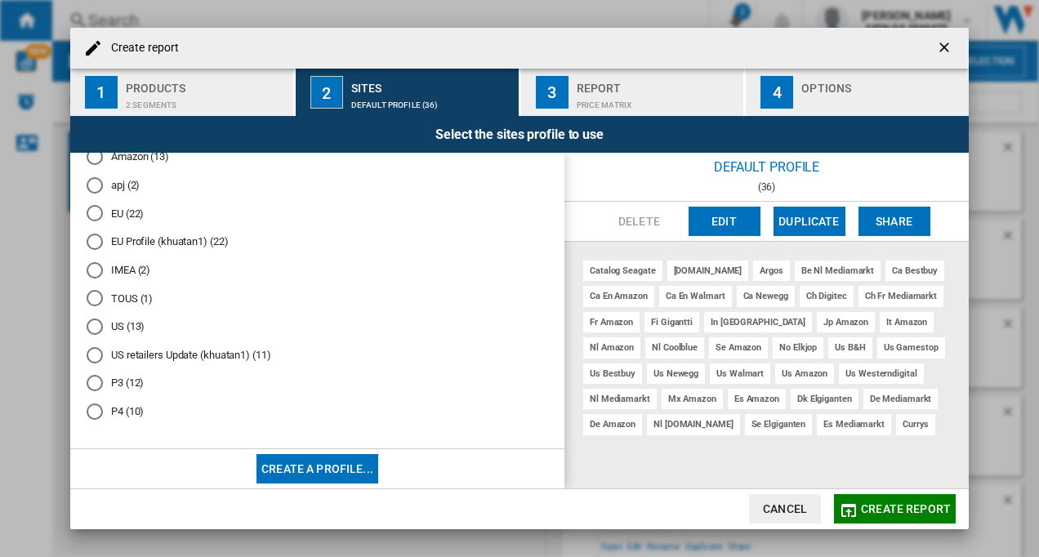
click at [123, 407] on md-radio-button "P4 (10)" at bounding box center [317, 412] width 461 height 16
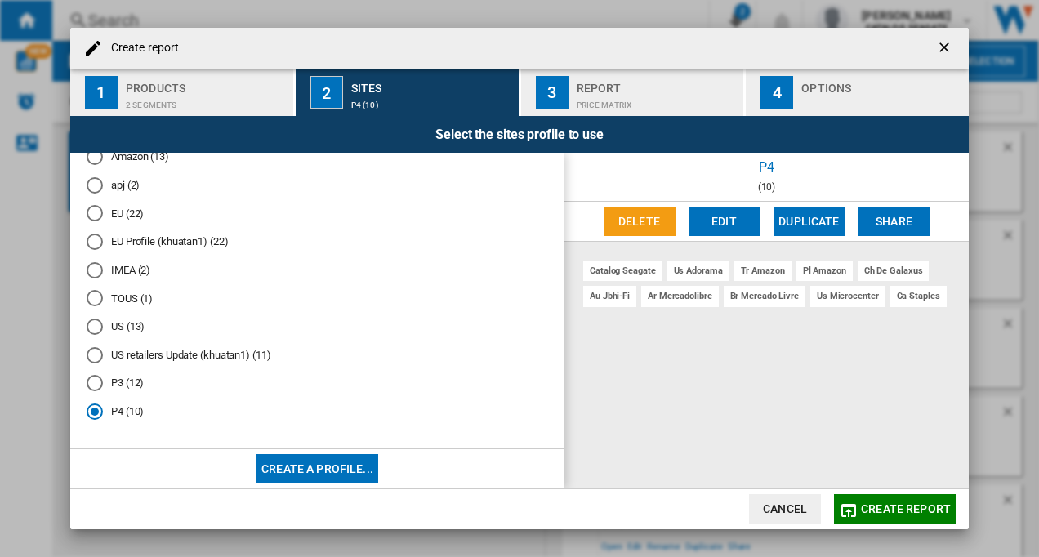
click at [911, 513] on span "Create report" at bounding box center [906, 508] width 90 height 13
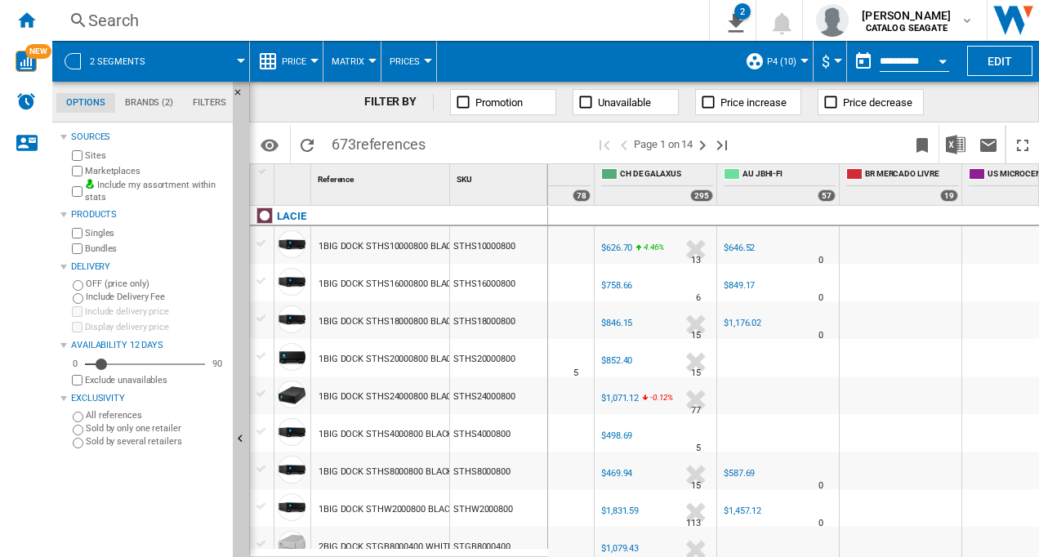
scroll to position [0, 470]
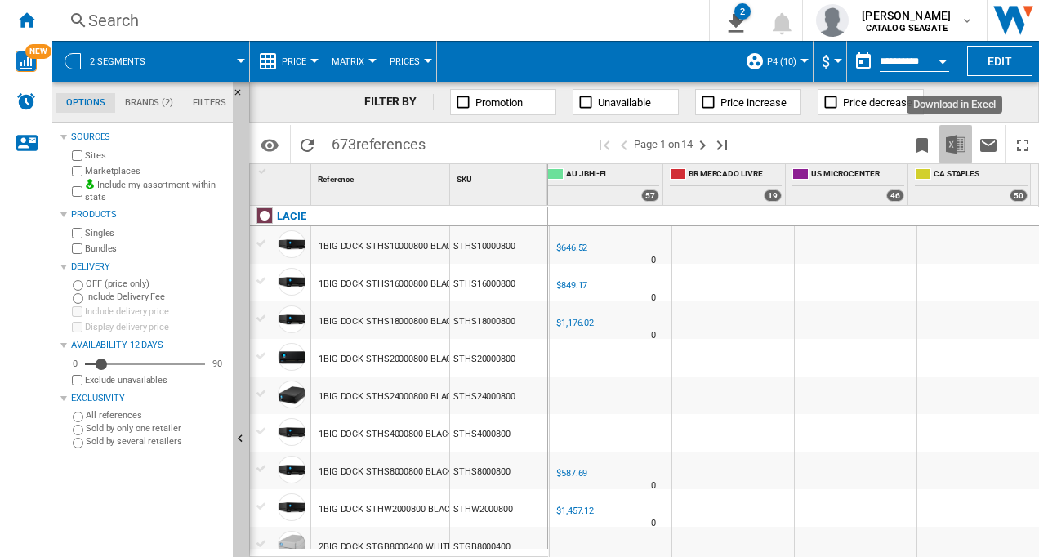
click at [957, 140] on img "Download in Excel" at bounding box center [956, 145] width 20 height 20
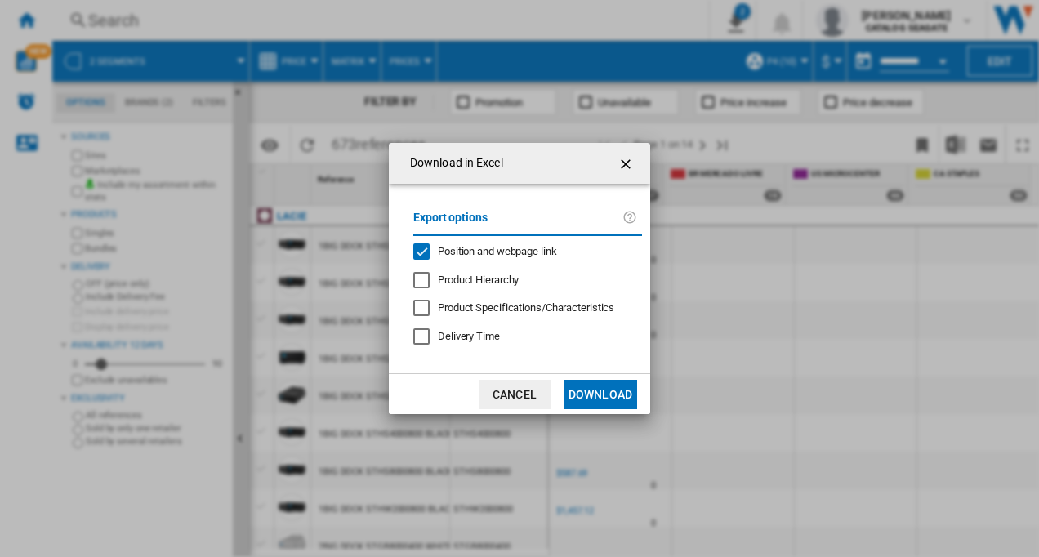
click at [422, 250] on div "Position and webpage link" at bounding box center [421, 251] width 16 height 16
click at [420, 281] on div "Product Hierarchy" at bounding box center [421, 280] width 16 height 16
click at [604, 390] on button "Download" at bounding box center [601, 394] width 74 height 29
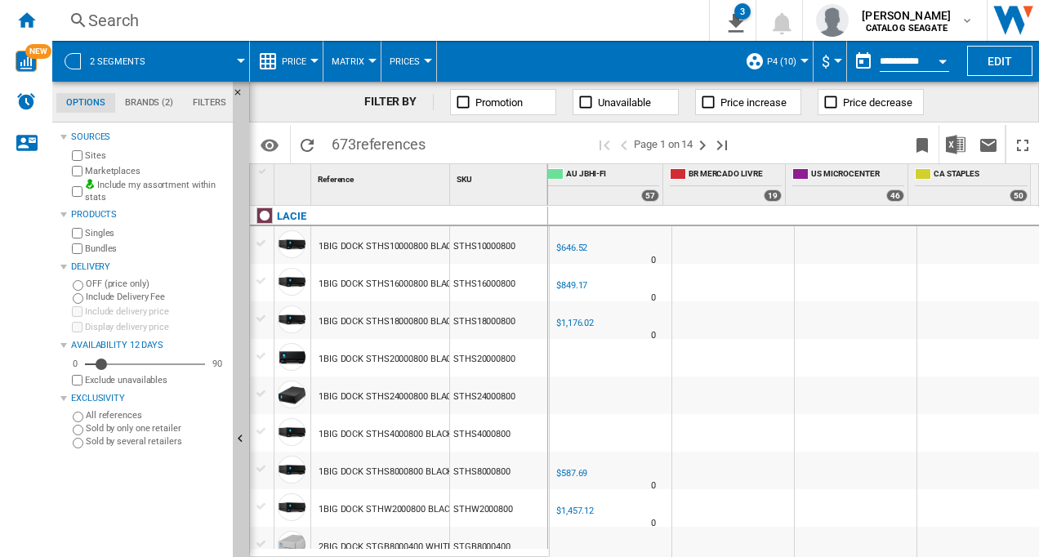
click at [802, 63] on md-menu "P4 (10) Default profile (36) Amazon (13) apj (2) EU (22) EU Profile (khuatan1) …" at bounding box center [775, 61] width 77 height 41
click at [801, 62] on div at bounding box center [804, 61] width 8 height 4
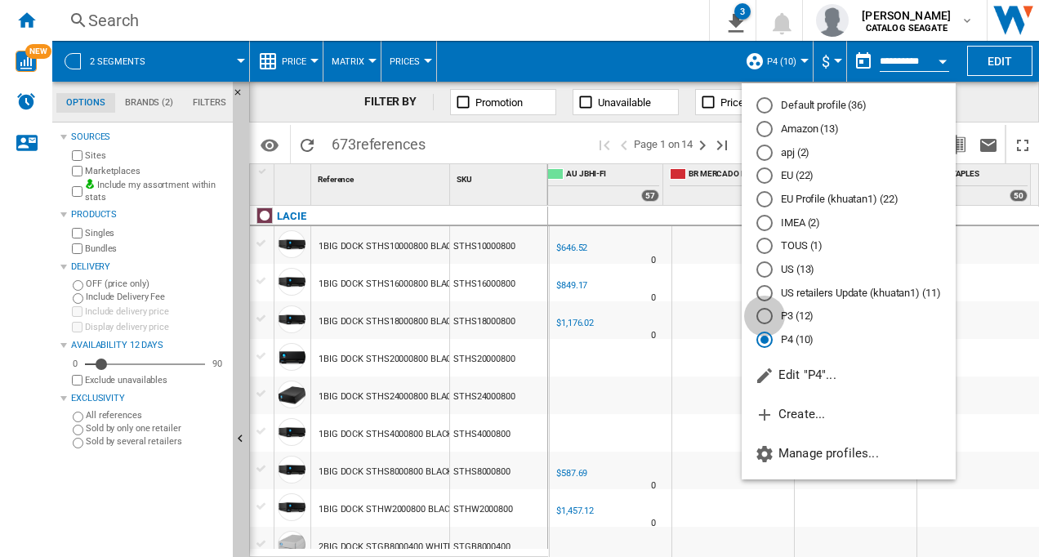
click at [765, 319] on div "P3 (12)" at bounding box center [764, 316] width 16 height 16
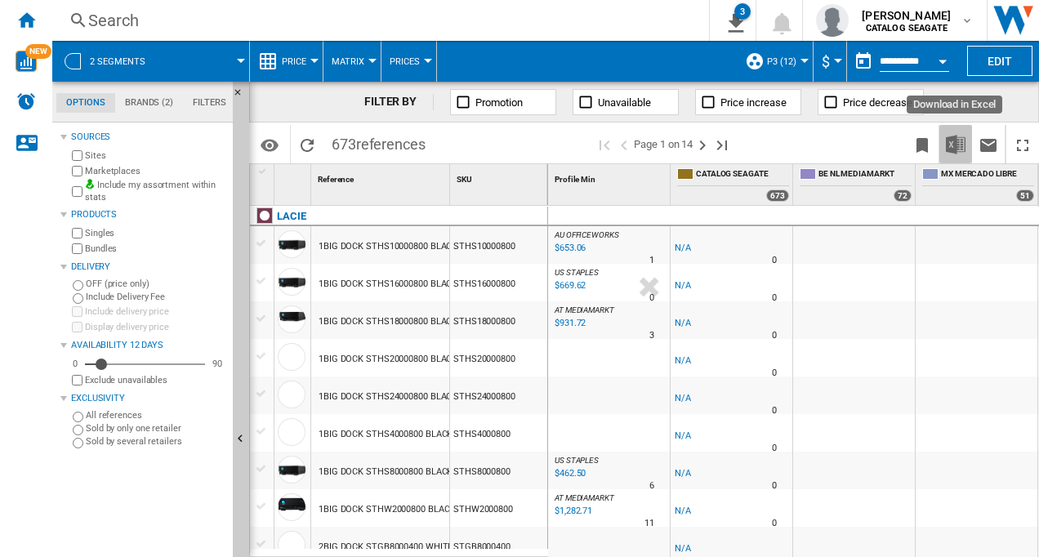
click at [954, 140] on img "Download in Excel" at bounding box center [956, 145] width 20 height 20
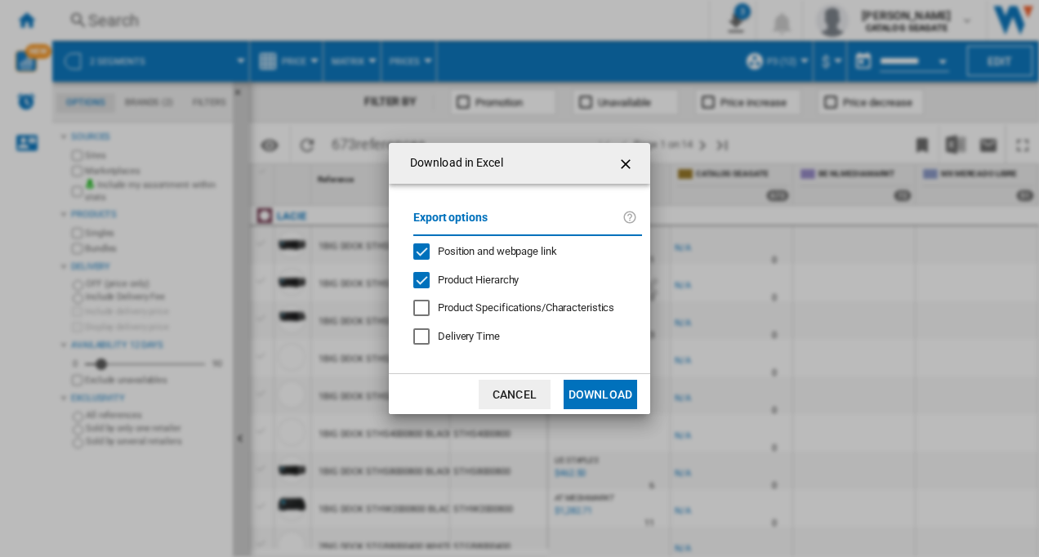
click at [421, 252] on div "Position and webpage link" at bounding box center [421, 251] width 16 height 16
click at [615, 395] on button "Download" at bounding box center [601, 394] width 74 height 29
